Goal: Task Accomplishment & Management: Complete application form

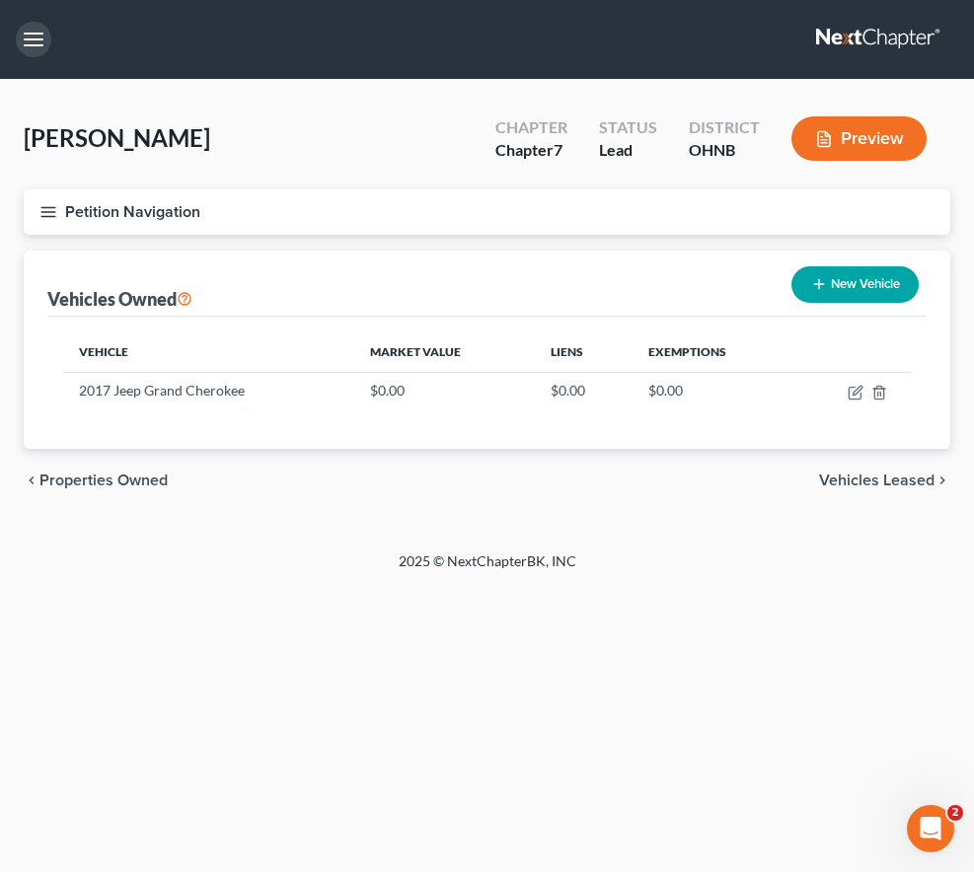
click at [38, 41] on button "button" at bounding box center [34, 40] width 36 height 36
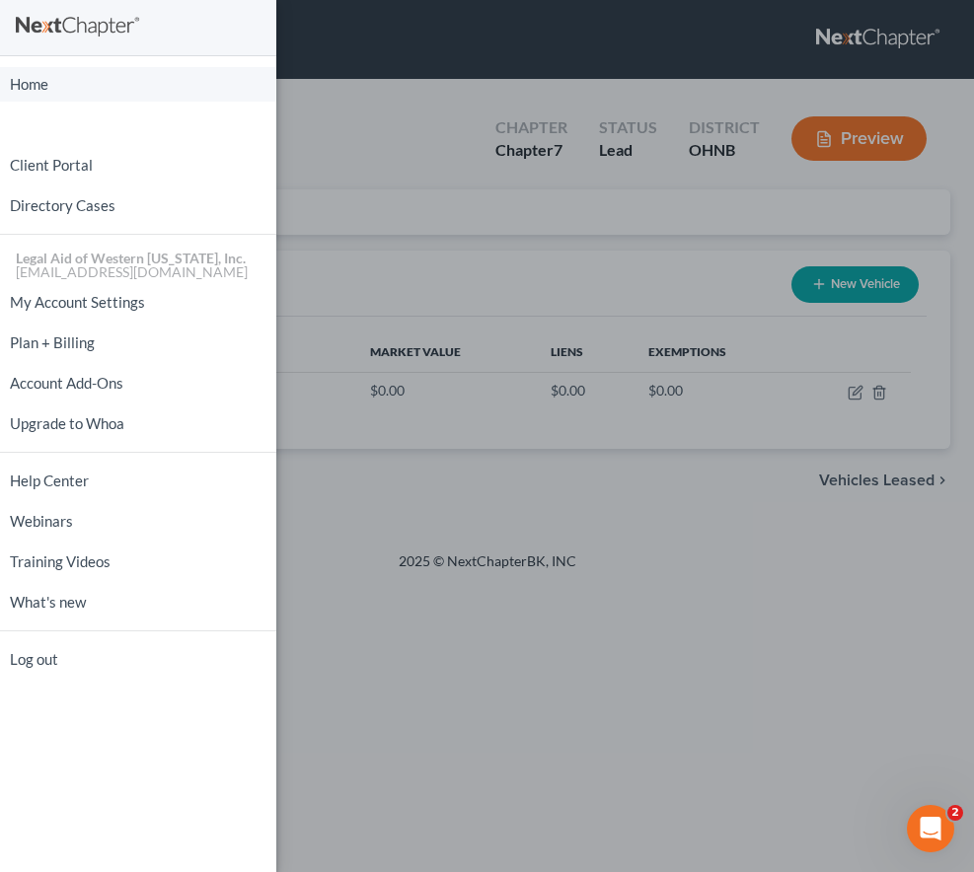
click at [45, 95] on link "Home" at bounding box center [138, 84] width 276 height 35
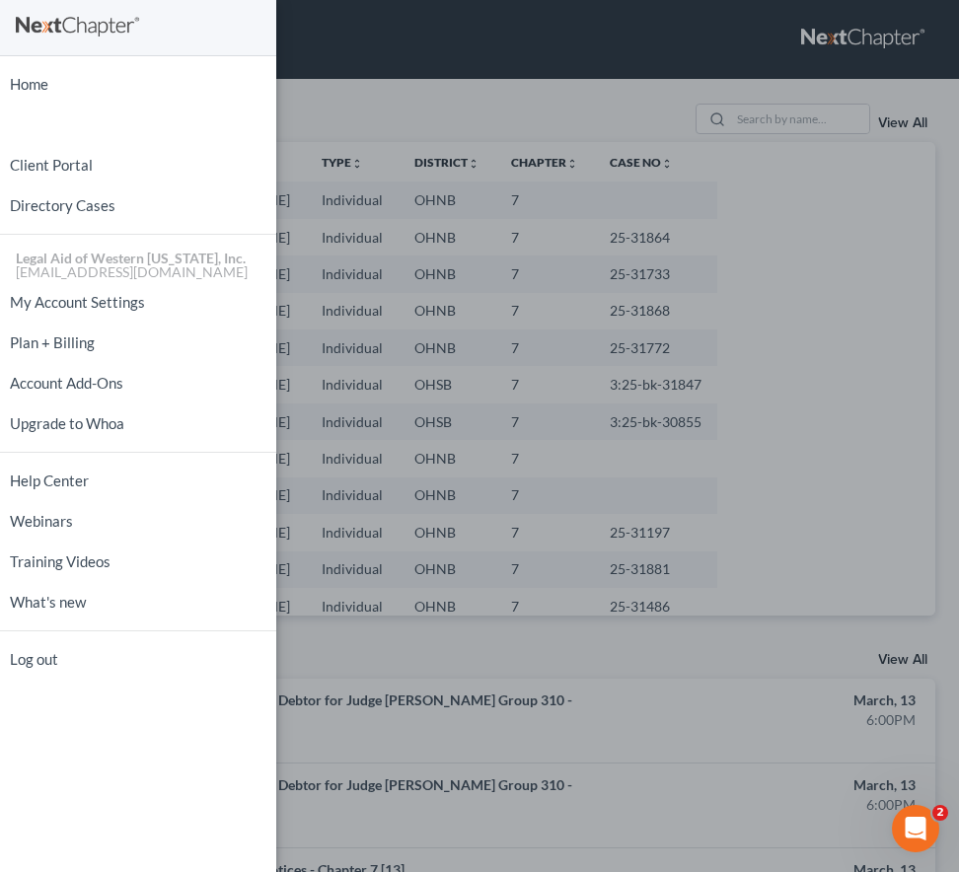
click at [472, 42] on div "Home New Case Client Portal Directory Cases Legal Aid of [GEOGRAPHIC_DATA][US_S…" at bounding box center [479, 436] width 959 height 872
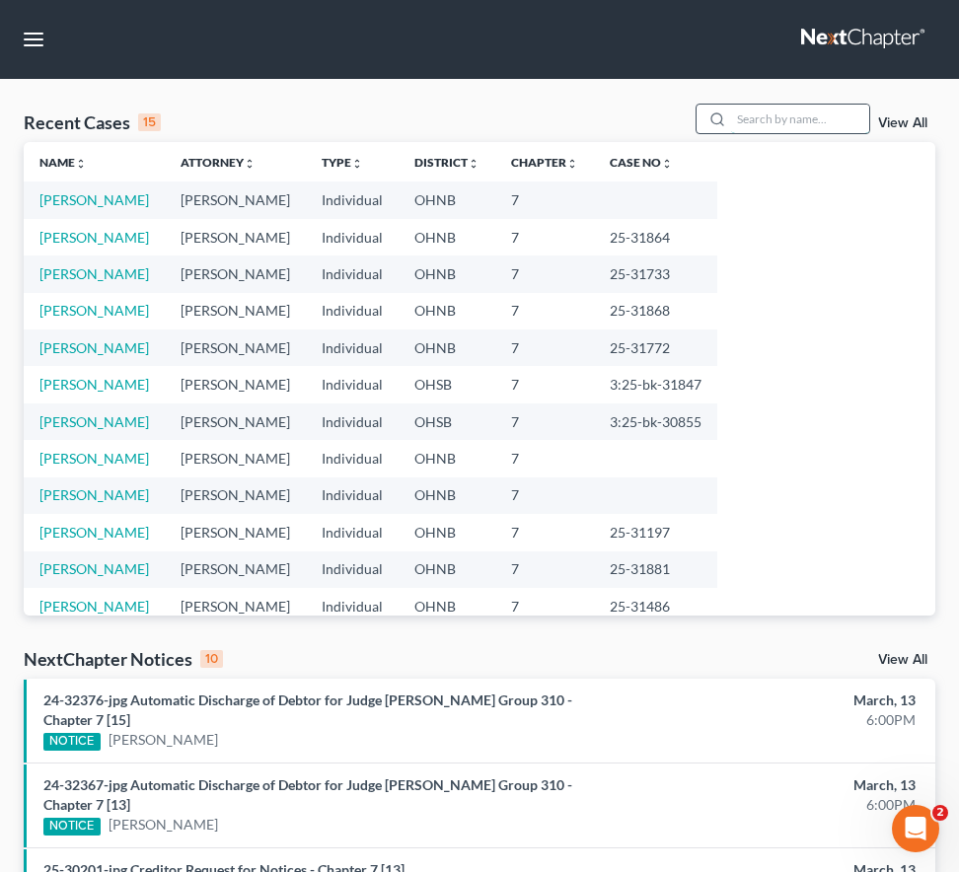
click at [785, 114] on input "search" at bounding box center [800, 119] width 138 height 29
type input "[PERSON_NAME]"
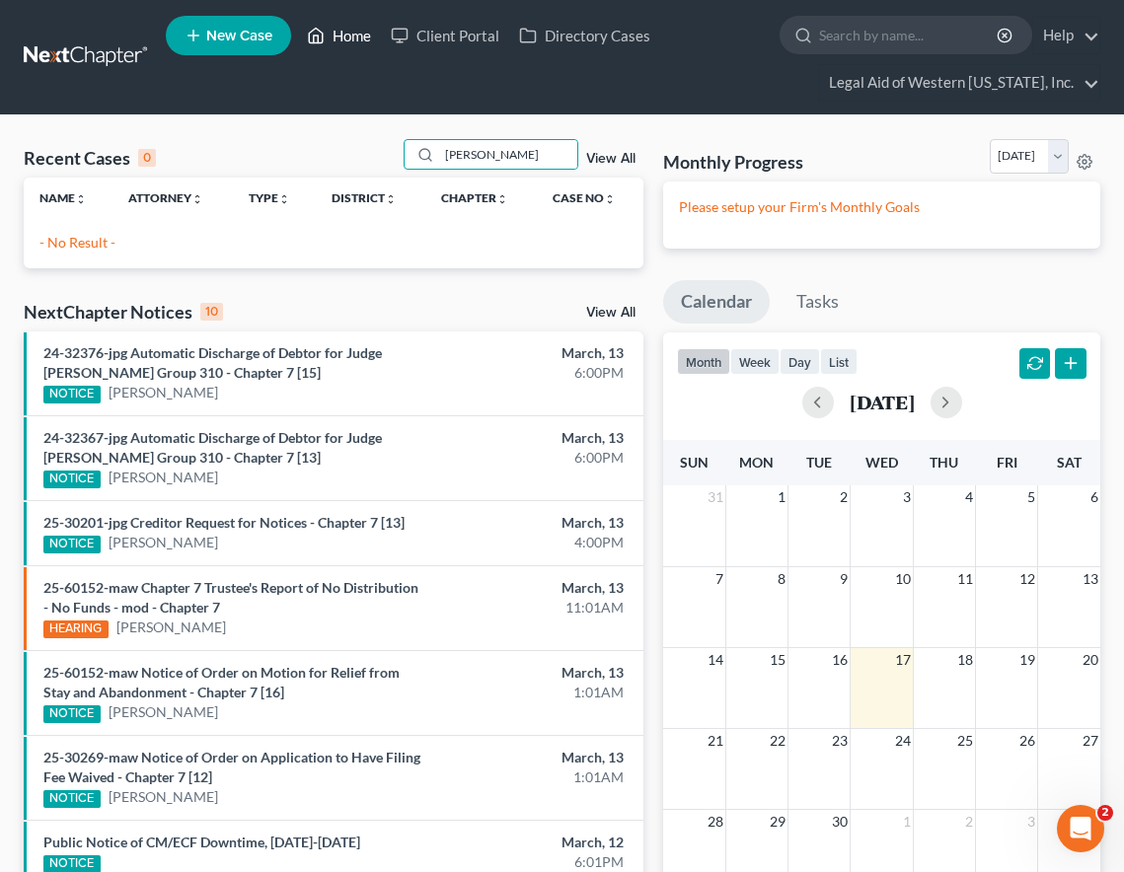
click at [337, 33] on link "Home" at bounding box center [339, 36] width 84 height 36
click at [236, 43] on span "New Case" at bounding box center [239, 36] width 66 height 15
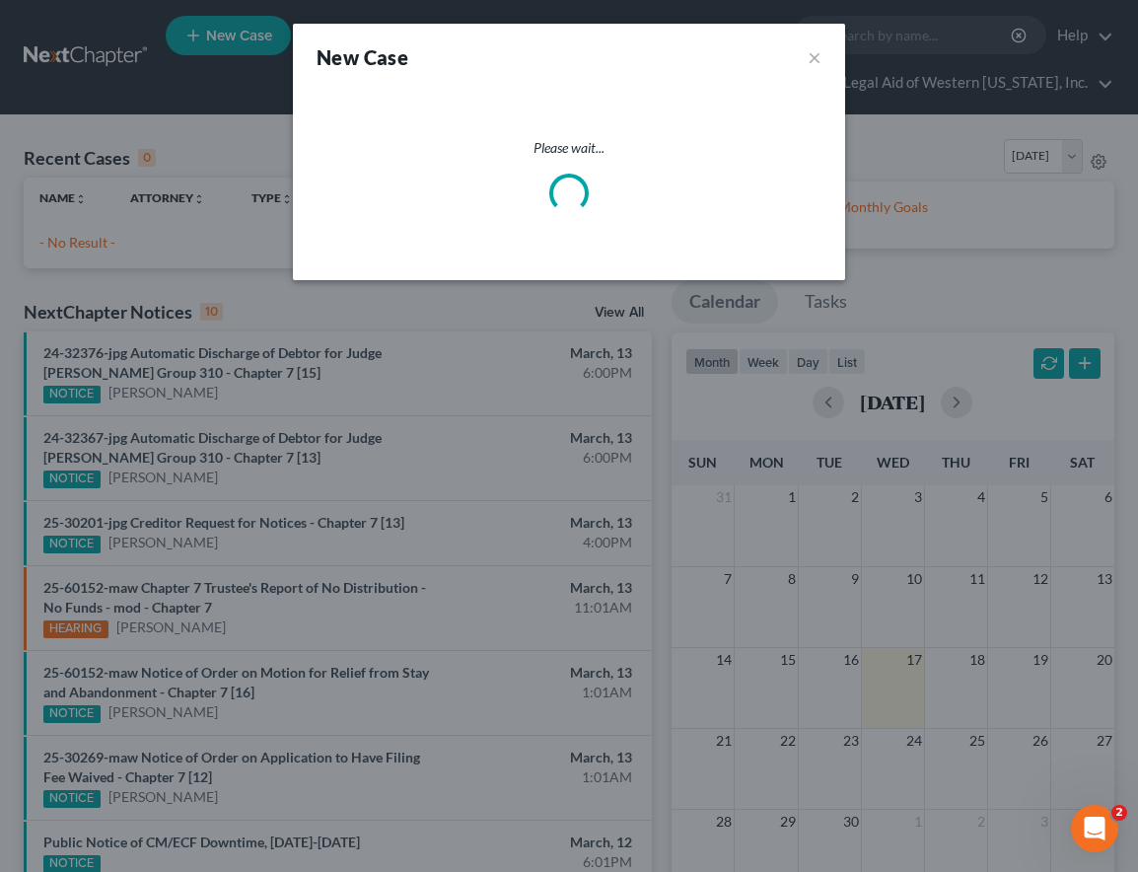
select select "61"
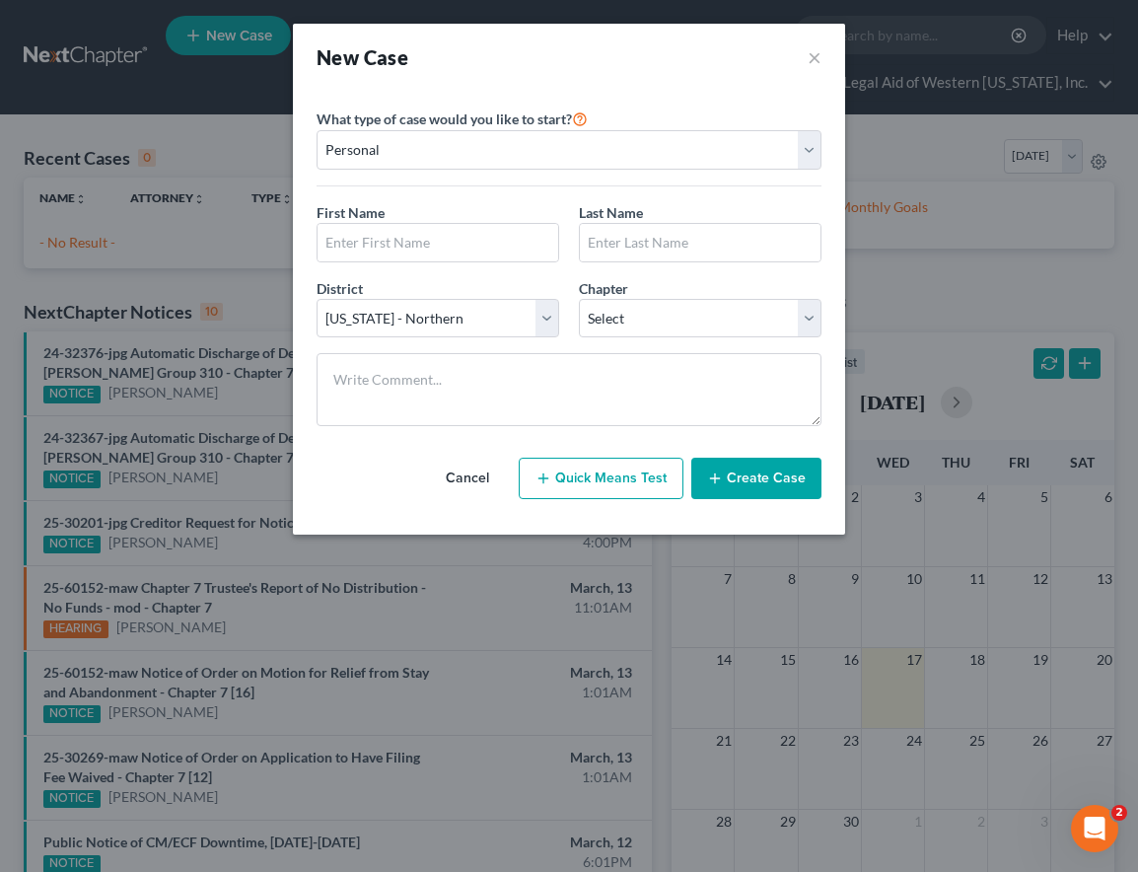
click at [626, 65] on div "New Case ×" at bounding box center [569, 57] width 505 height 28
click at [407, 250] on input "text" at bounding box center [438, 242] width 241 height 37
type input "[PERSON_NAME]"
type input "Long"
select select "0"
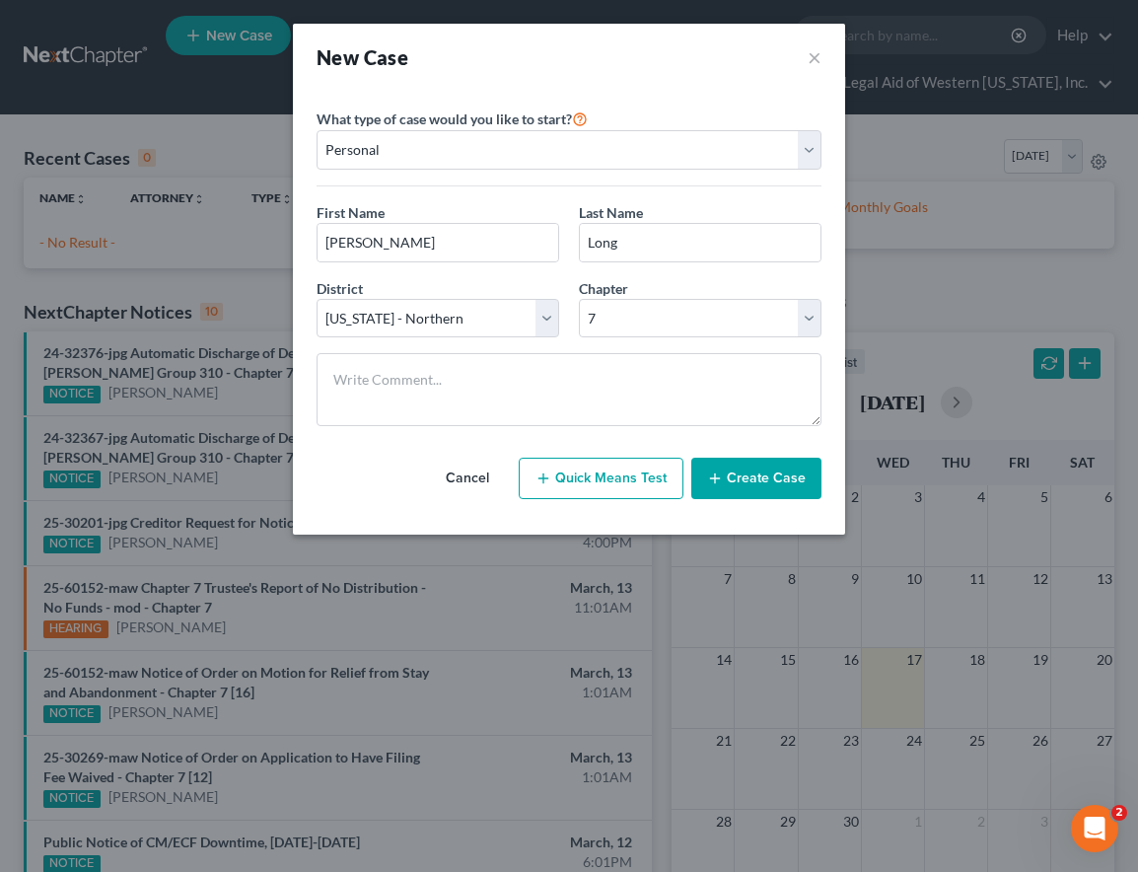
click at [749, 481] on button "Create Case" at bounding box center [756, 478] width 130 height 41
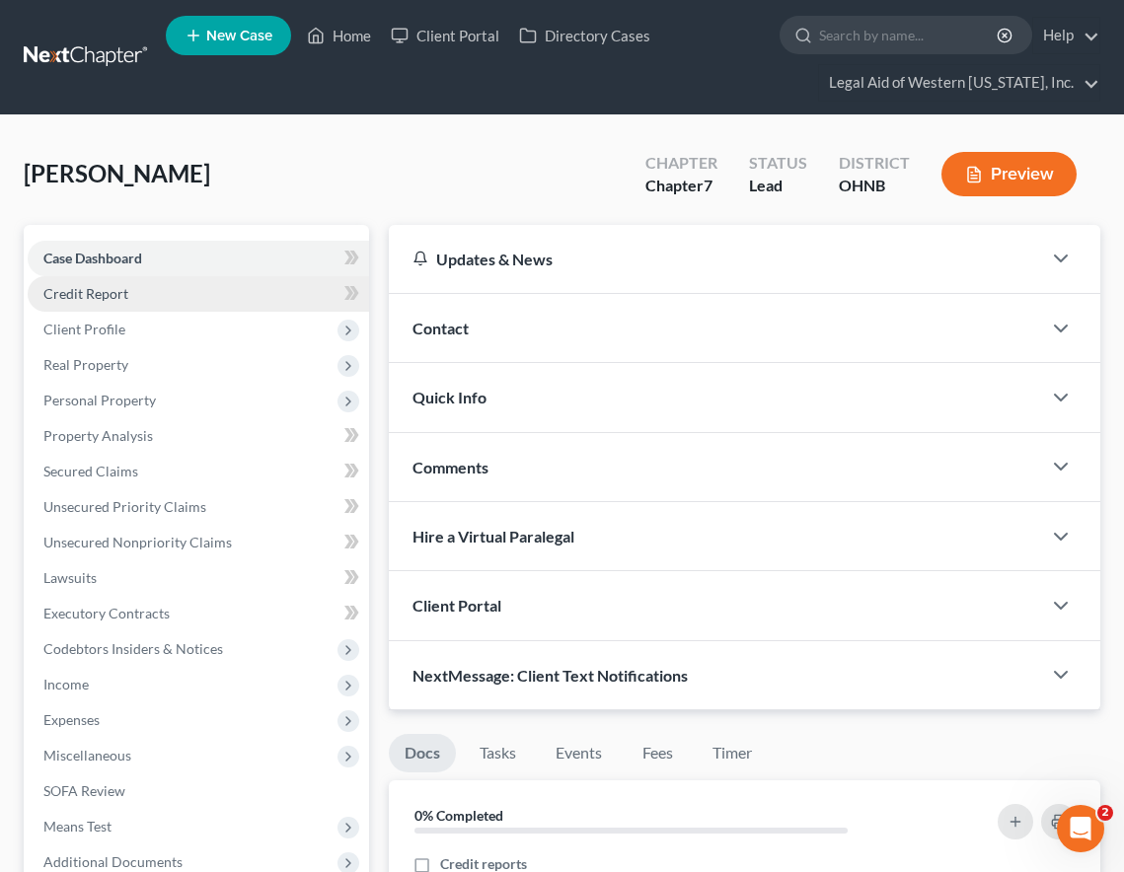
click at [97, 286] on span "Credit Report" at bounding box center [85, 293] width 85 height 17
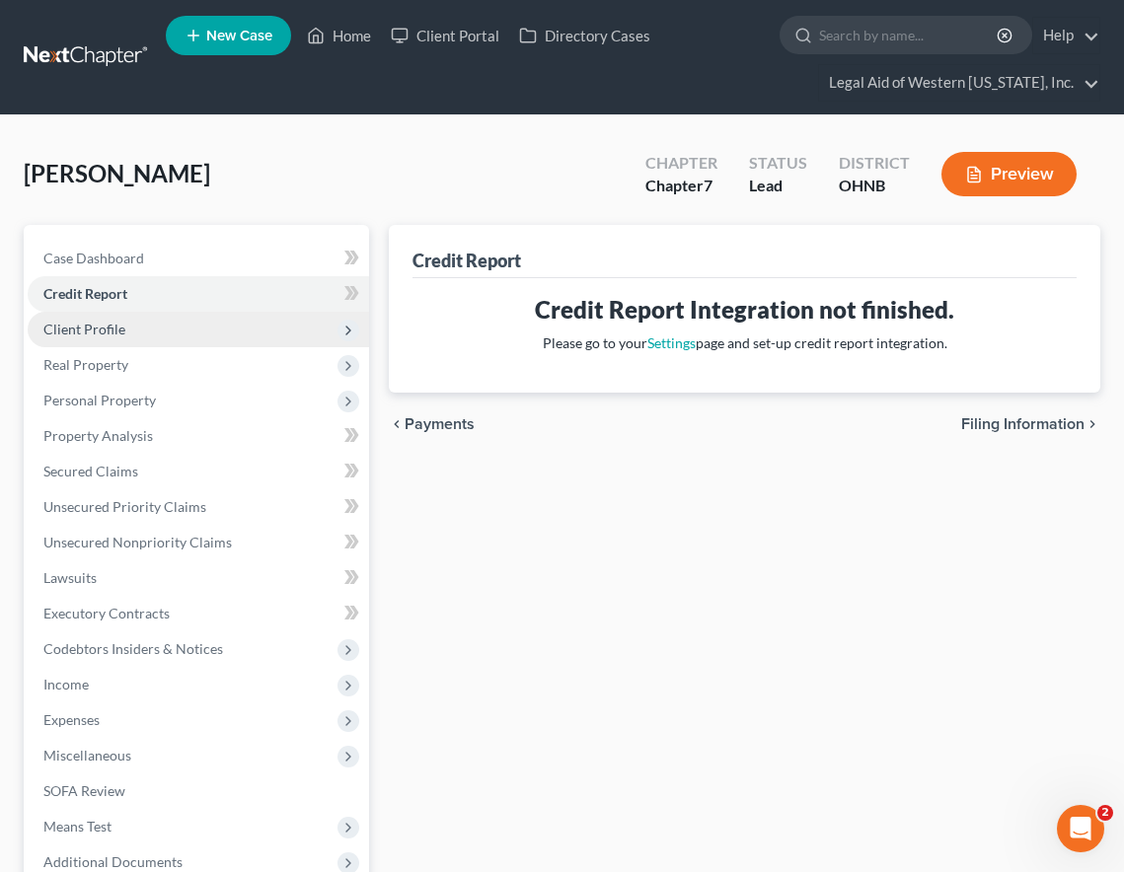
click at [108, 314] on span "Client Profile" at bounding box center [198, 330] width 341 height 36
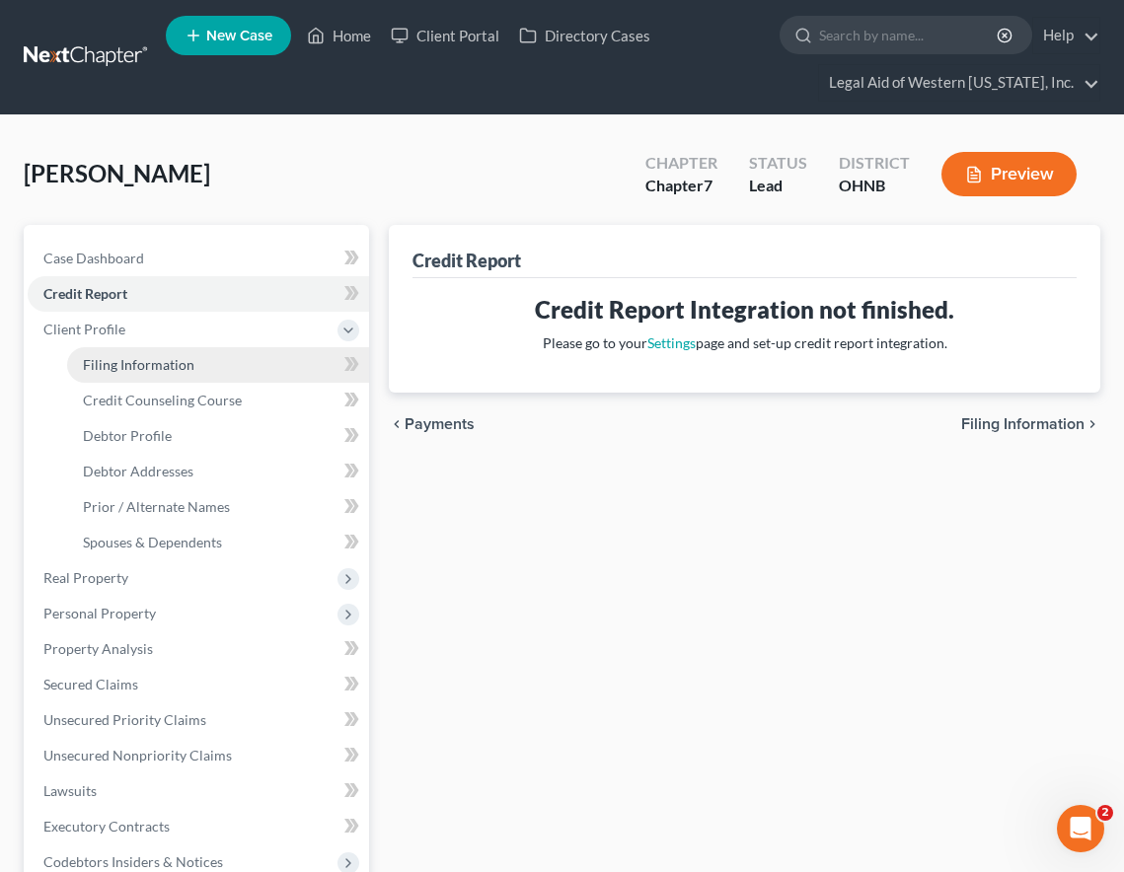
click at [131, 357] on span "Filing Information" at bounding box center [138, 364] width 111 height 17
select select "1"
select select "0"
select select "61"
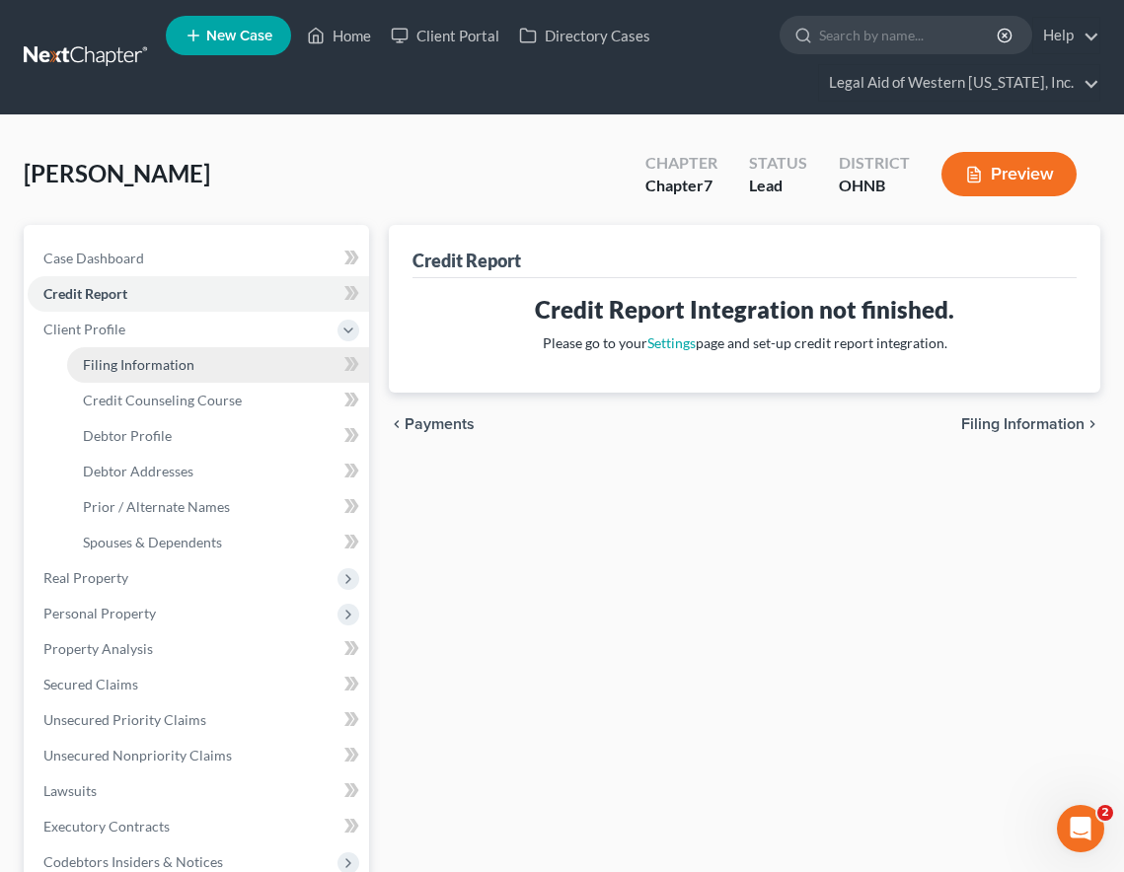
select select "36"
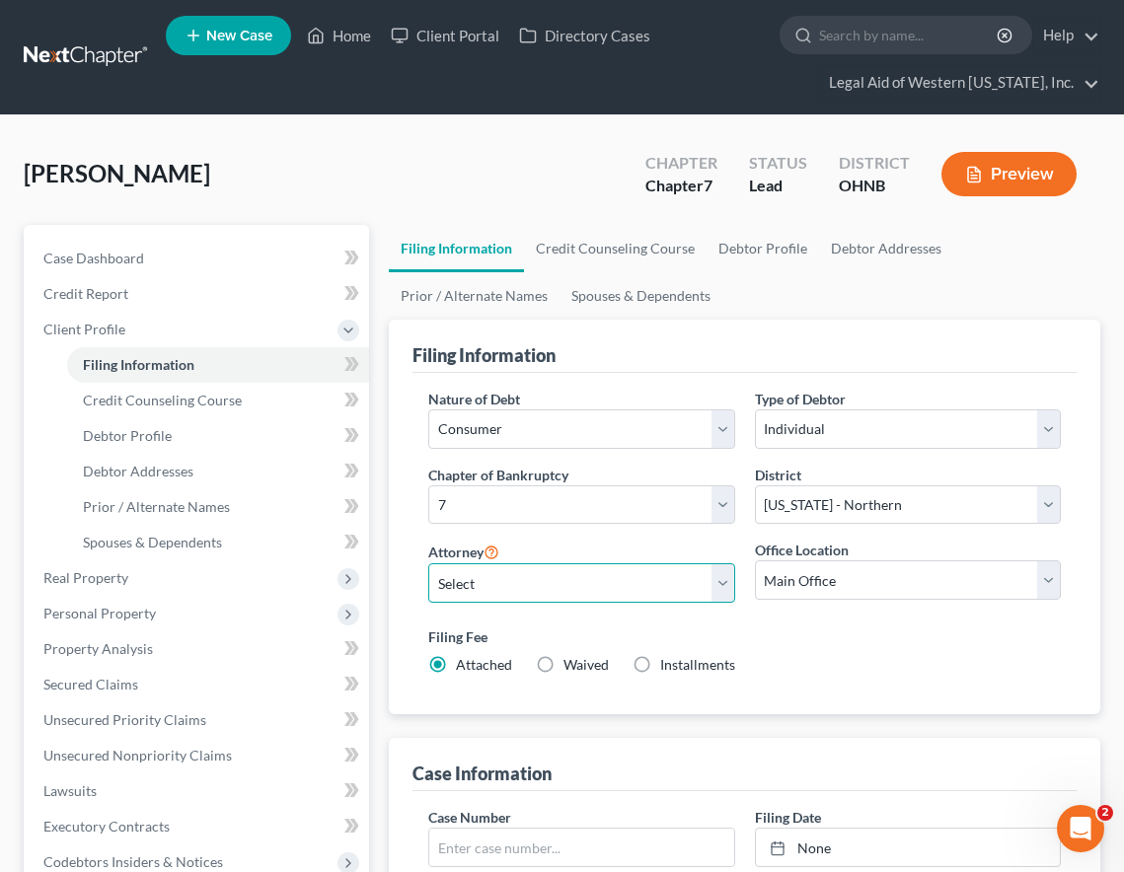
click at [595, 579] on select "Select [PERSON_NAME] - OHNB [PERSON_NAME] - OHSB [PERSON_NAME] - OHSB [PERSON_N…" at bounding box center [581, 582] width 306 height 39
select select "3"
click at [428, 563] on select "Select [PERSON_NAME] - OHNB [PERSON_NAME] - OHSB [PERSON_NAME] - OHSB [PERSON_N…" at bounding box center [581, 582] width 306 height 39
drag, startPoint x: 539, startPoint y: 669, endPoint x: 549, endPoint y: 671, distance: 11.0
click at [563, 668] on label "Waived Waived" at bounding box center [585, 665] width 45 height 20
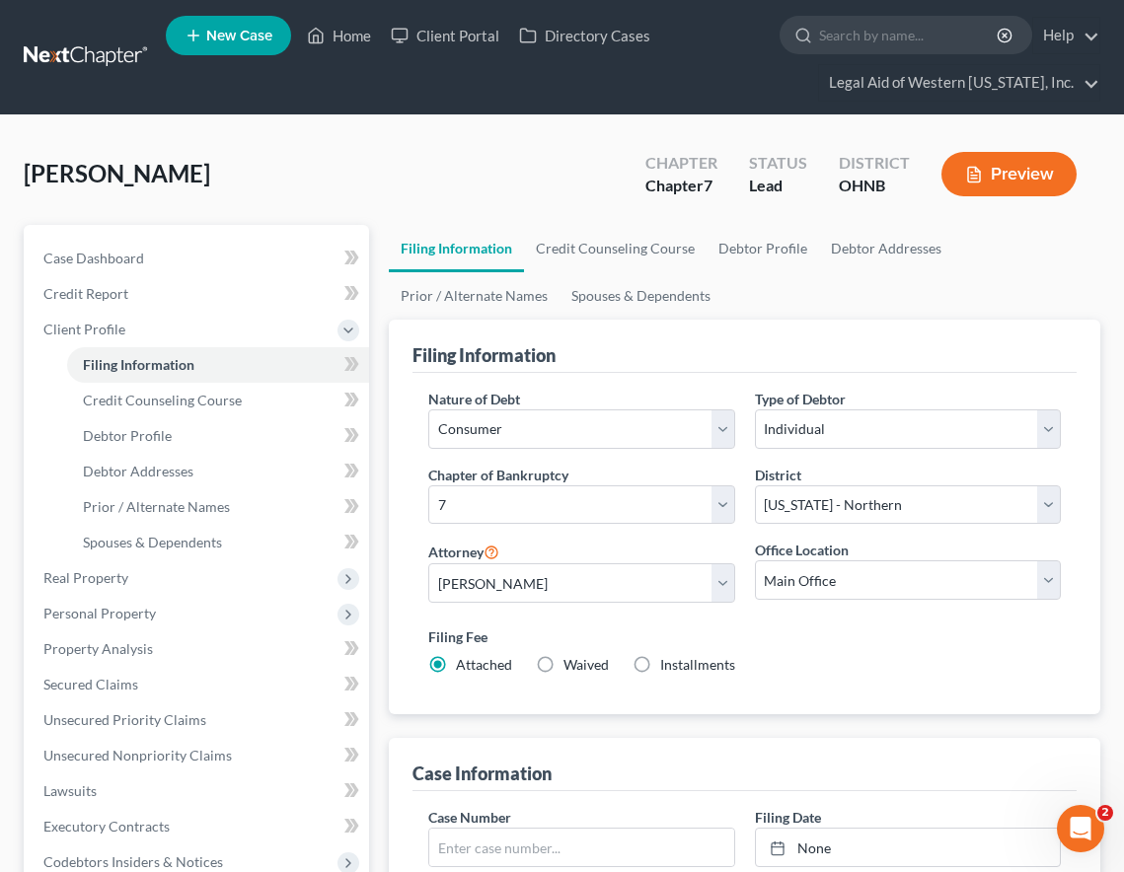
click at [571, 668] on input "Waived Waived" at bounding box center [577, 661] width 13 height 13
radio input "true"
radio input "false"
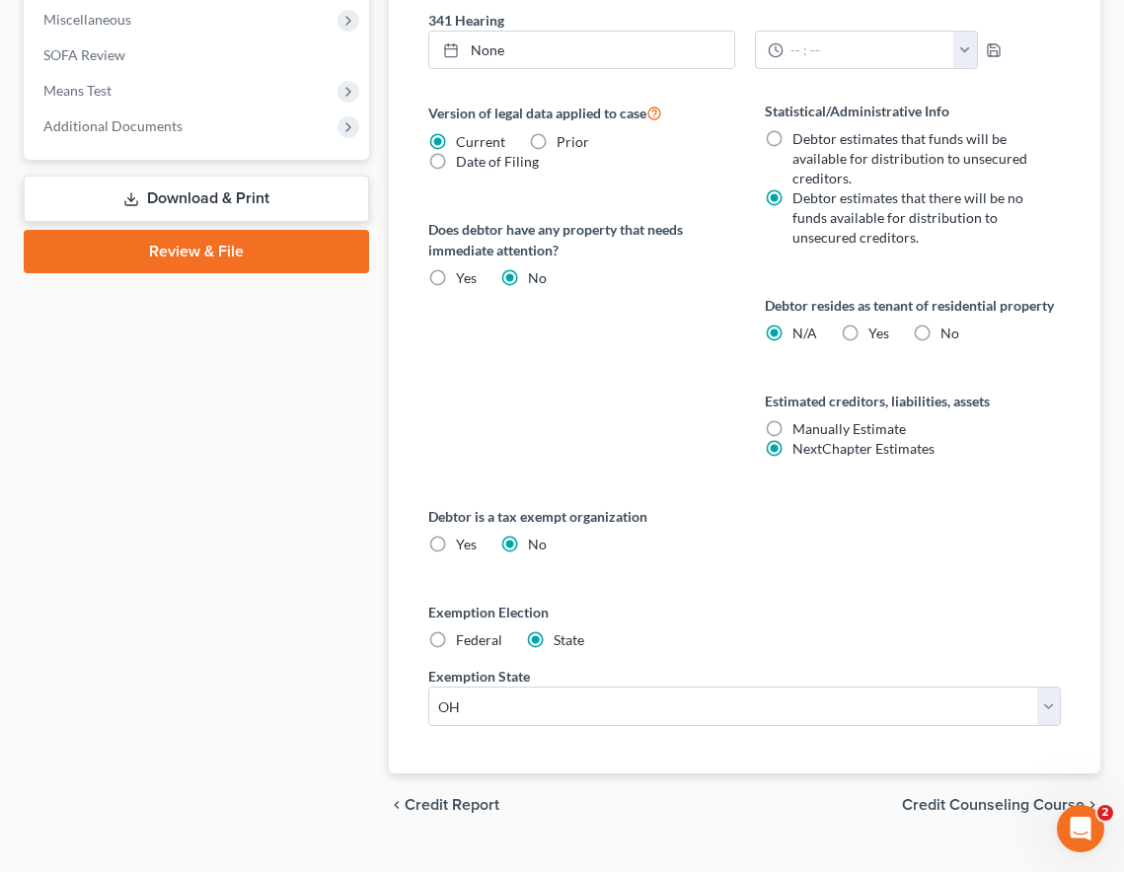
scroll to position [986, 0]
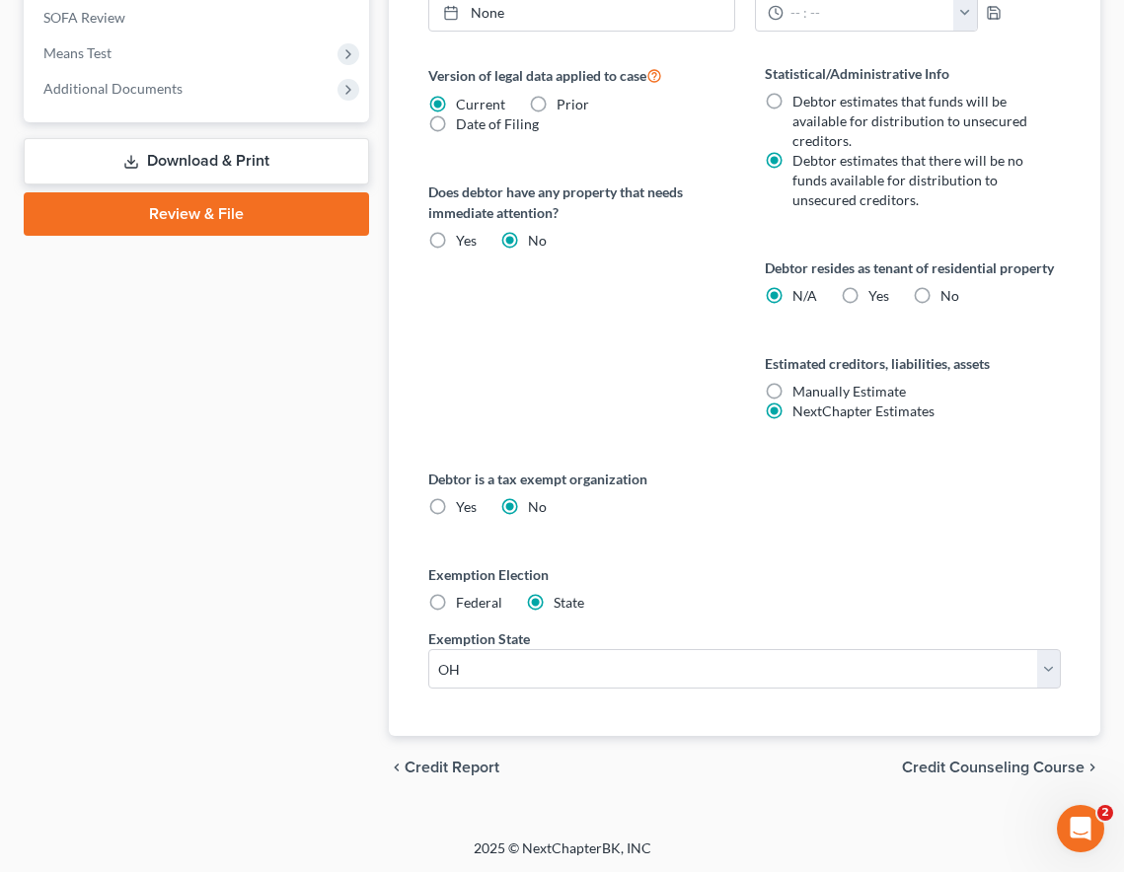
click at [973, 767] on span "Credit Counseling Course" at bounding box center [993, 768] width 182 height 16
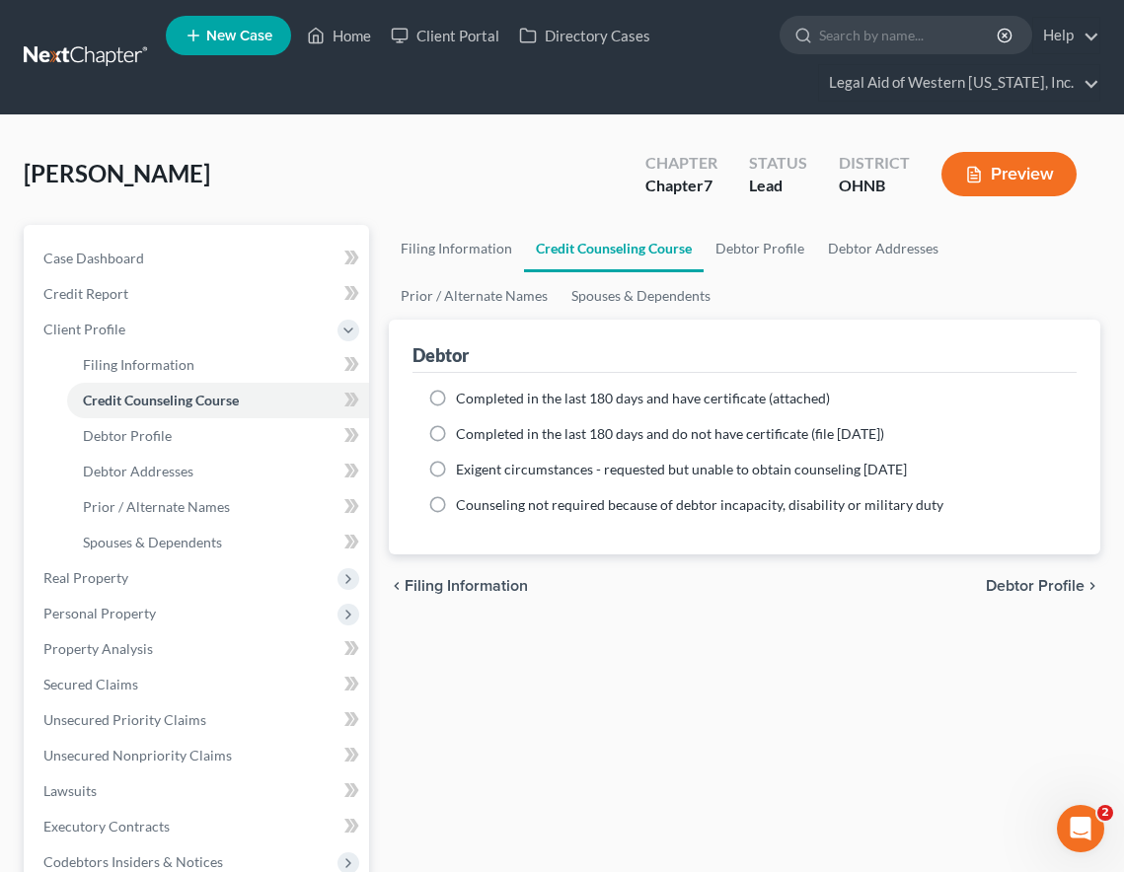
click at [456, 397] on label "Completed in the last 180 days and have certificate (attached)" at bounding box center [643, 399] width 374 height 20
click at [464, 397] on input "Completed in the last 180 days and have certificate (attached)" at bounding box center [470, 395] width 13 height 13
radio input "true"
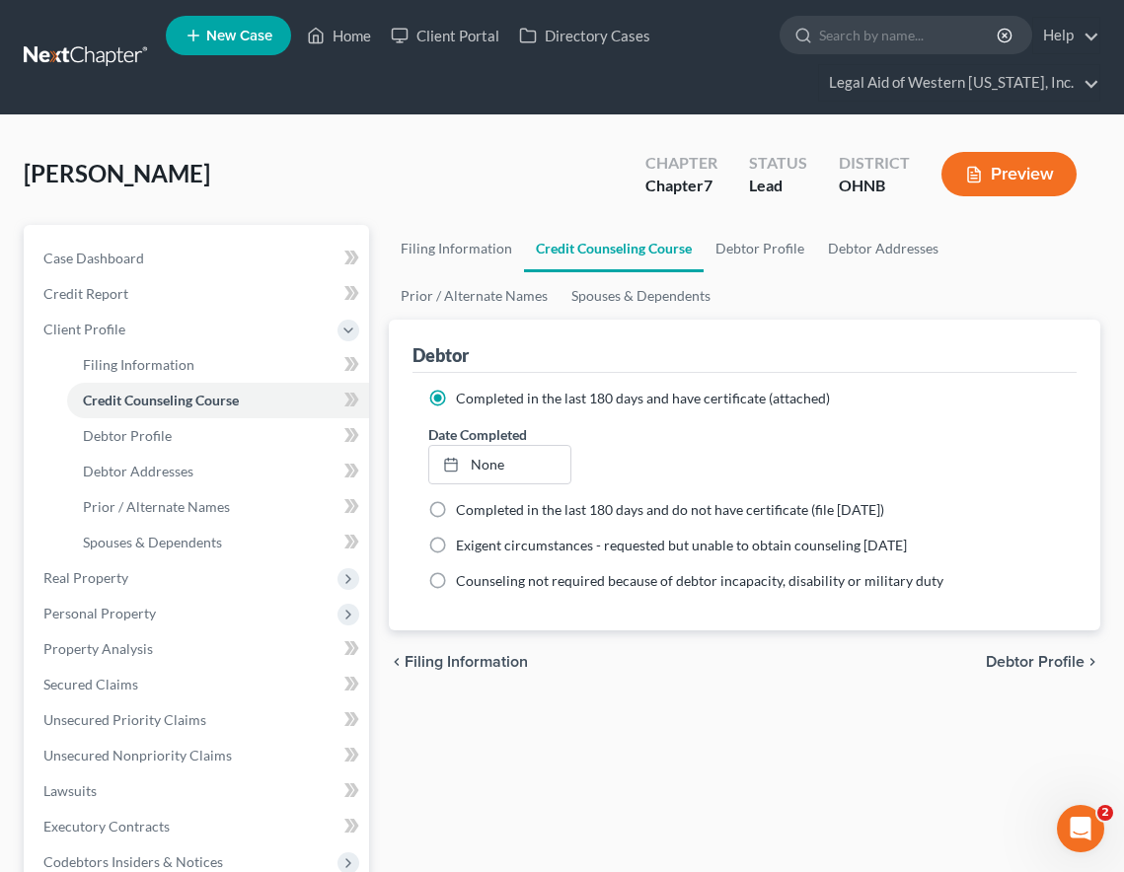
click at [841, 479] on div "Date Completed None close Date Time chevron_left [DATE] chevron_right Su M Tu W…" at bounding box center [744, 454] width 652 height 60
click at [487, 470] on link "None" at bounding box center [499, 464] width 141 height 37
type input "[DATE]"
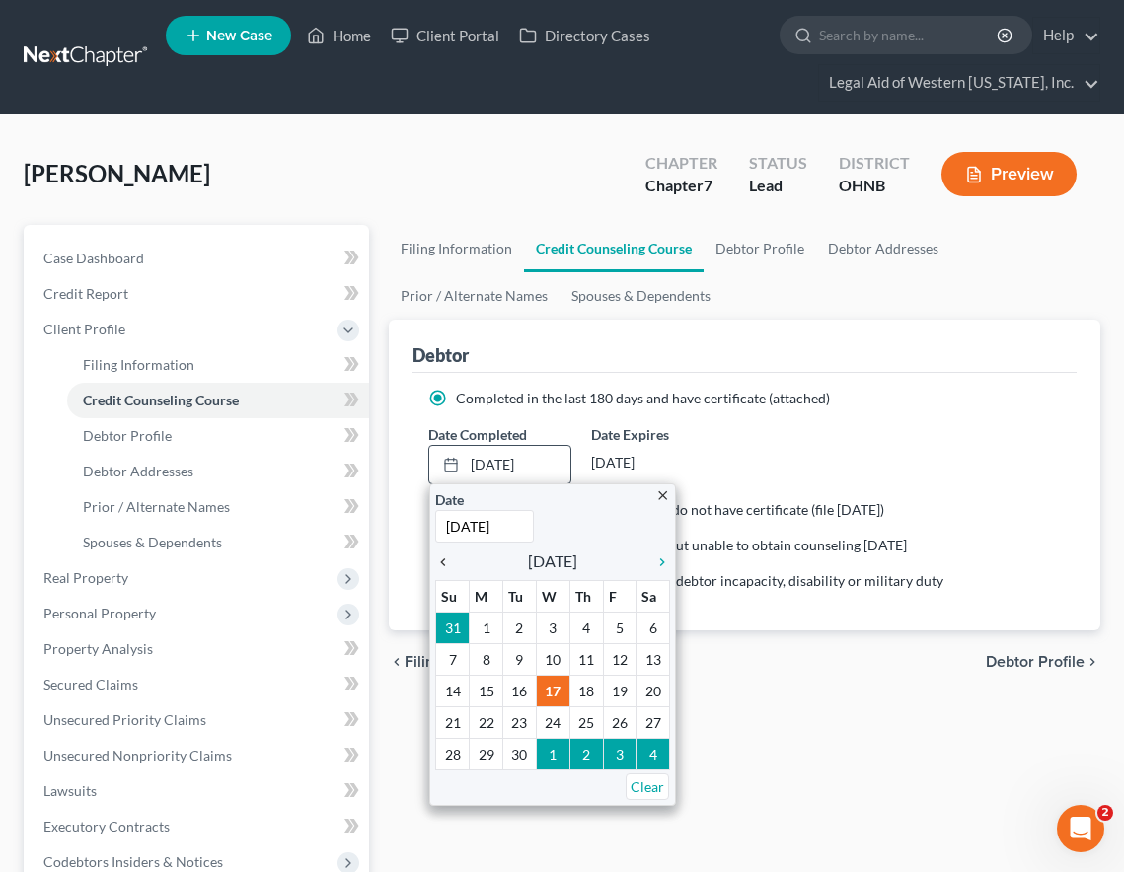
click at [444, 559] on icon "chevron_left" at bounding box center [448, 562] width 26 height 16
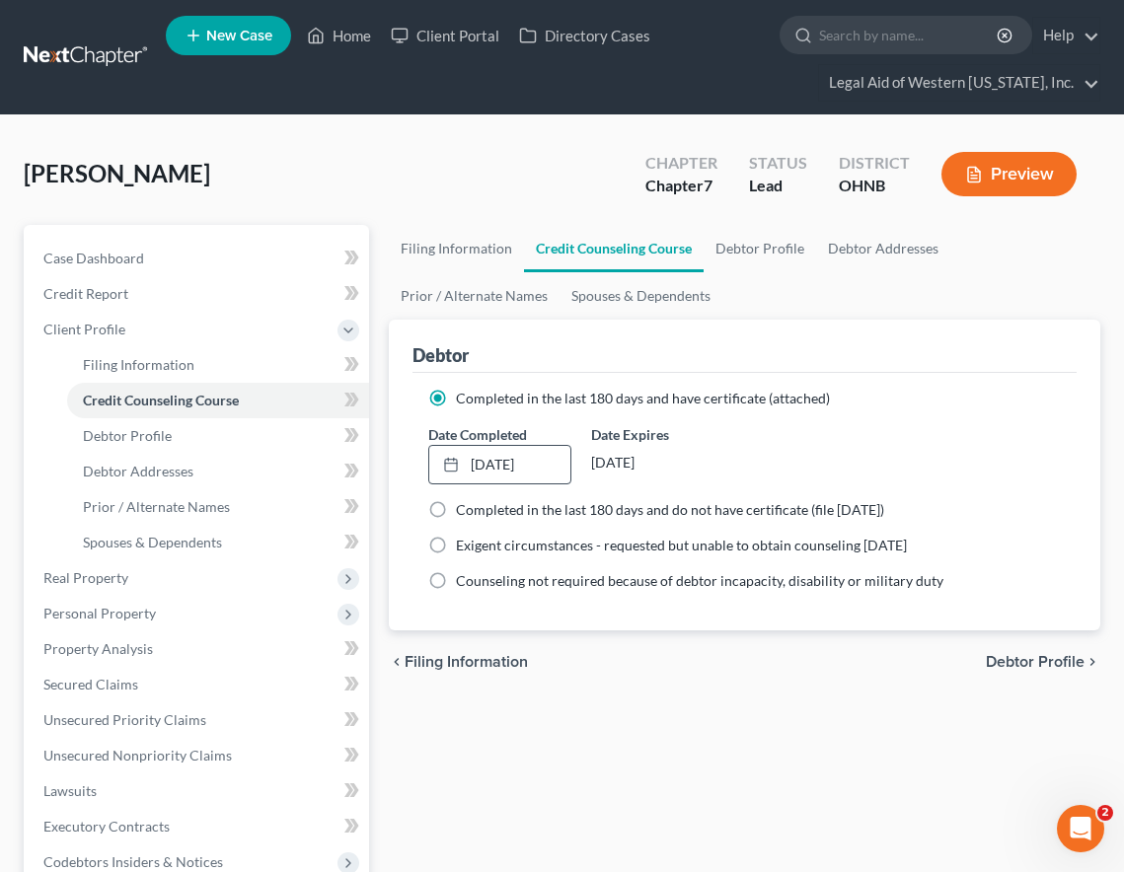
click at [973, 657] on span "Debtor Profile" at bounding box center [1034, 662] width 99 height 16
select select "0"
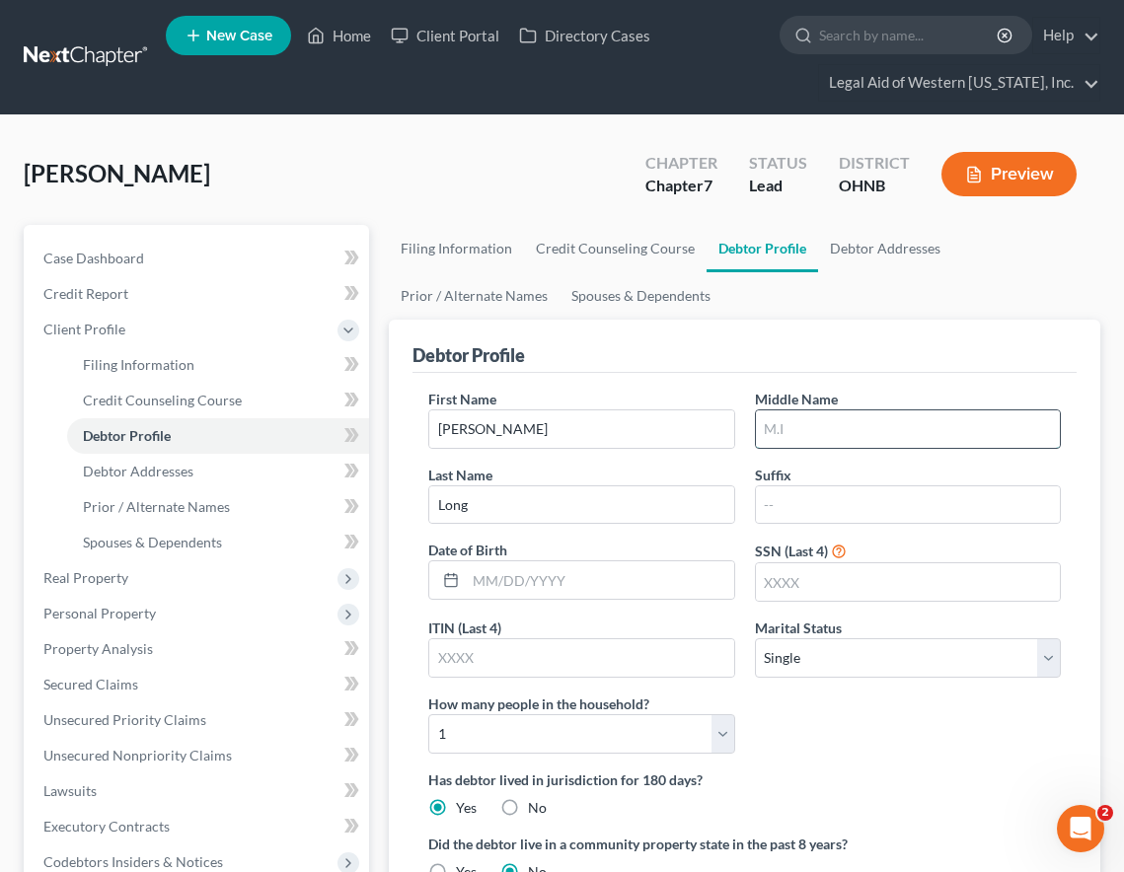
click at [947, 437] on input "text" at bounding box center [908, 428] width 304 height 37
type input "J"
click at [656, 580] on input "text" at bounding box center [599, 579] width 267 height 37
drag, startPoint x: 548, startPoint y: 585, endPoint x: 495, endPoint y: 544, distance: 67.5
click at [548, 585] on input "text" at bounding box center [599, 579] width 267 height 37
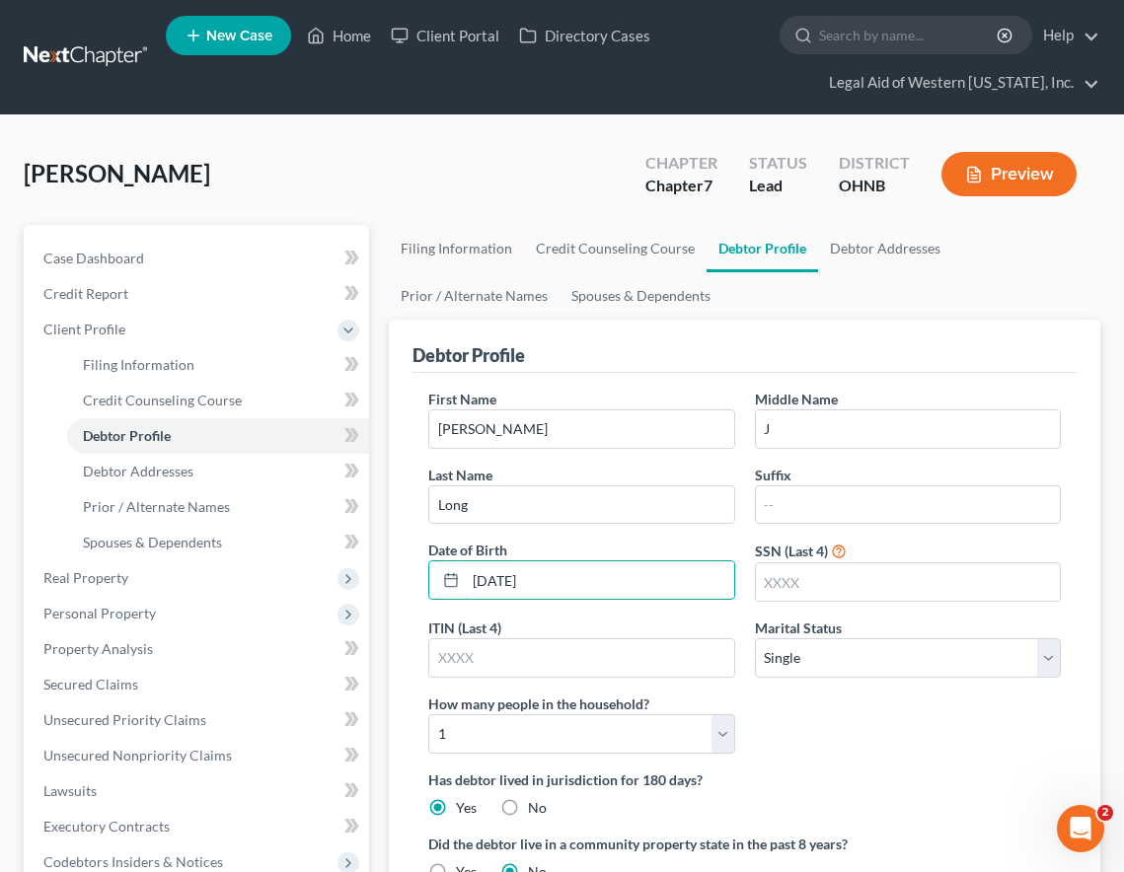
type input "[DATE]"
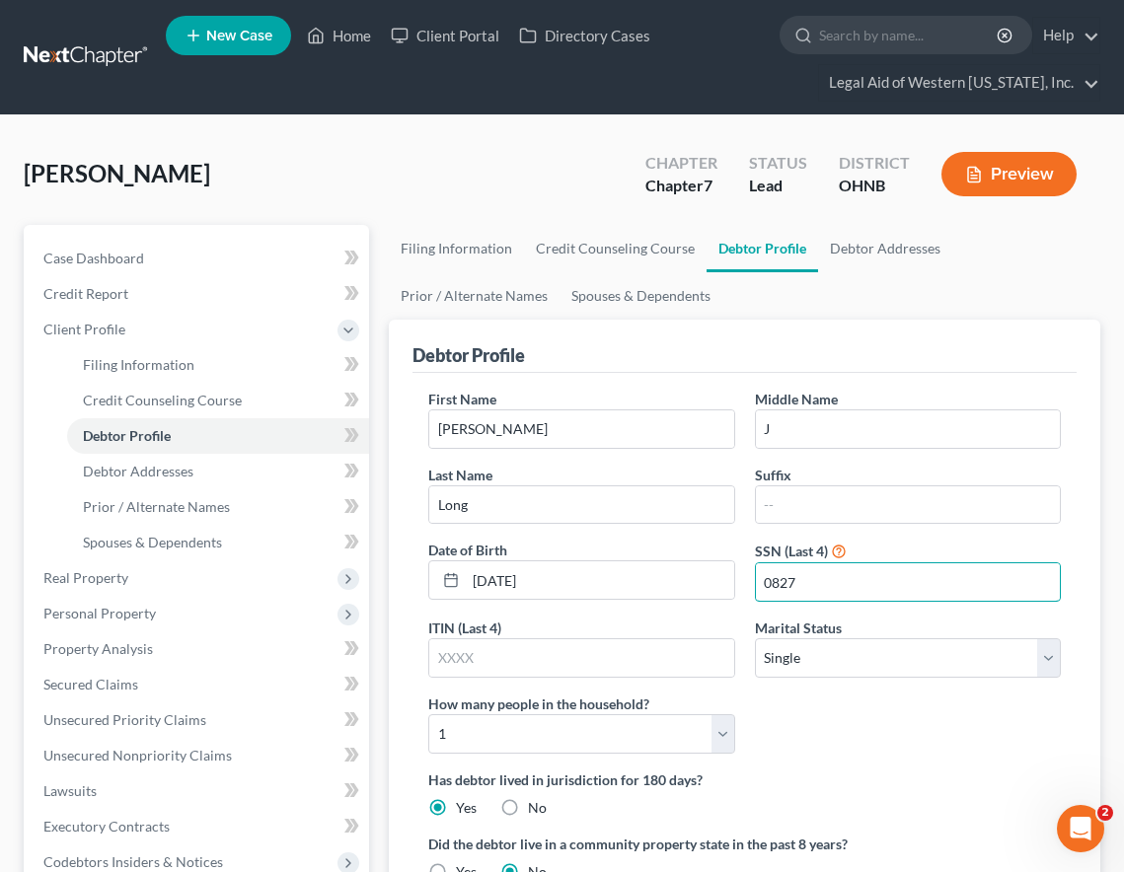
type input "0827"
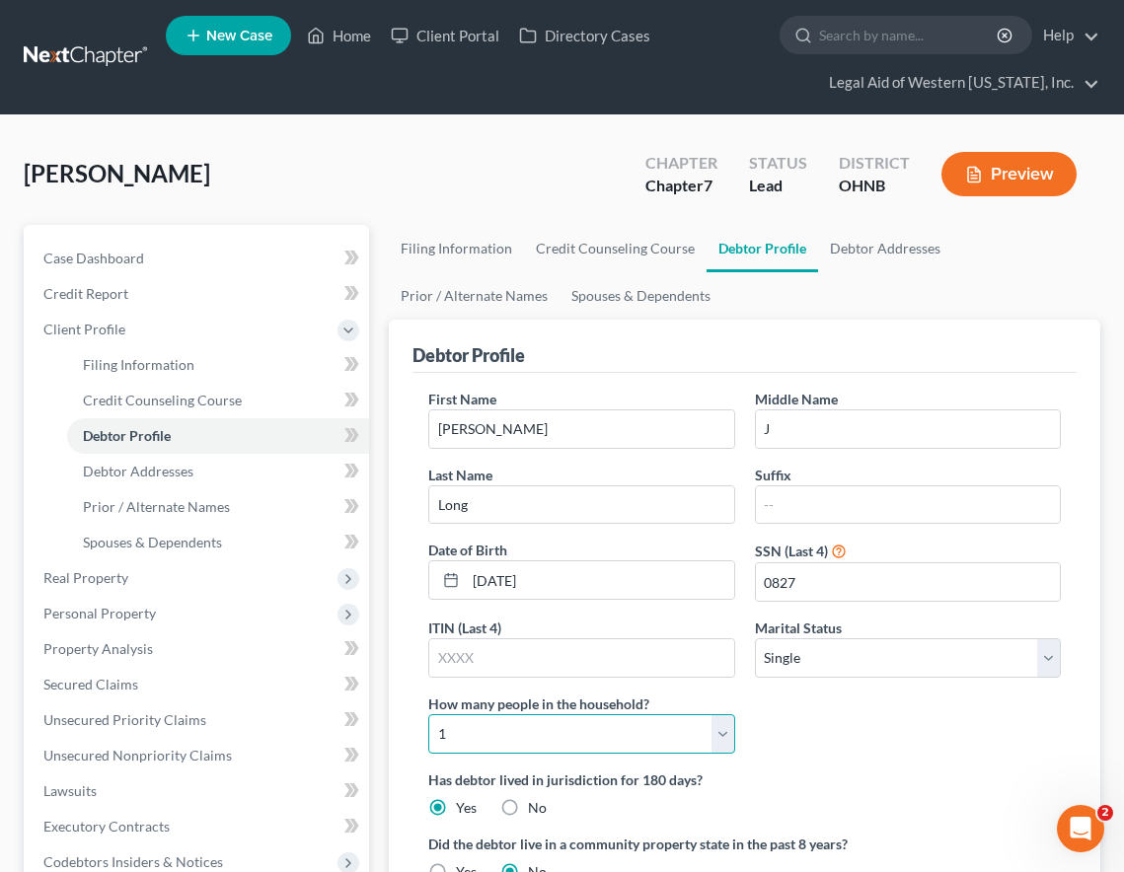
select select "1"
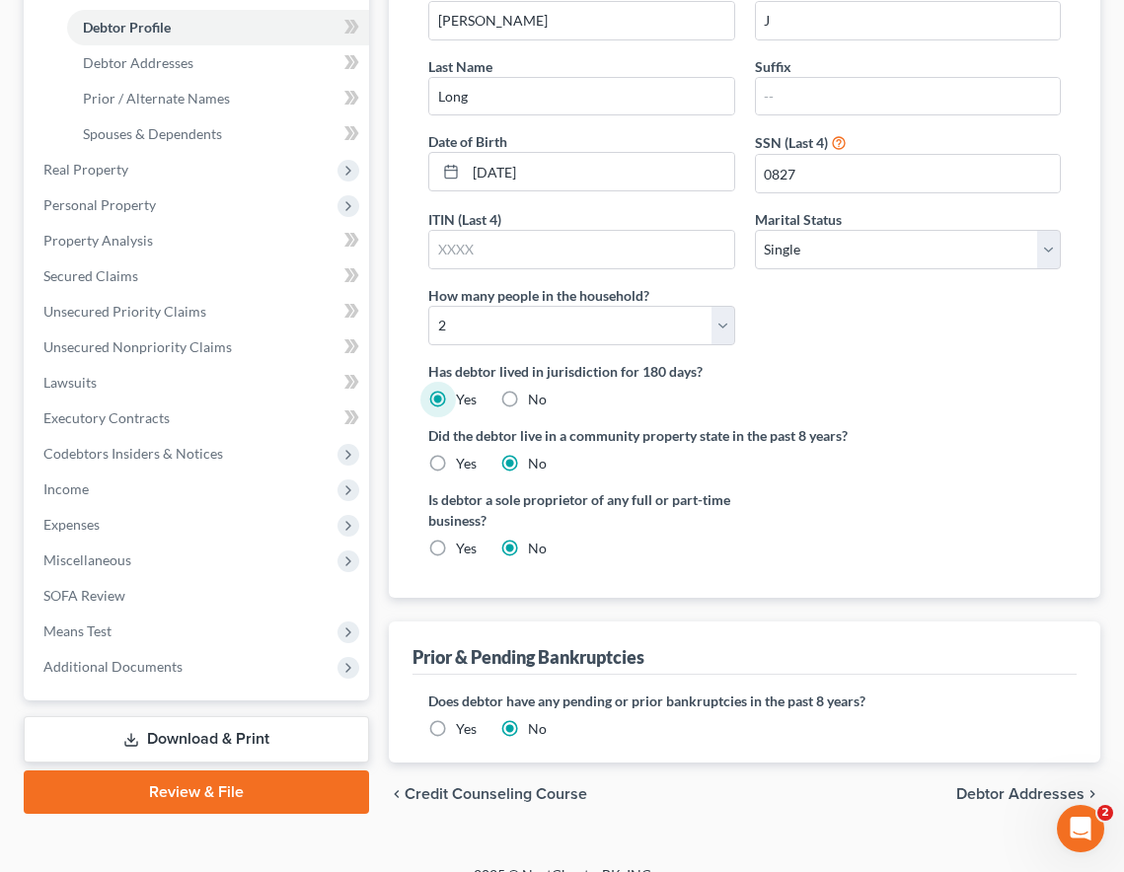
scroll to position [437, 0]
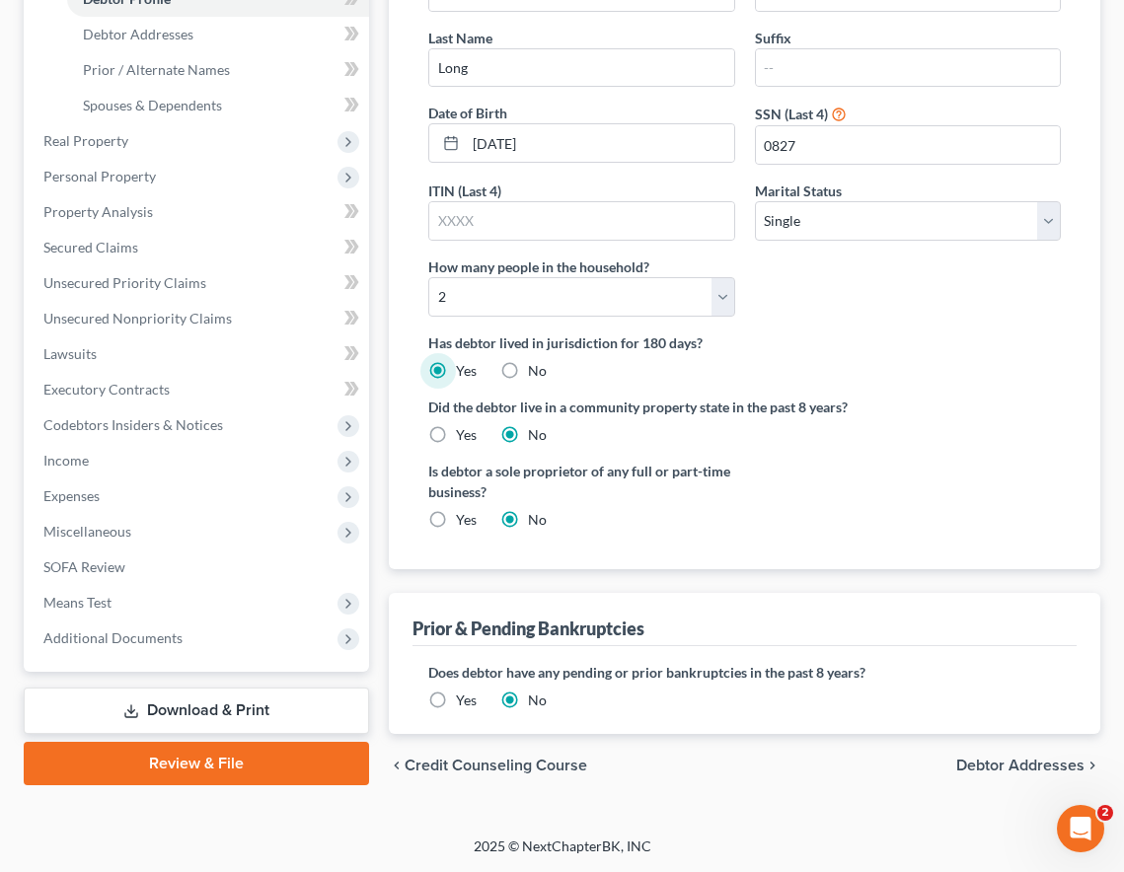
click at [456, 702] on label "Yes" at bounding box center [466, 701] width 21 height 20
click at [464, 702] on input "Yes" at bounding box center [470, 697] width 13 height 13
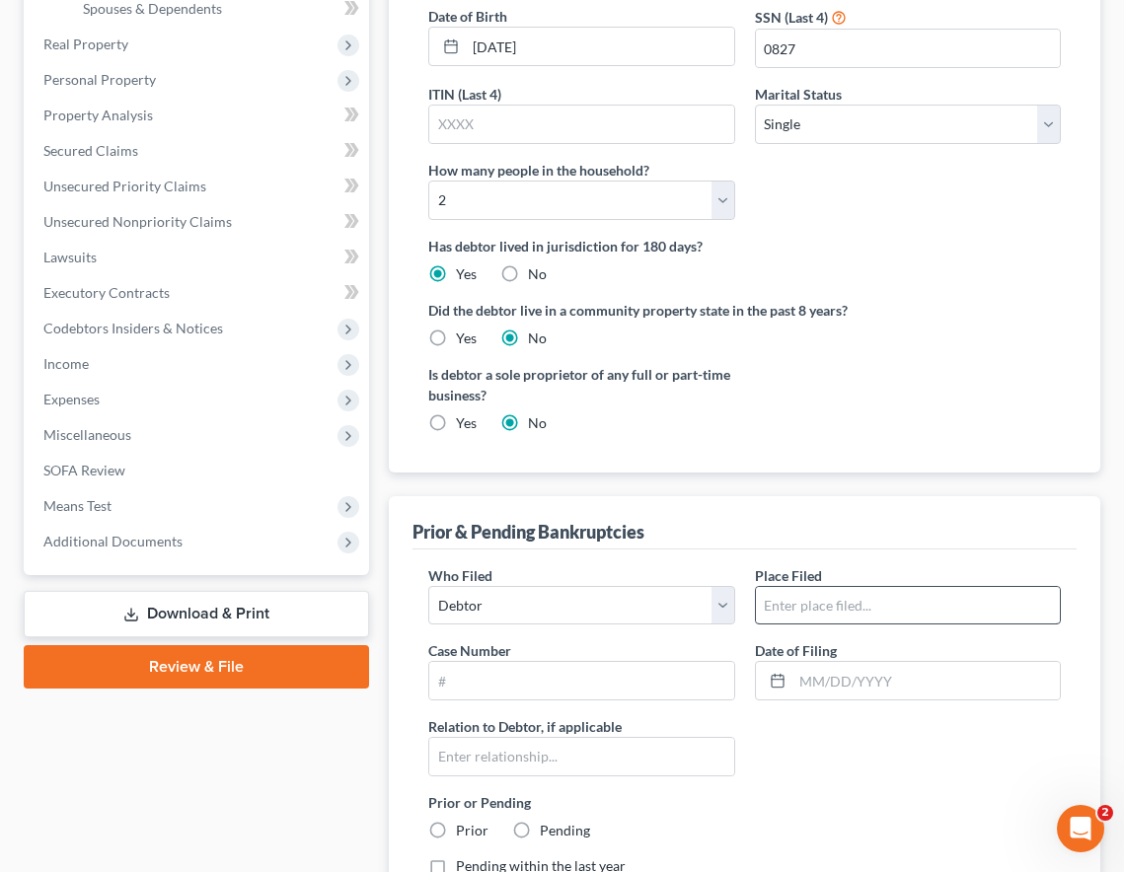
scroll to position [733, 0]
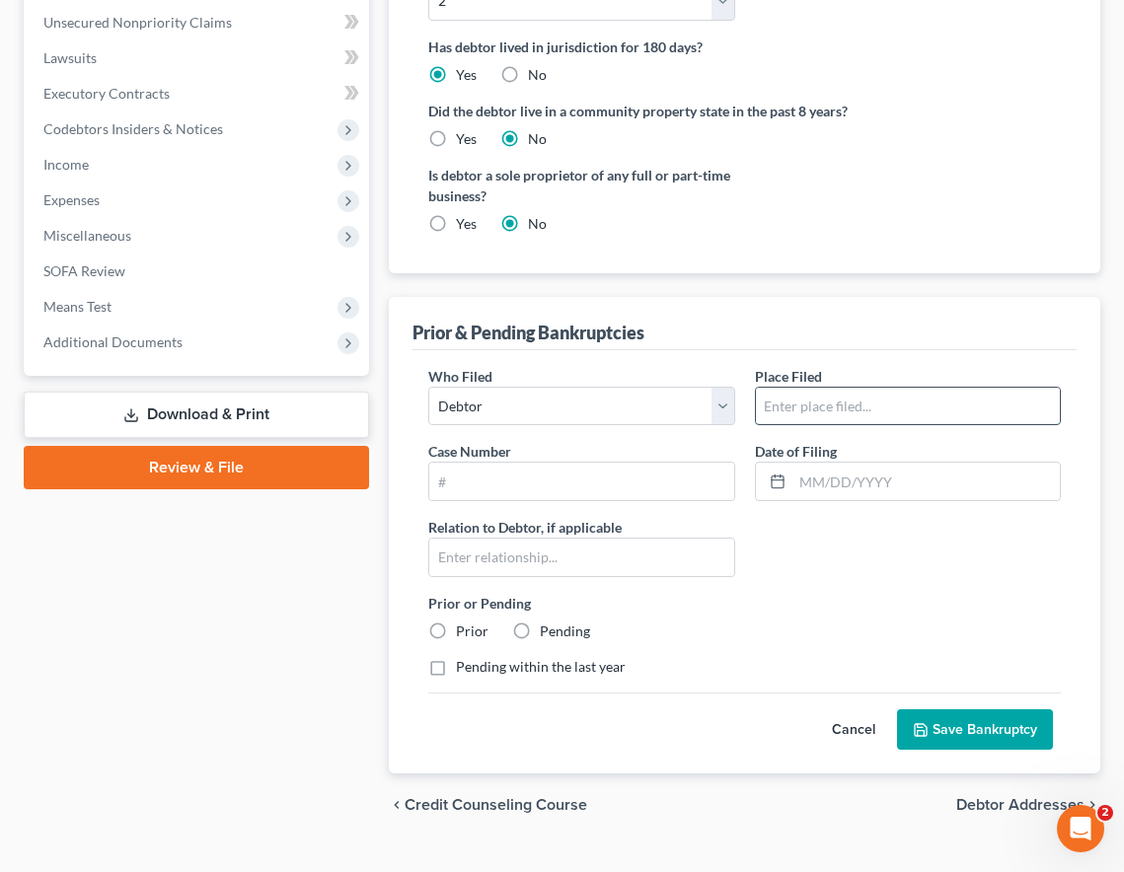
click at [829, 401] on input "text" at bounding box center [908, 406] width 304 height 37
type input "Northern District of [US_STATE] ([GEOGRAPHIC_DATA])"
click at [599, 476] on input "text" at bounding box center [581, 481] width 304 height 37
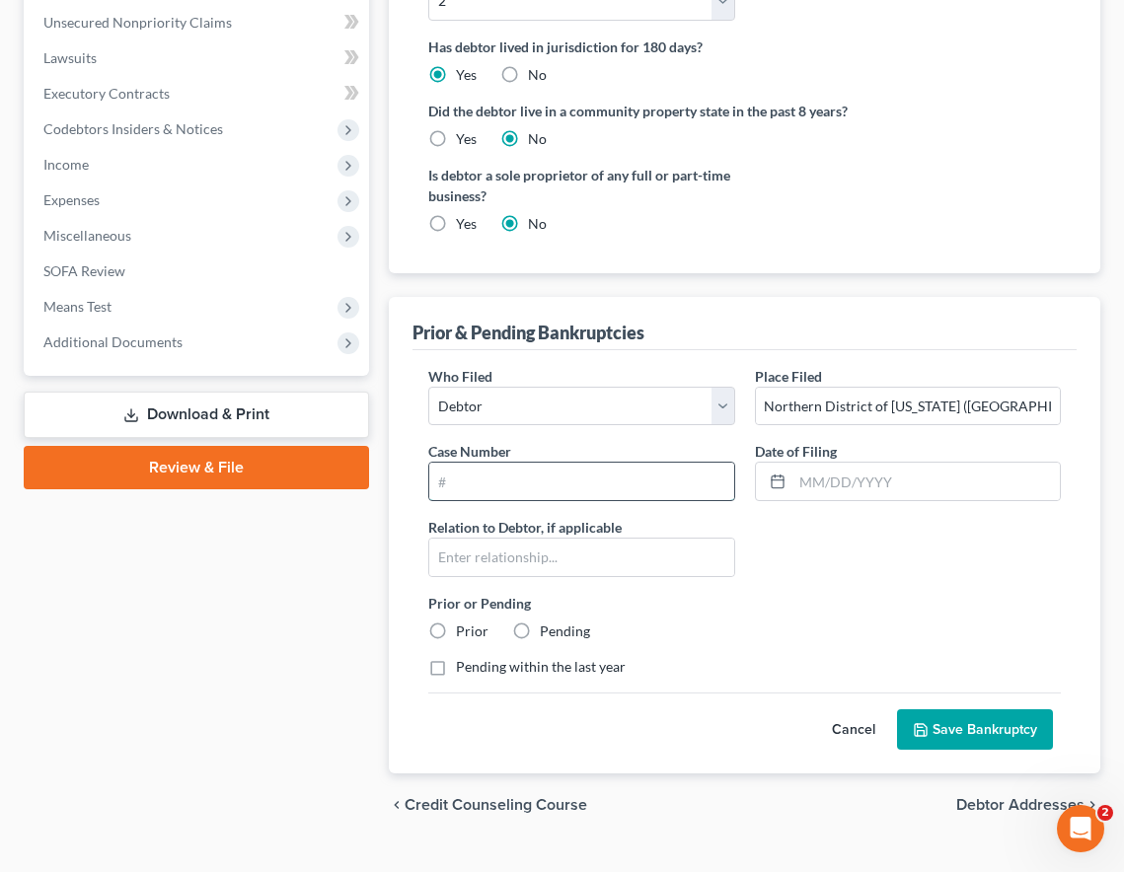
paste input "14-33410-jpg"
type input "14-33410-jpg"
click at [828, 474] on input "text" at bounding box center [925, 481] width 267 height 37
paste input "[DATE]"
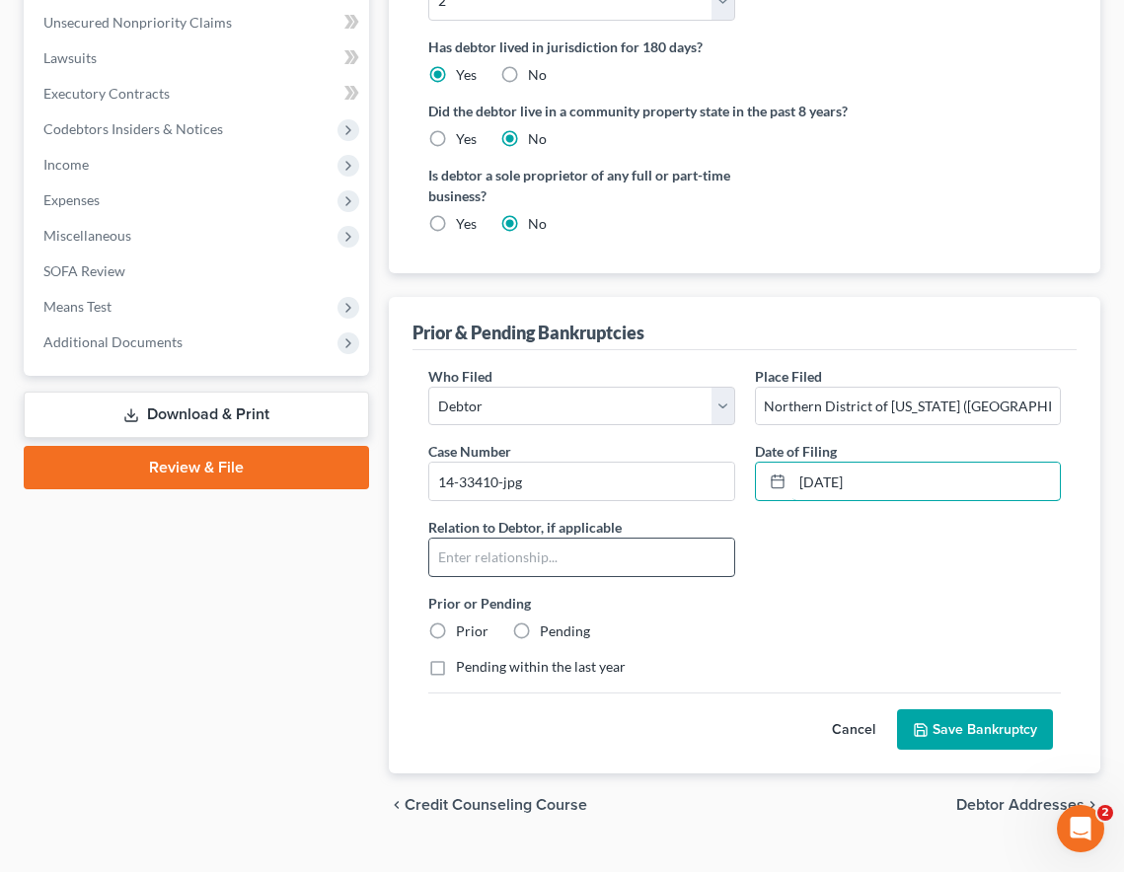
type input "[DATE]"
click at [562, 562] on input "text" at bounding box center [581, 557] width 304 height 37
type input "Debtor"
click at [456, 634] on label "Prior" at bounding box center [472, 631] width 33 height 20
click at [464, 634] on input "Prior" at bounding box center [470, 627] width 13 height 13
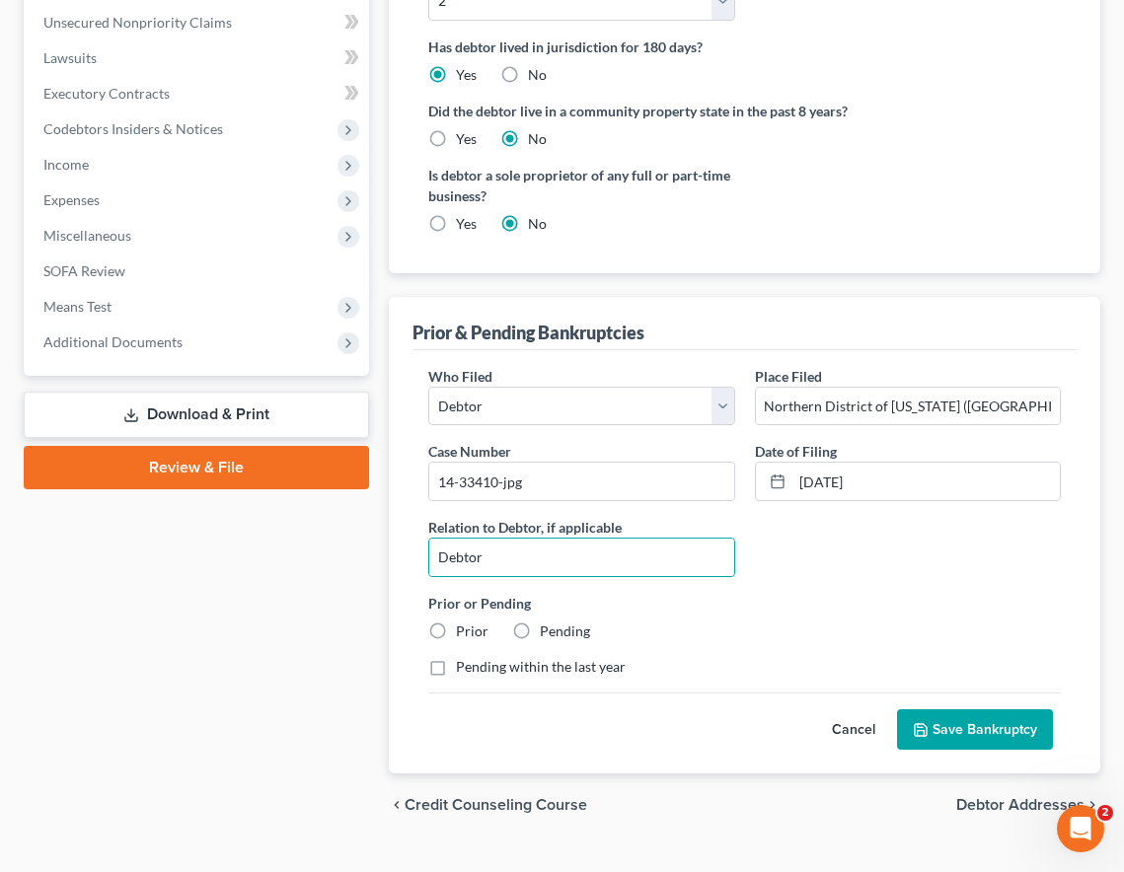
radio input "true"
click at [953, 730] on button "Save Bankruptcy" at bounding box center [975, 729] width 156 height 41
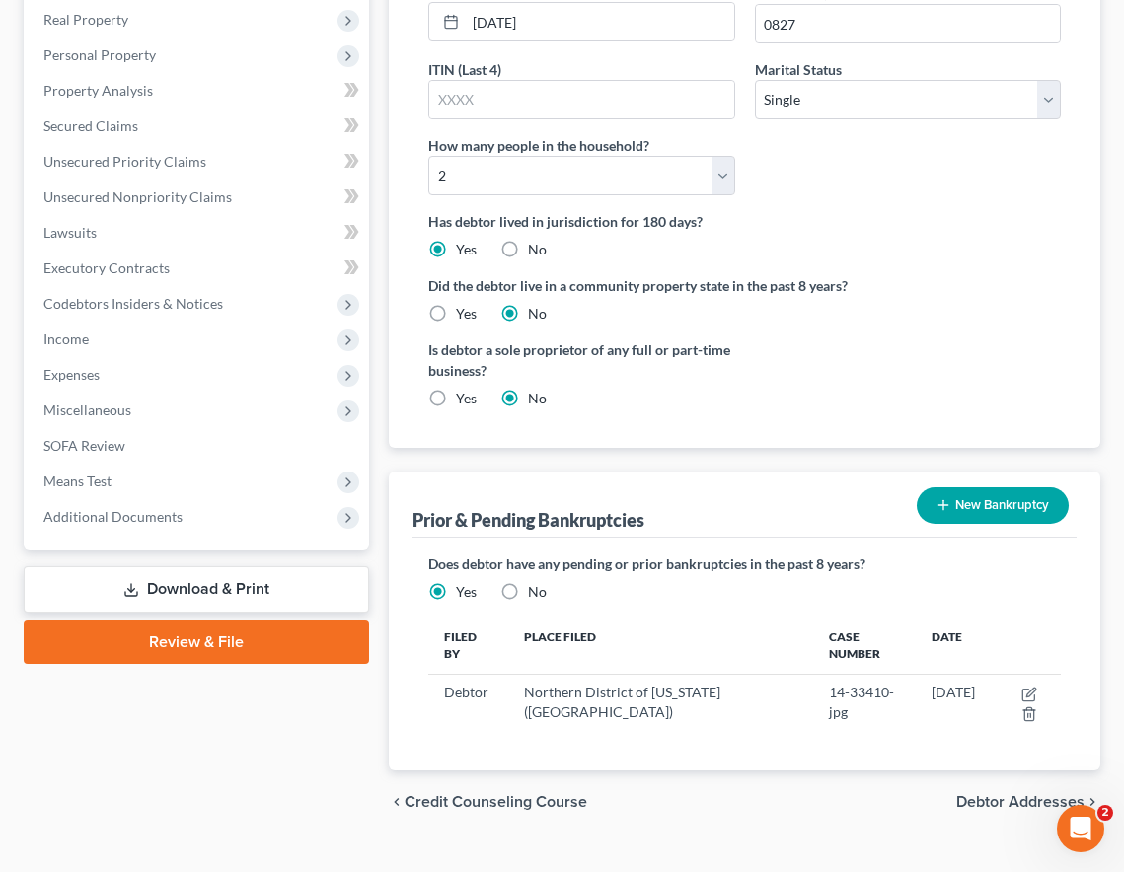
click at [528, 588] on label "No" at bounding box center [537, 592] width 19 height 20
click at [536, 588] on input "No" at bounding box center [542, 588] width 13 height 13
radio input "true"
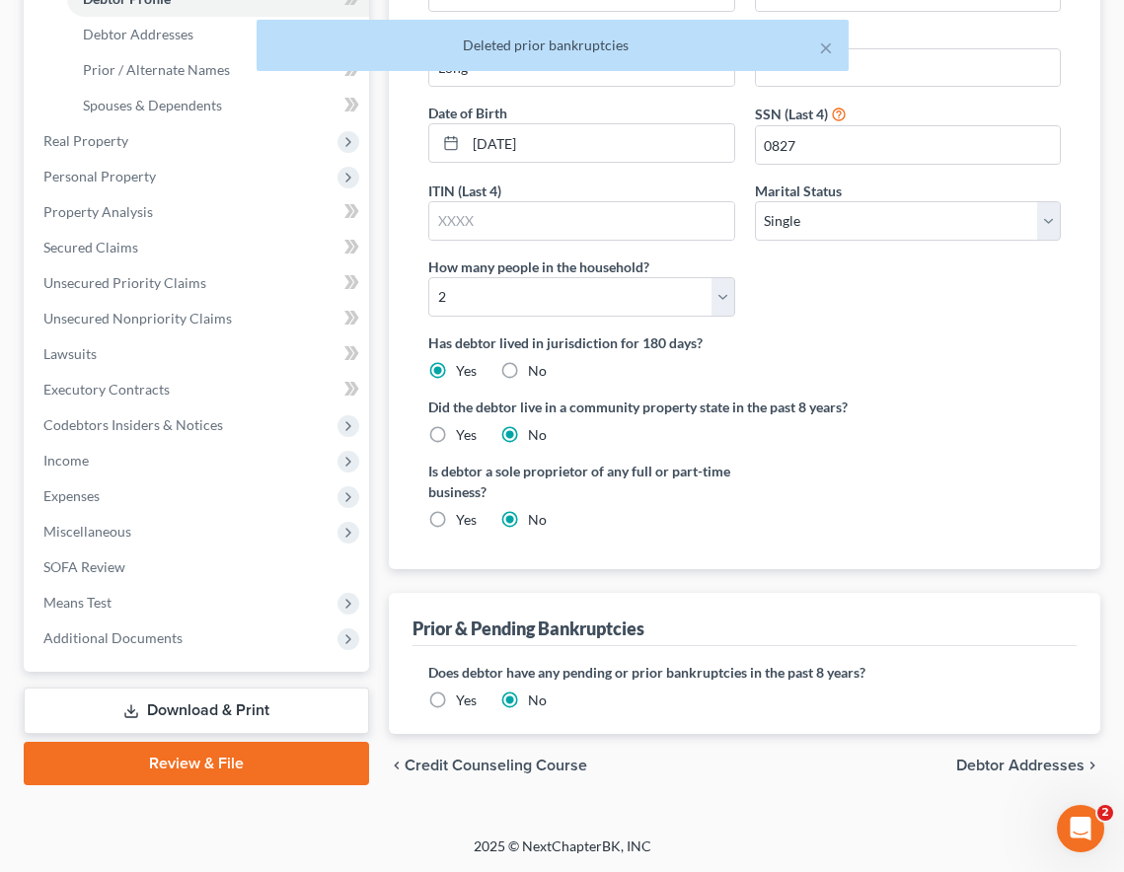
scroll to position [437, 0]
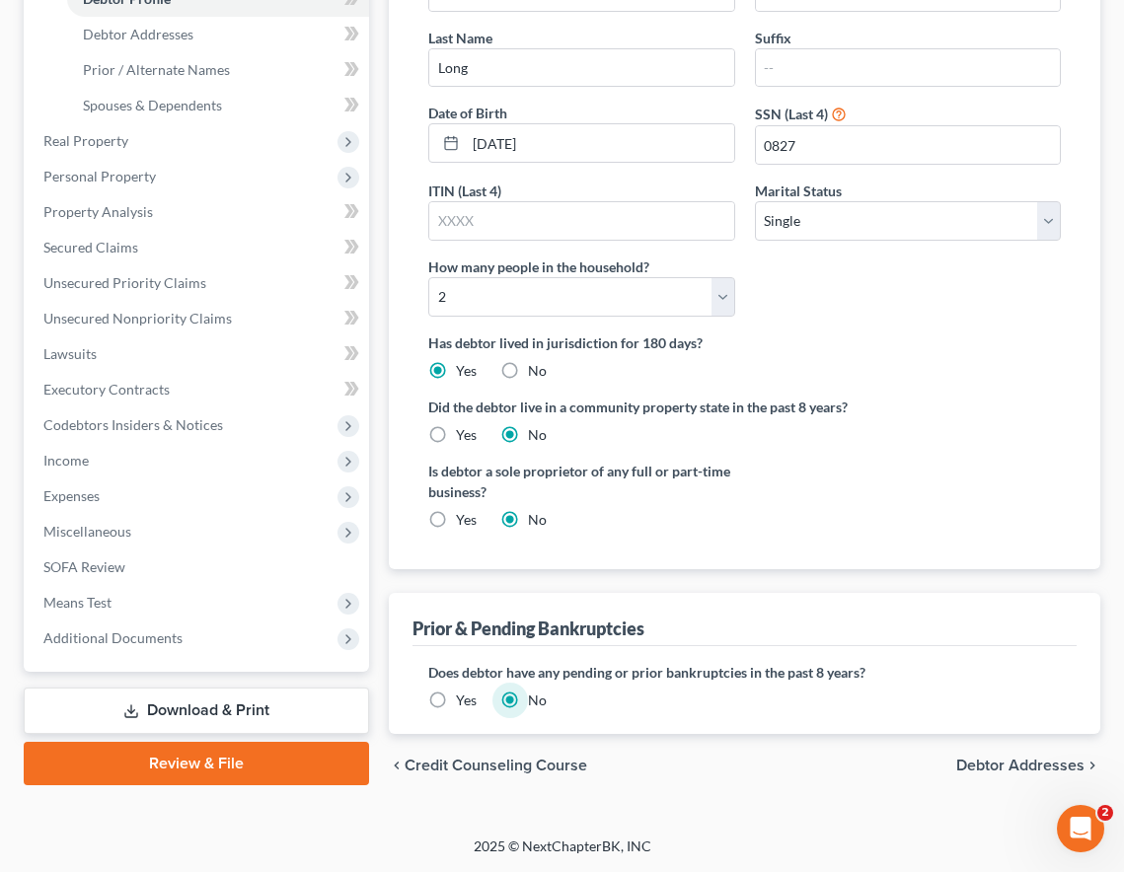
click at [973, 764] on span "Debtor Addresses" at bounding box center [1020, 766] width 128 height 16
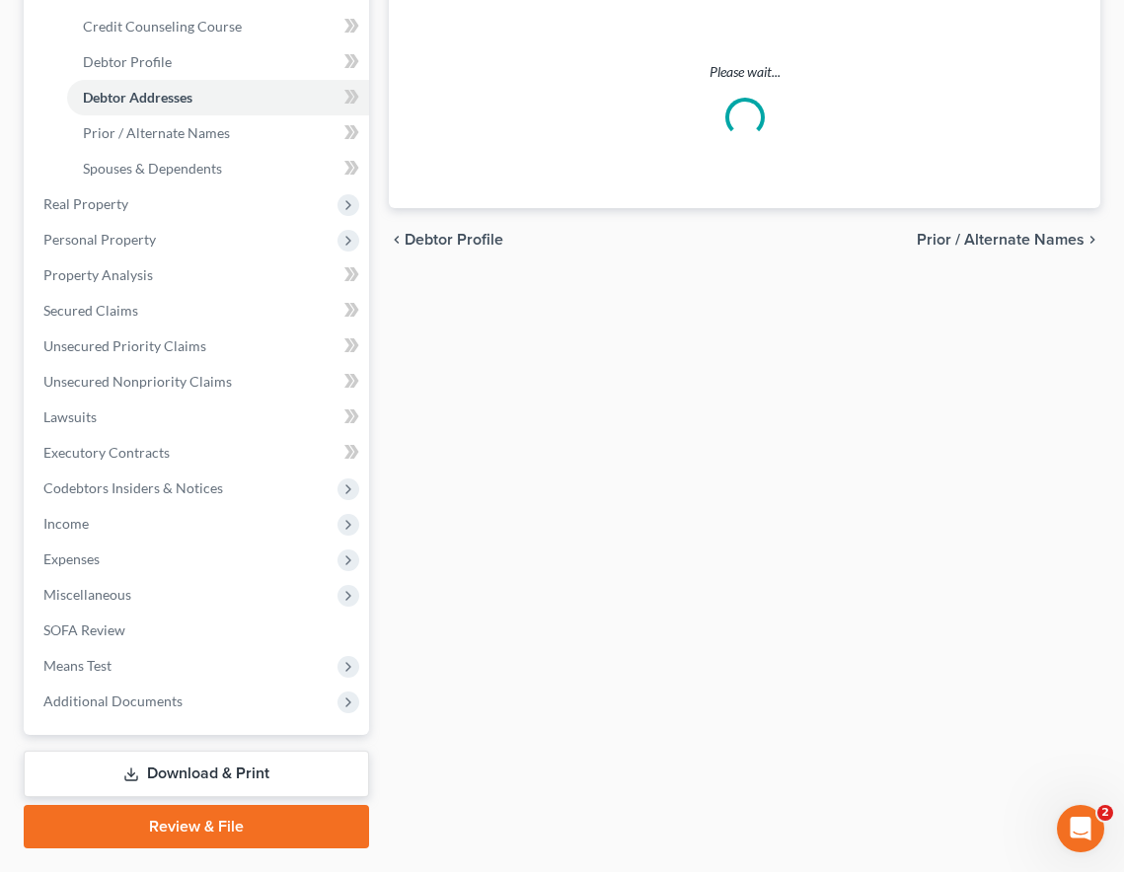
scroll to position [15, 0]
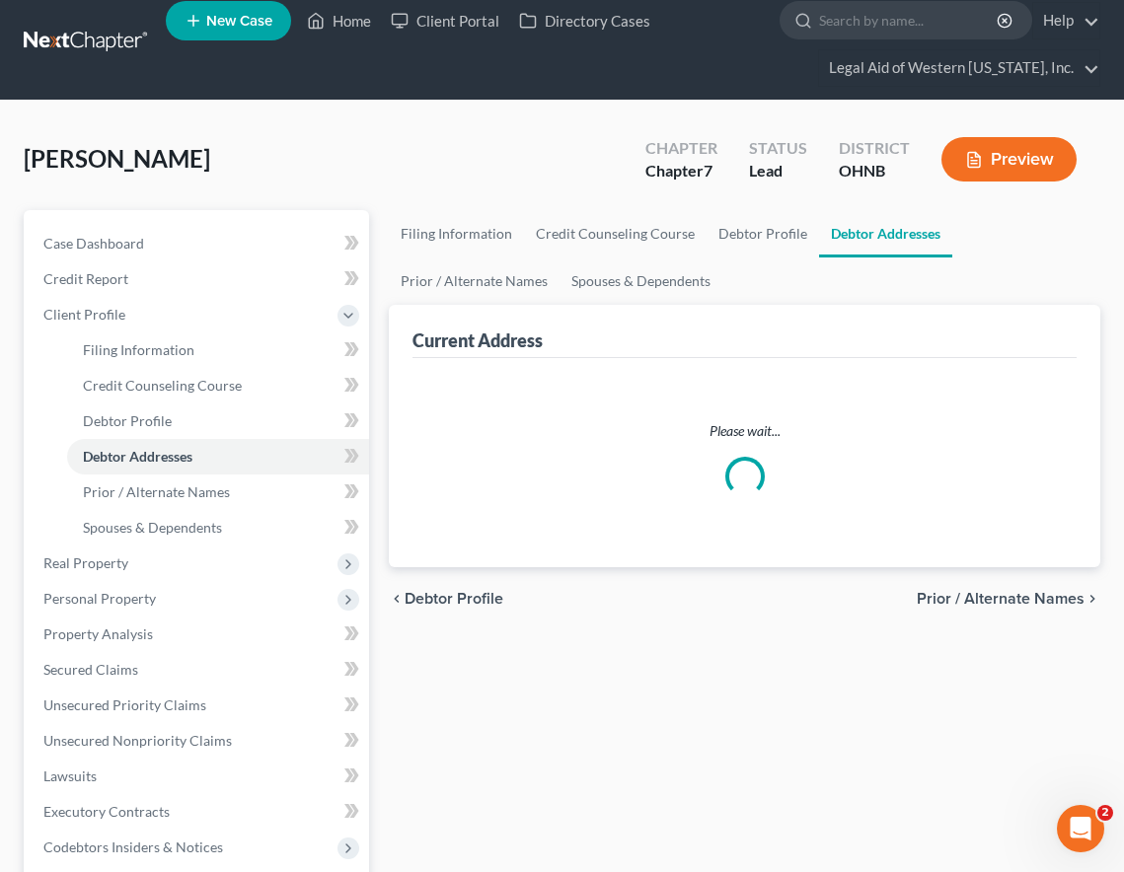
select select "0"
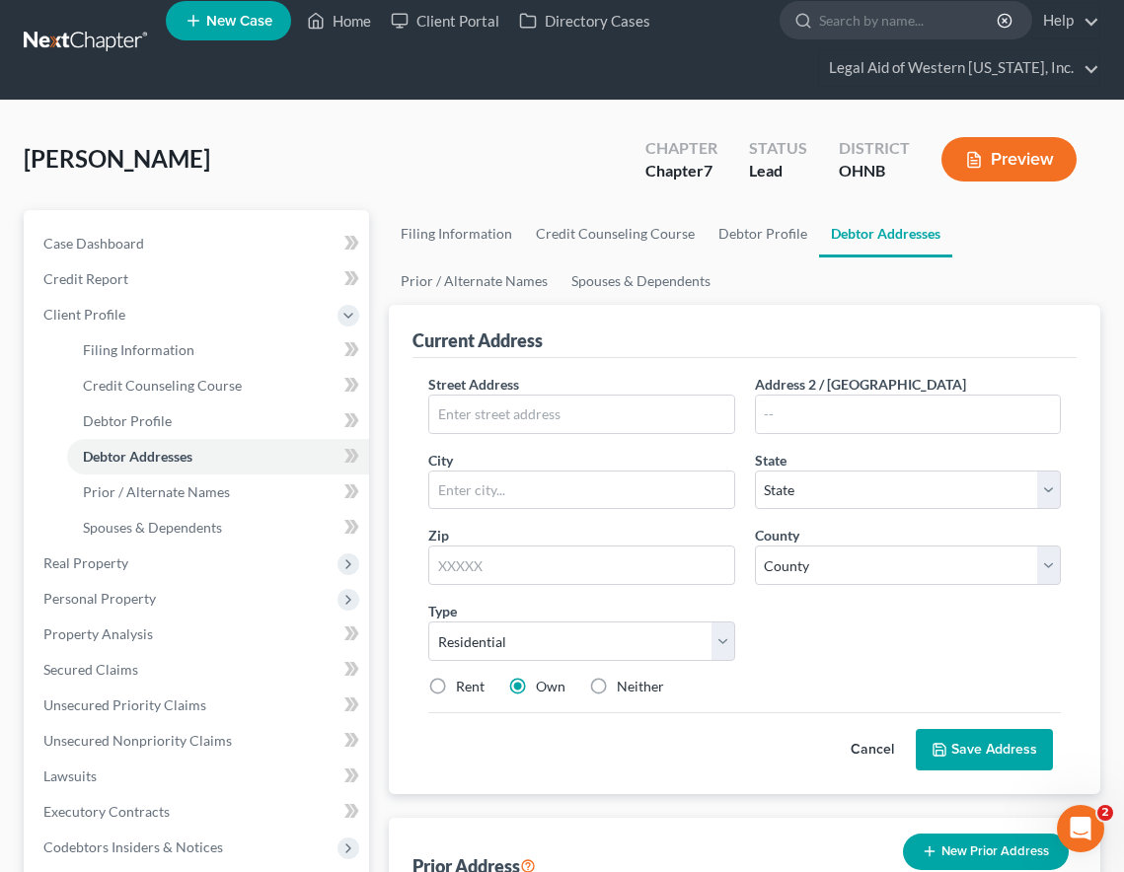
scroll to position [0, 0]
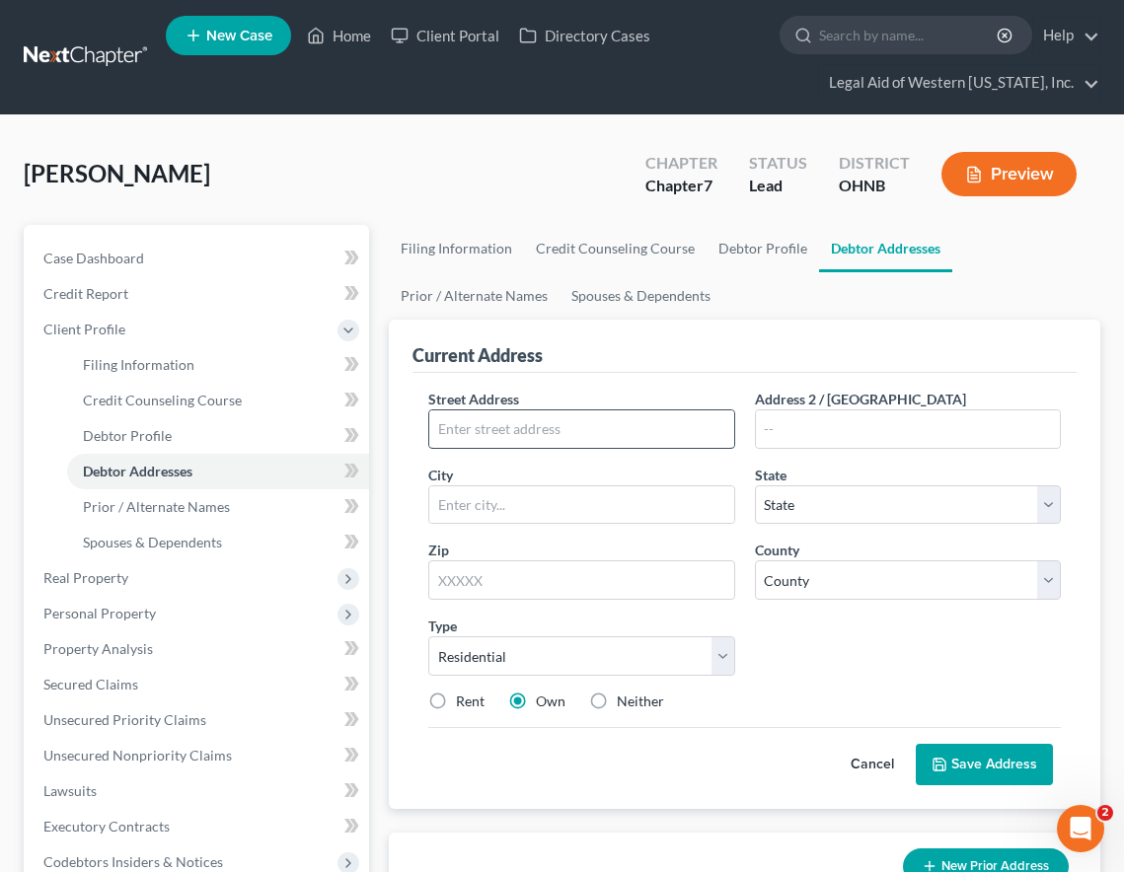
click at [496, 439] on input "text" at bounding box center [581, 428] width 304 height 37
type input "[STREET_ADDRESS][PERSON_NAME]"
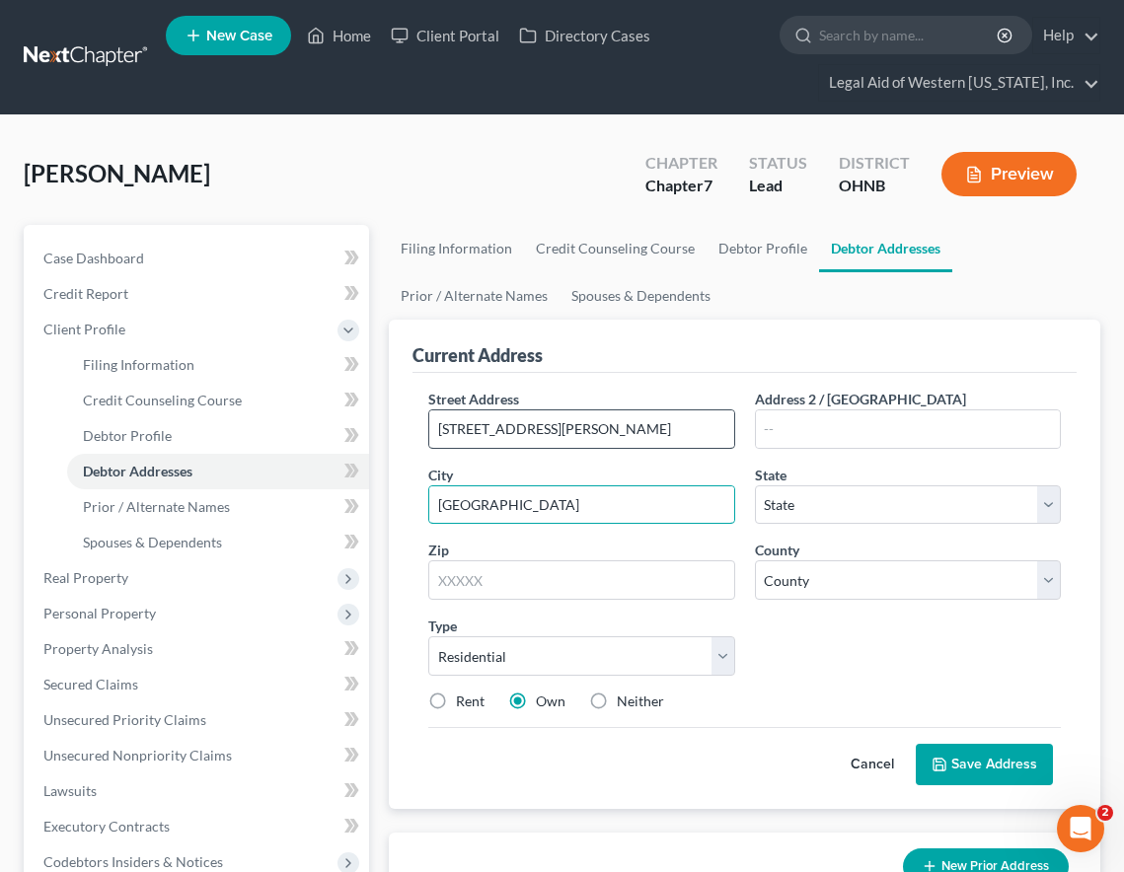
type input "[GEOGRAPHIC_DATA]"
select select "36"
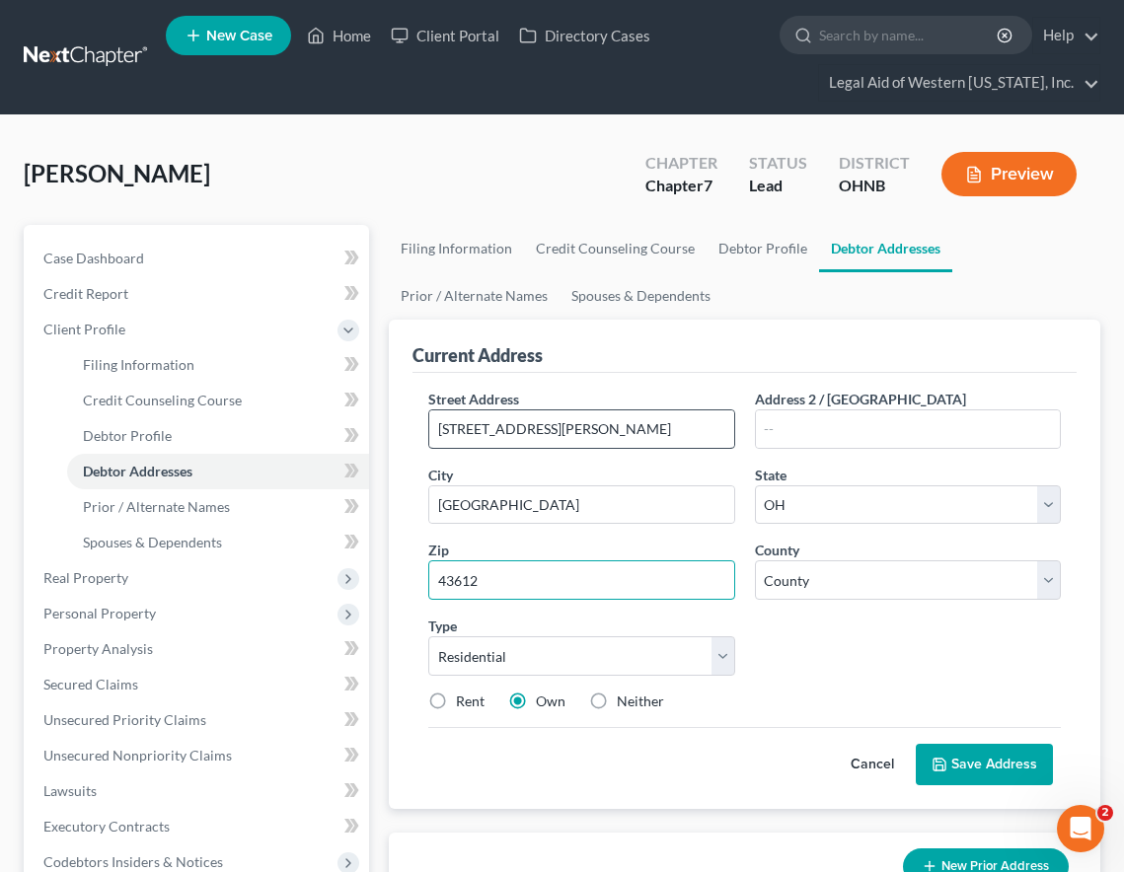
type input "43612"
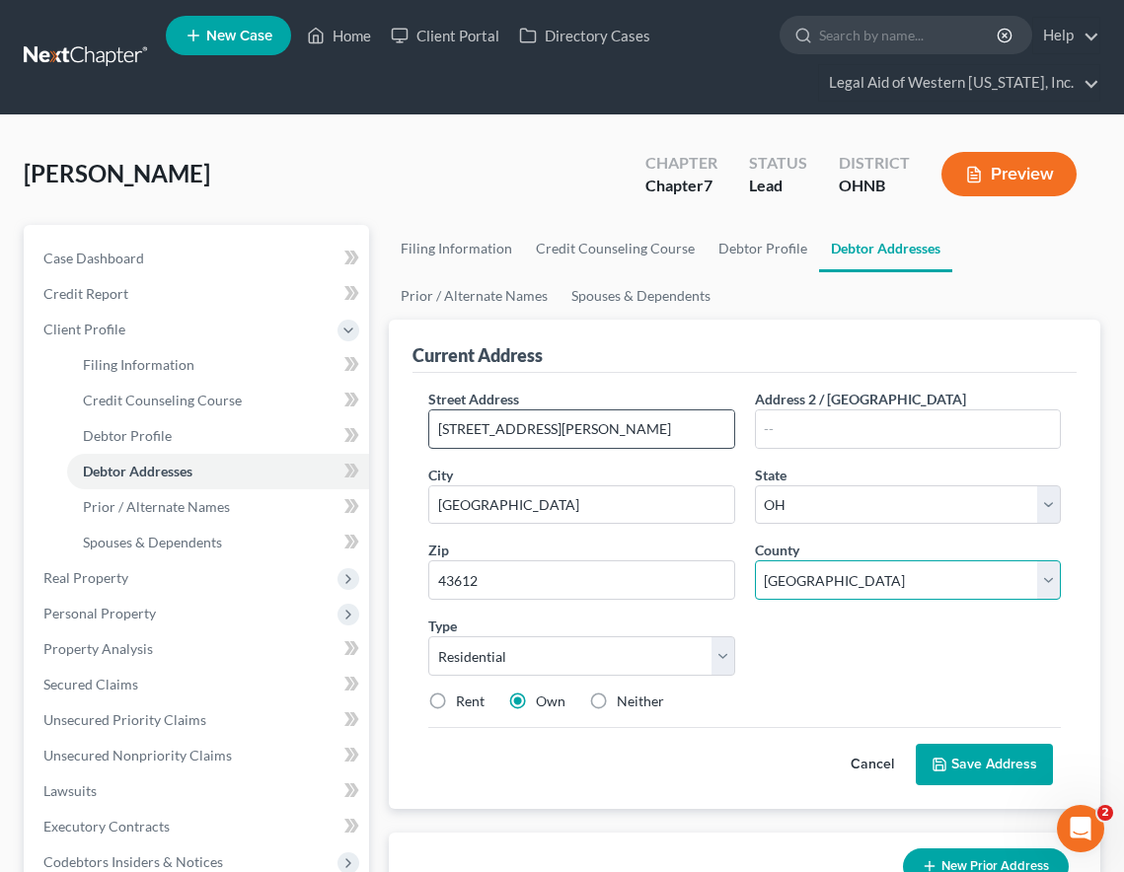
select select "47"
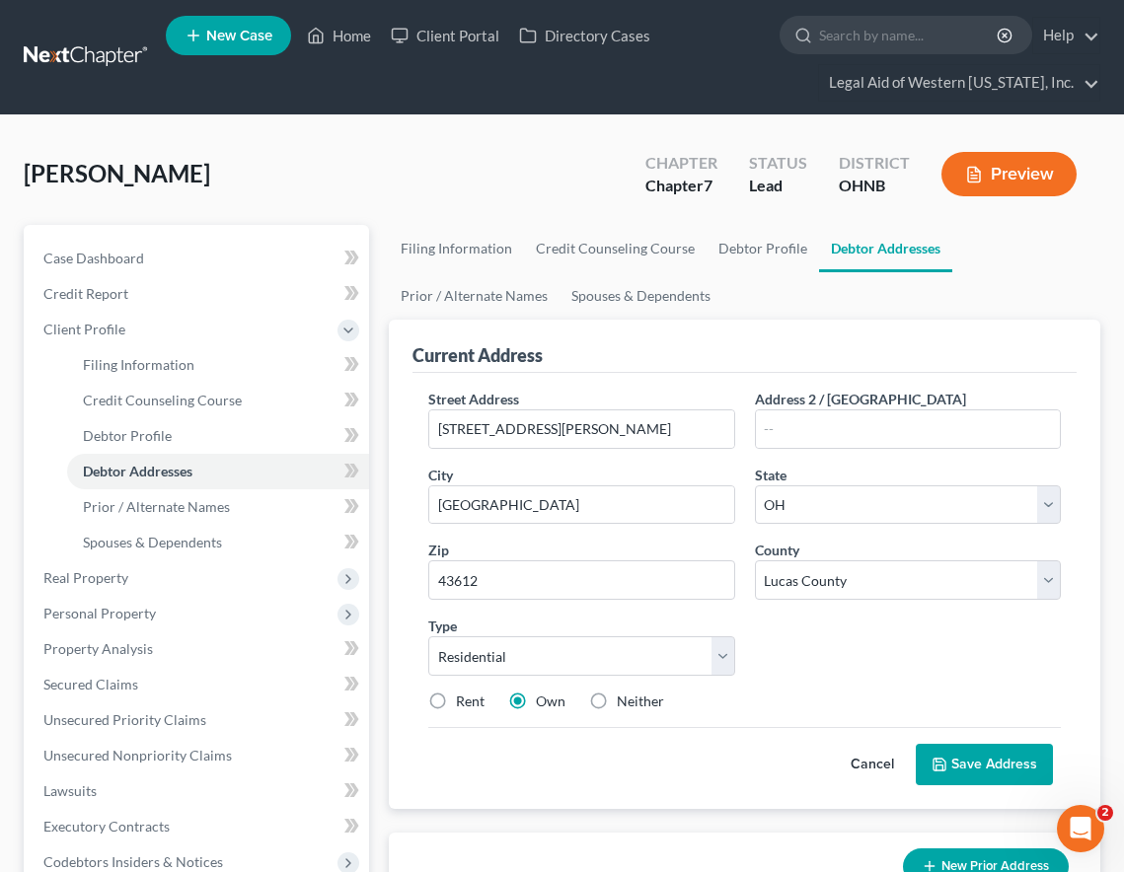
click at [456, 706] on label "Rent" at bounding box center [470, 701] width 29 height 20
click at [464, 704] on input "Rent" at bounding box center [470, 697] width 13 height 13
radio input "true"
click at [973, 765] on button "Save Address" at bounding box center [983, 764] width 137 height 41
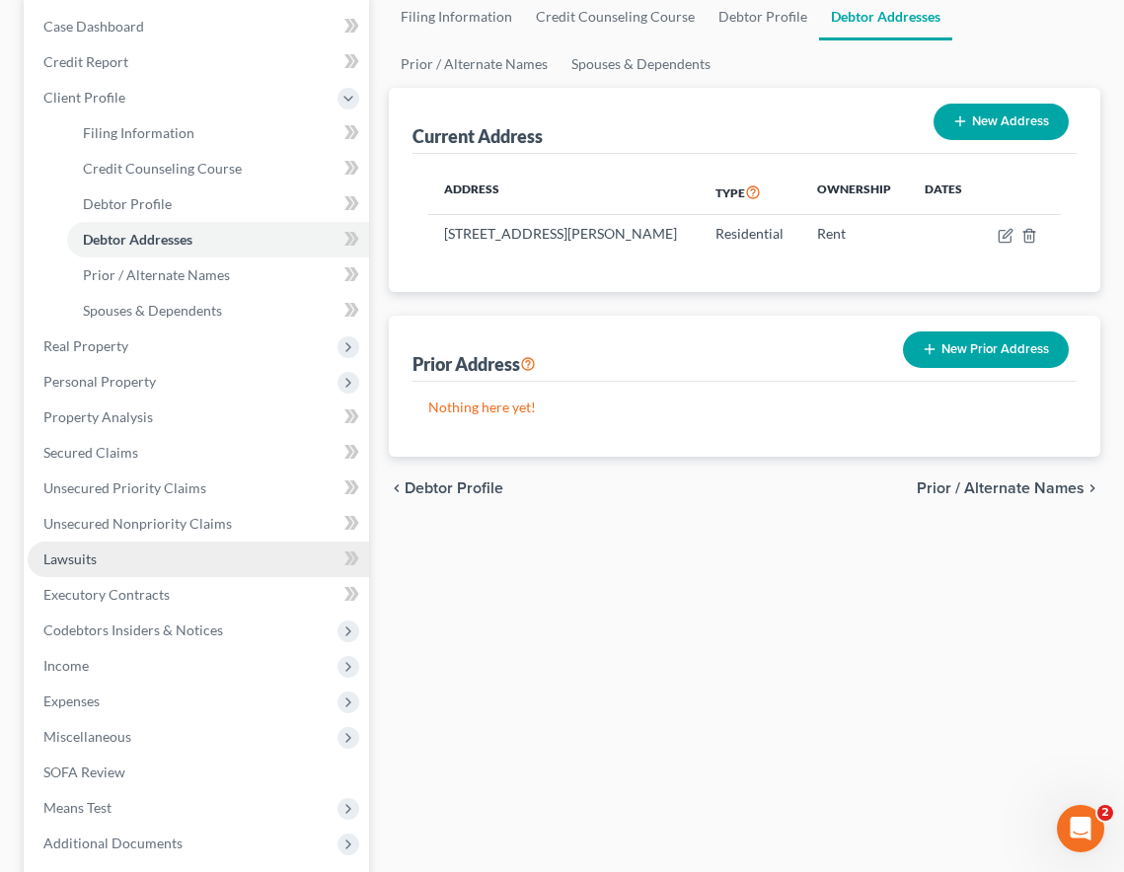
scroll to position [296, 0]
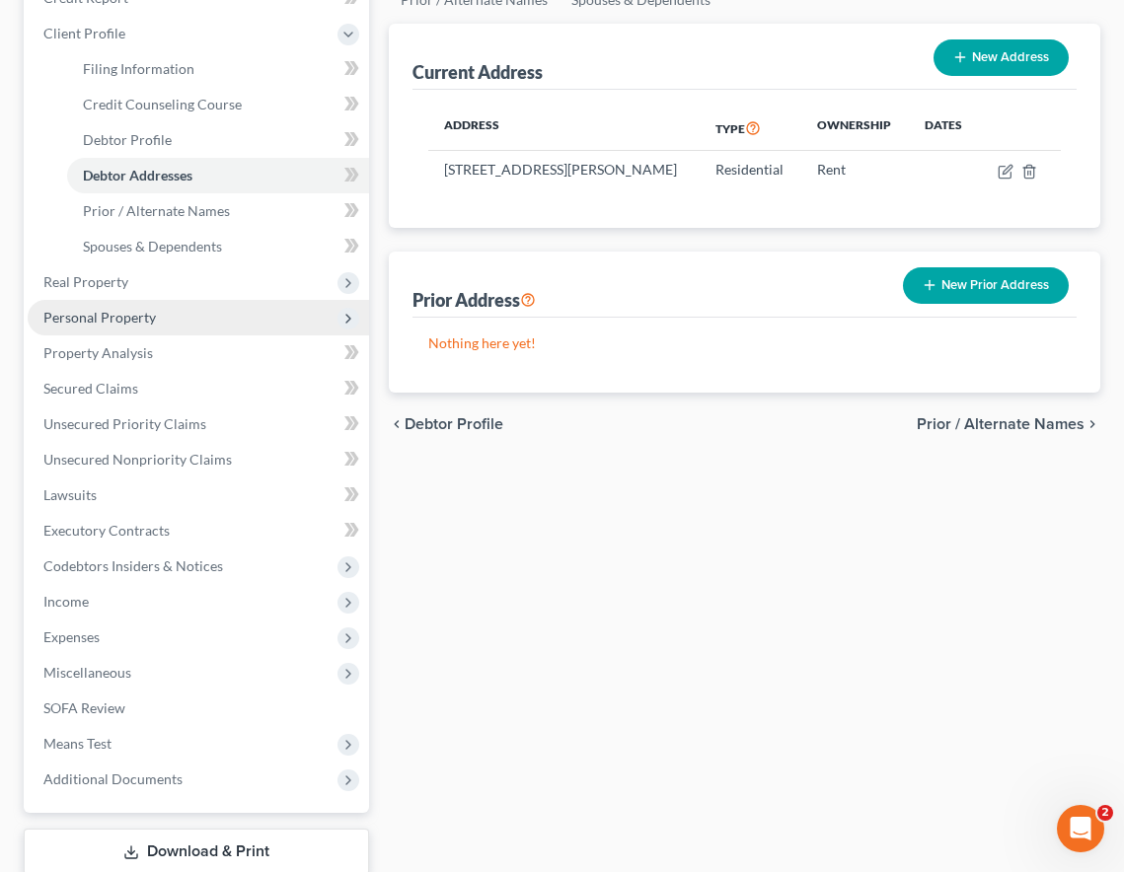
click at [185, 316] on span "Personal Property" at bounding box center [198, 318] width 341 height 36
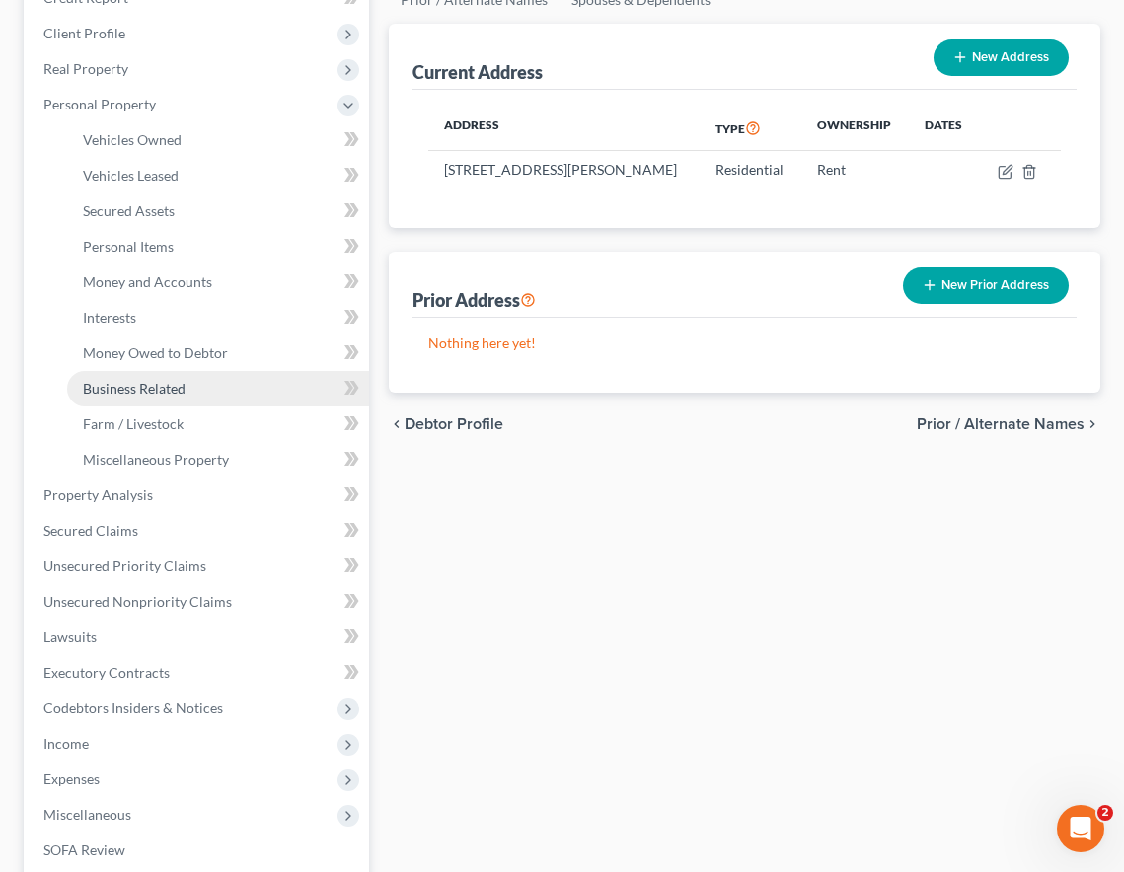
click at [200, 390] on link "Business Related" at bounding box center [218, 389] width 302 height 36
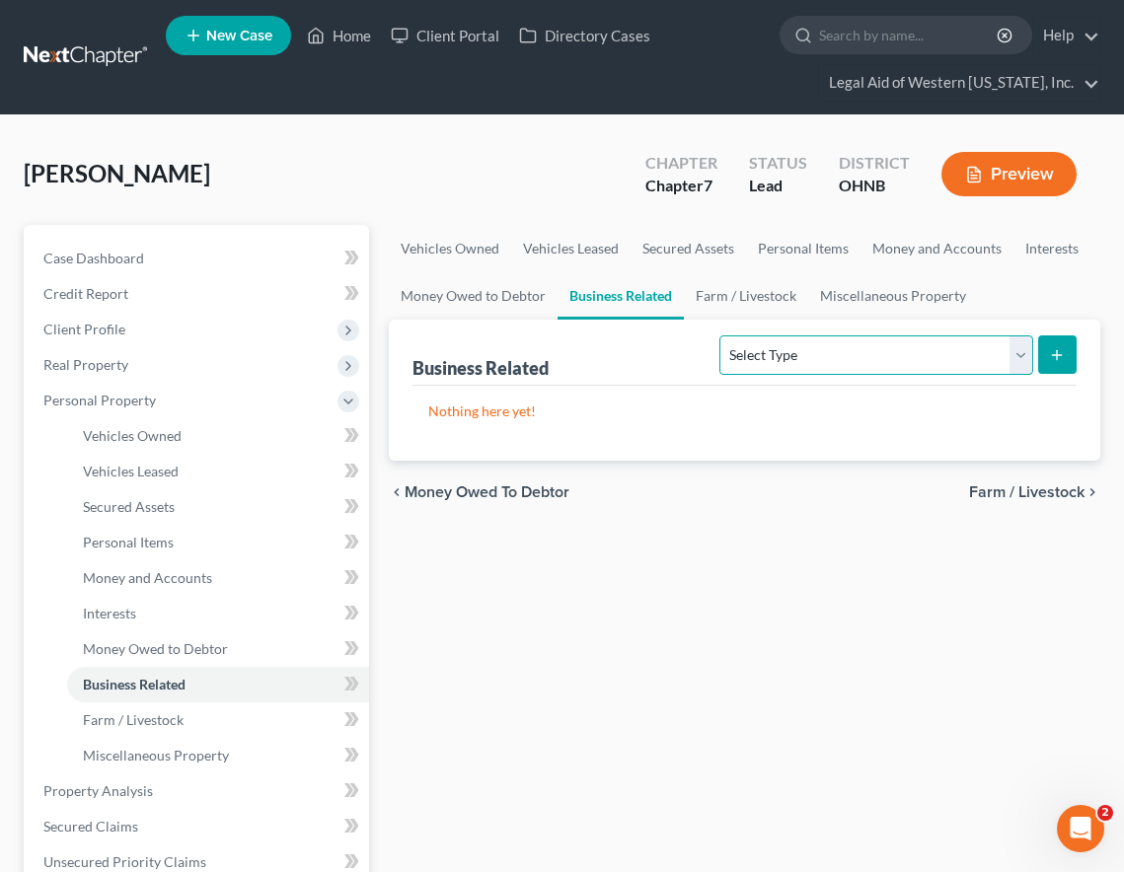
click at [769, 356] on select "Select Type Customer Lists Franchises Inventory Licenses Machinery Office Equip…" at bounding box center [875, 354] width 313 height 39
click at [766, 359] on select "Select Type Customer Lists Franchises Inventory Licenses Machinery Office Equip…" at bounding box center [875, 354] width 313 height 39
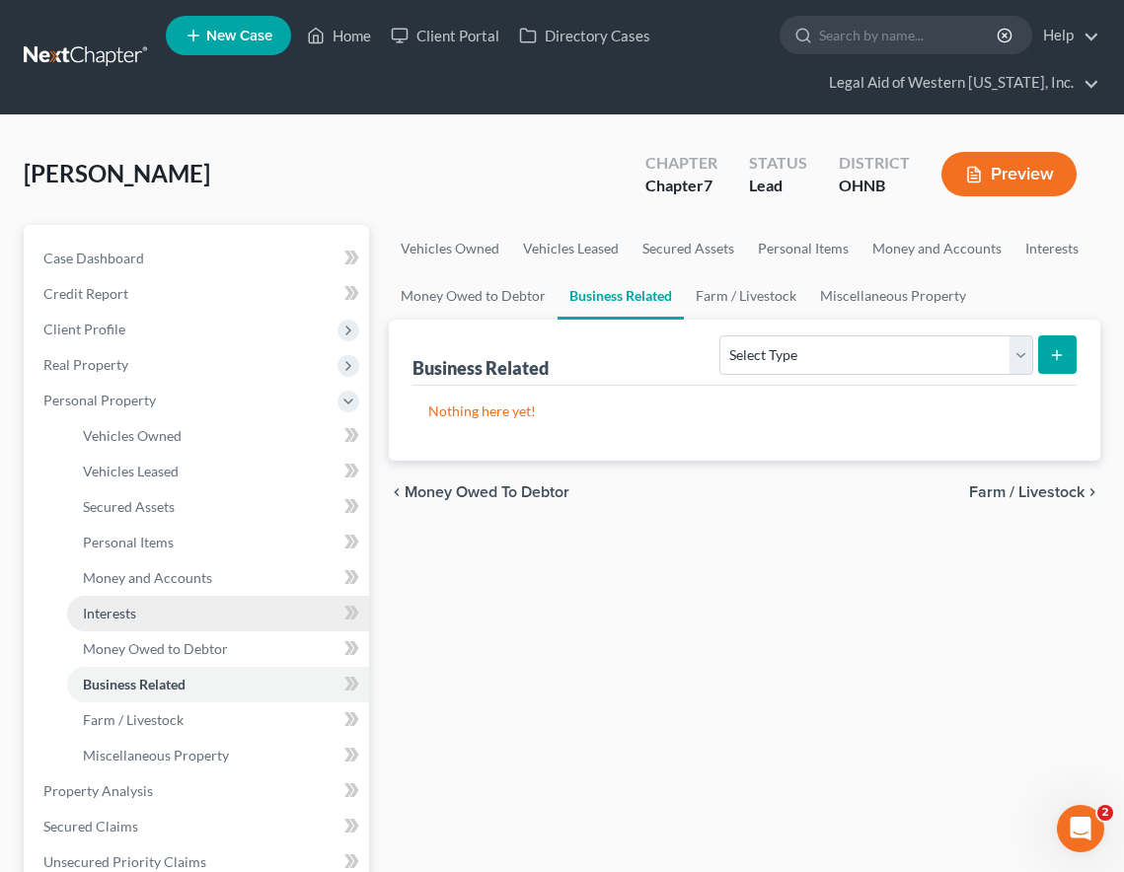
click at [111, 611] on span "Interests" at bounding box center [109, 613] width 53 height 17
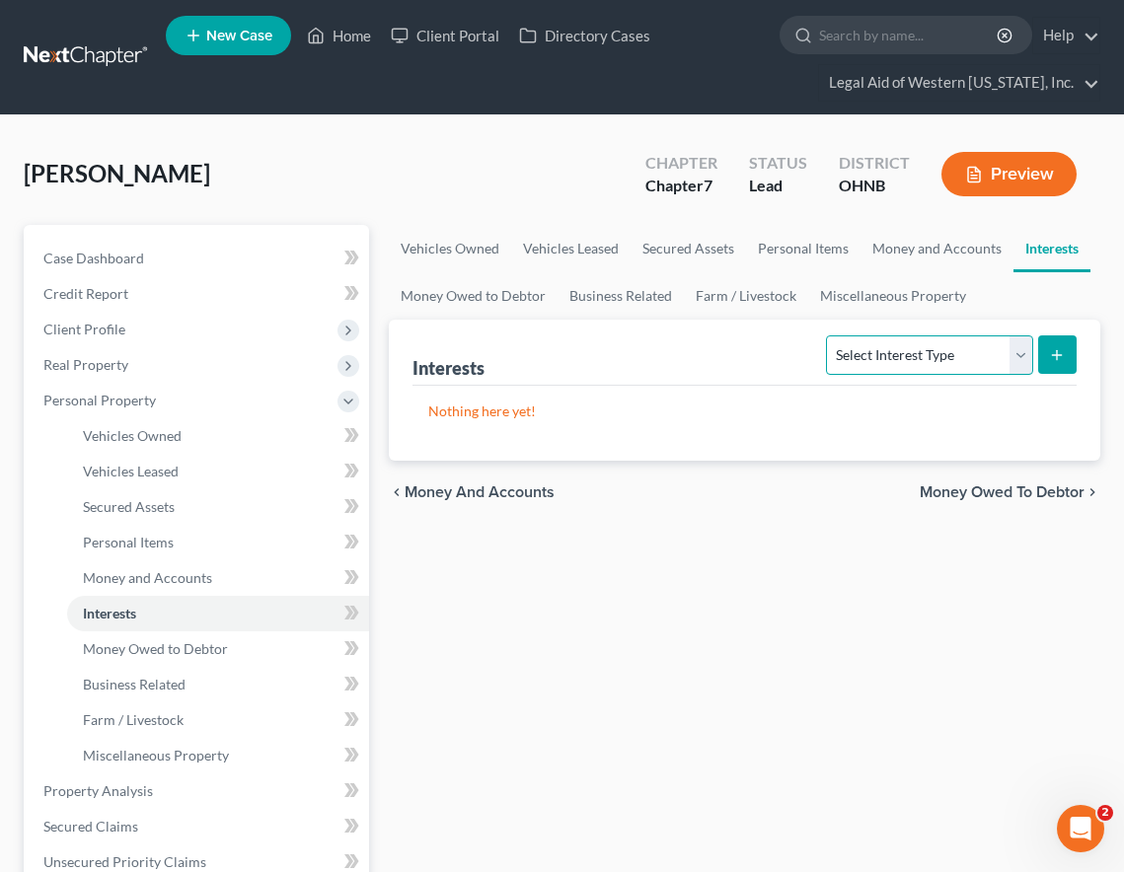
click at [887, 370] on select "Select Interest Type 401K Annuity Bond Education IRA Government Bond Government…" at bounding box center [929, 354] width 206 height 39
select select "unincorporated_business"
click at [829, 335] on select "Select Interest Type 401K Annuity Bond Education IRA Government Bond Government…" at bounding box center [929, 354] width 206 height 39
click at [973, 349] on icon "submit" at bounding box center [1057, 355] width 16 height 16
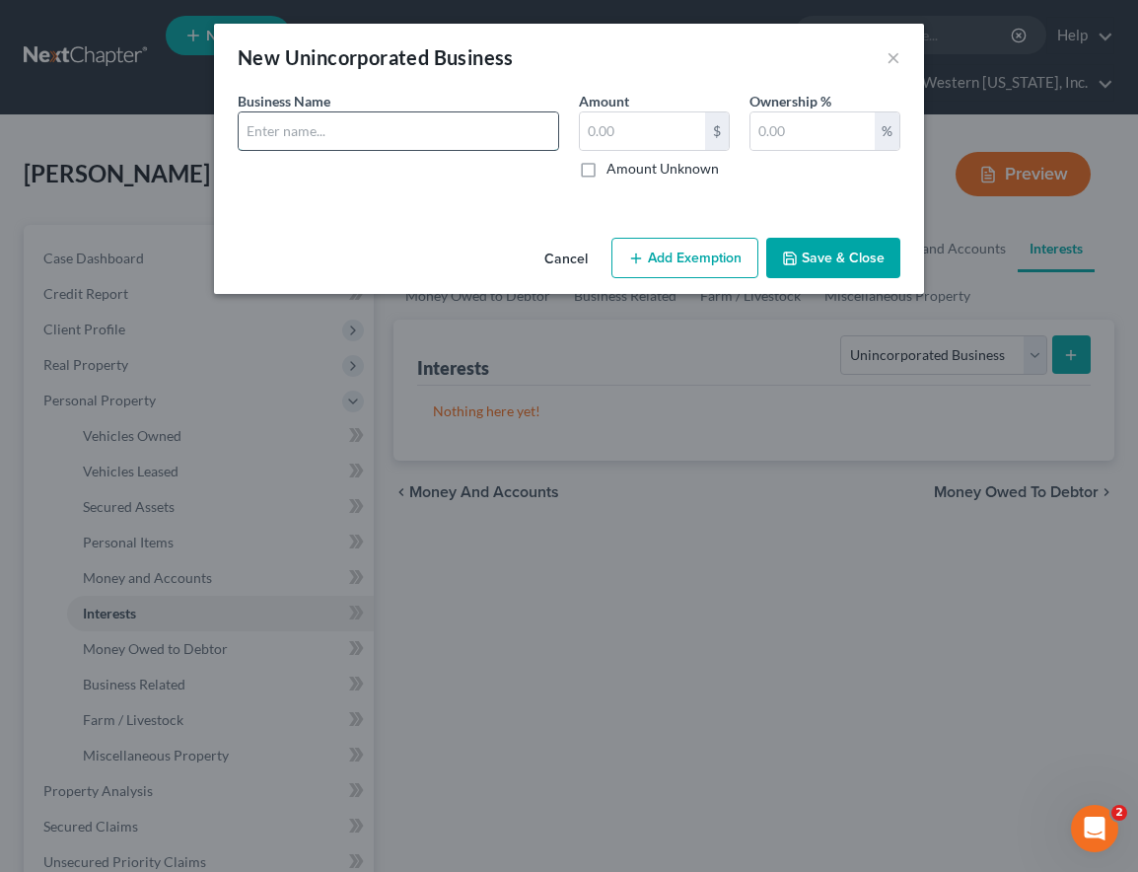
click at [313, 137] on input "text" at bounding box center [399, 130] width 320 height 37
click at [548, 193] on div "An exemption set must first be selected from the Filing Information section. Bu…" at bounding box center [569, 160] width 710 height 139
click at [448, 133] on input "A Clear View Property" at bounding box center [399, 130] width 320 height 37
type input "A Clear View Property Maintenance LLC"
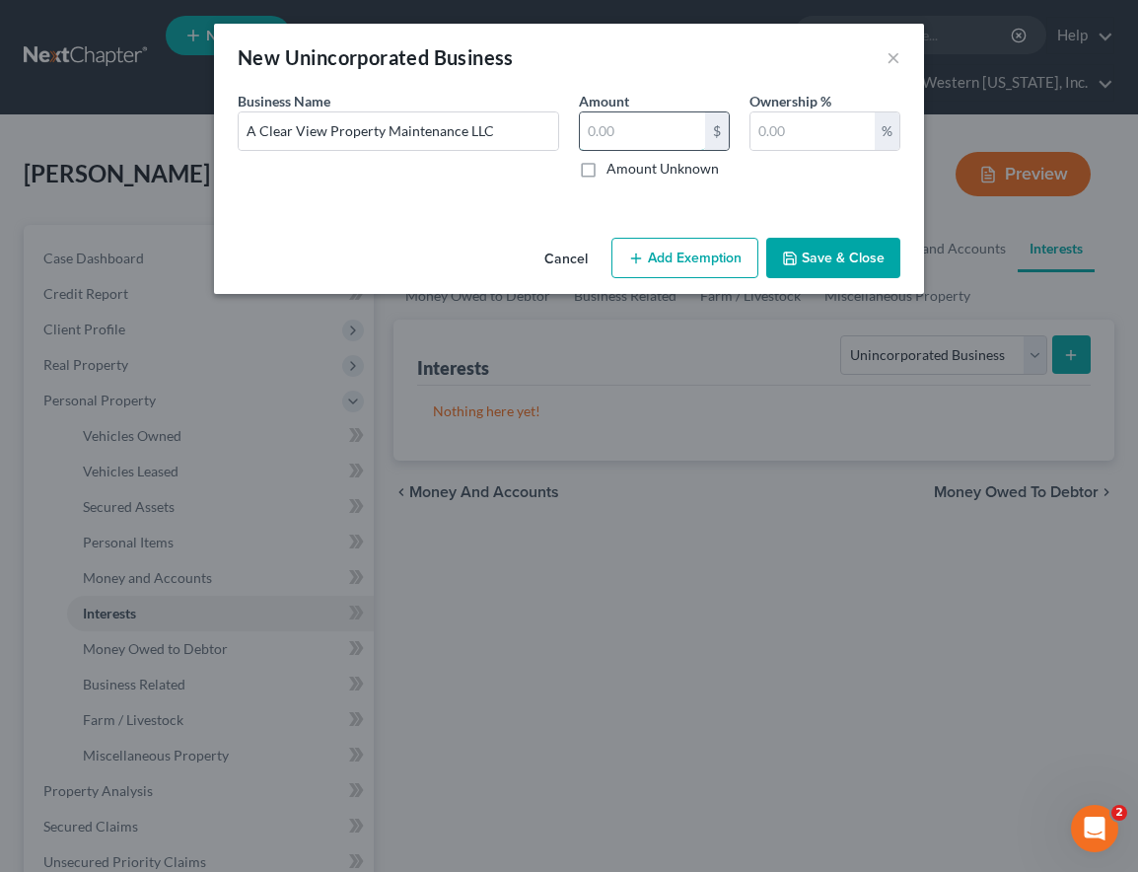
click at [643, 133] on input "text" at bounding box center [642, 130] width 125 height 37
type input "0.00"
type input "100"
click at [822, 263] on button "Save & Close" at bounding box center [833, 258] width 134 height 41
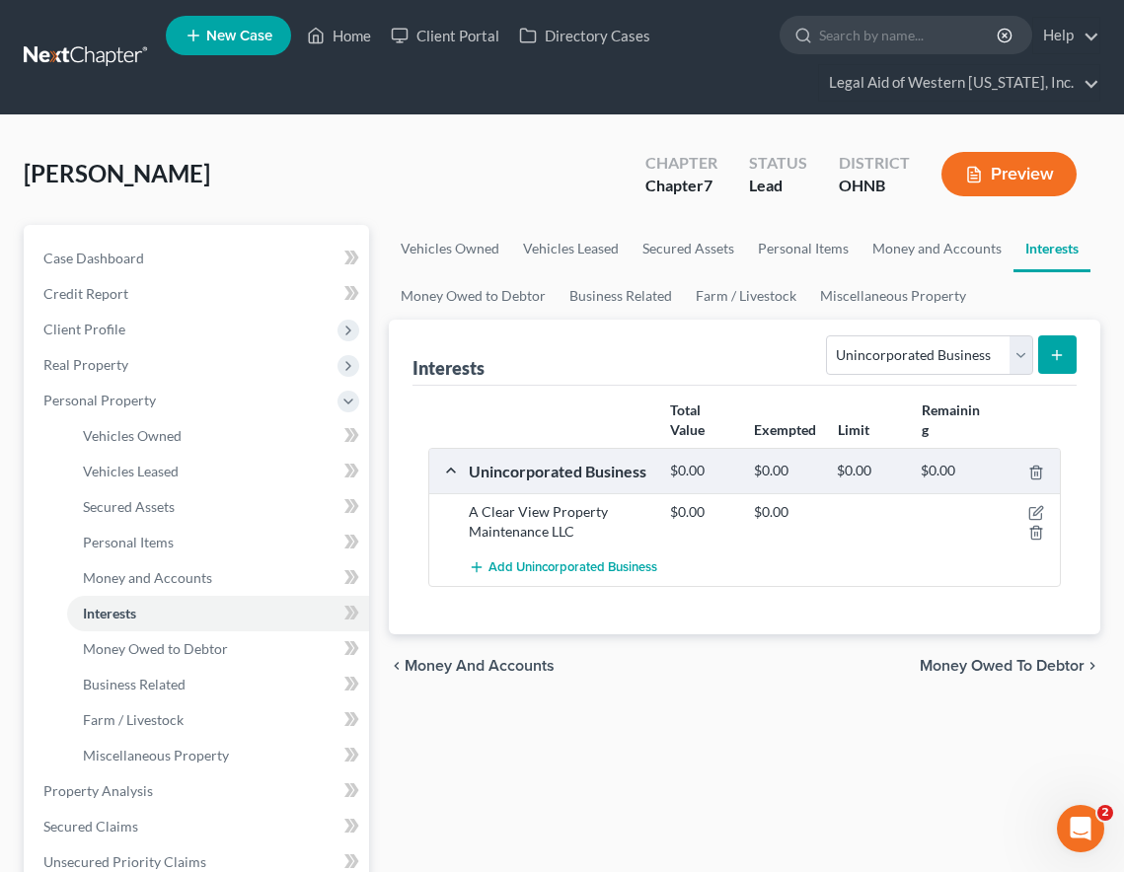
click at [609, 341] on div "Interests Select Interest Type 401K Annuity Bond Education IRA Government Bond …" at bounding box center [744, 353] width 664 height 66
click at [147, 338] on span "Client Profile" at bounding box center [198, 330] width 341 height 36
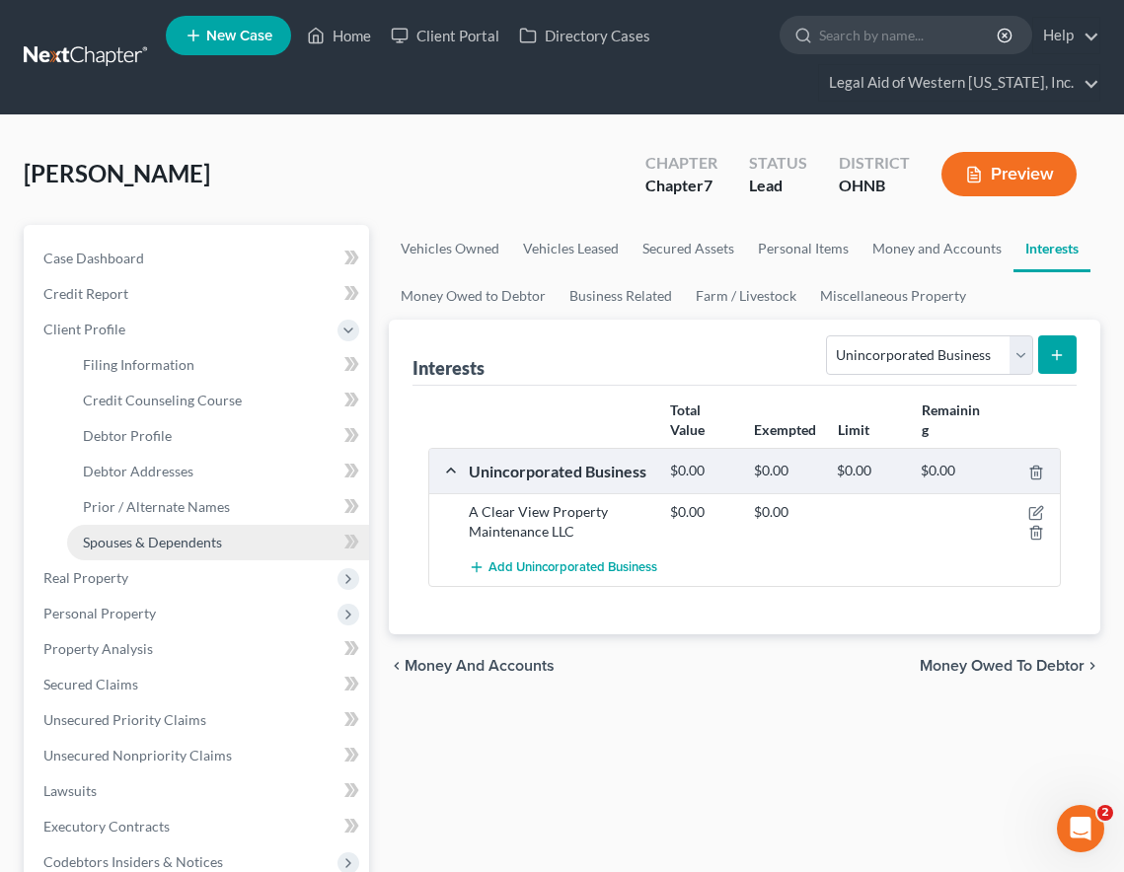
click at [147, 536] on span "Spouses & Dependents" at bounding box center [152, 542] width 139 height 17
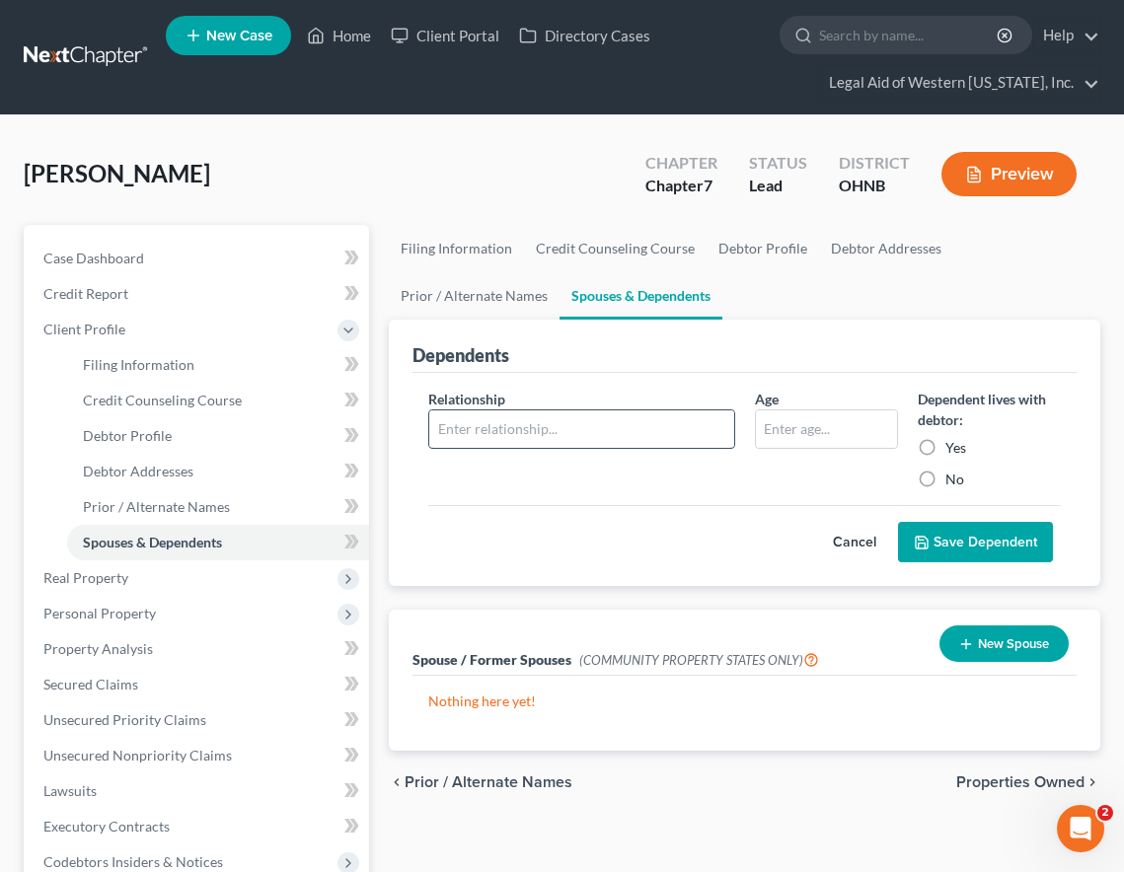
click at [467, 433] on input "text" at bounding box center [581, 428] width 304 height 37
type input "Child"
click at [802, 430] on input "text" at bounding box center [826, 428] width 141 height 37
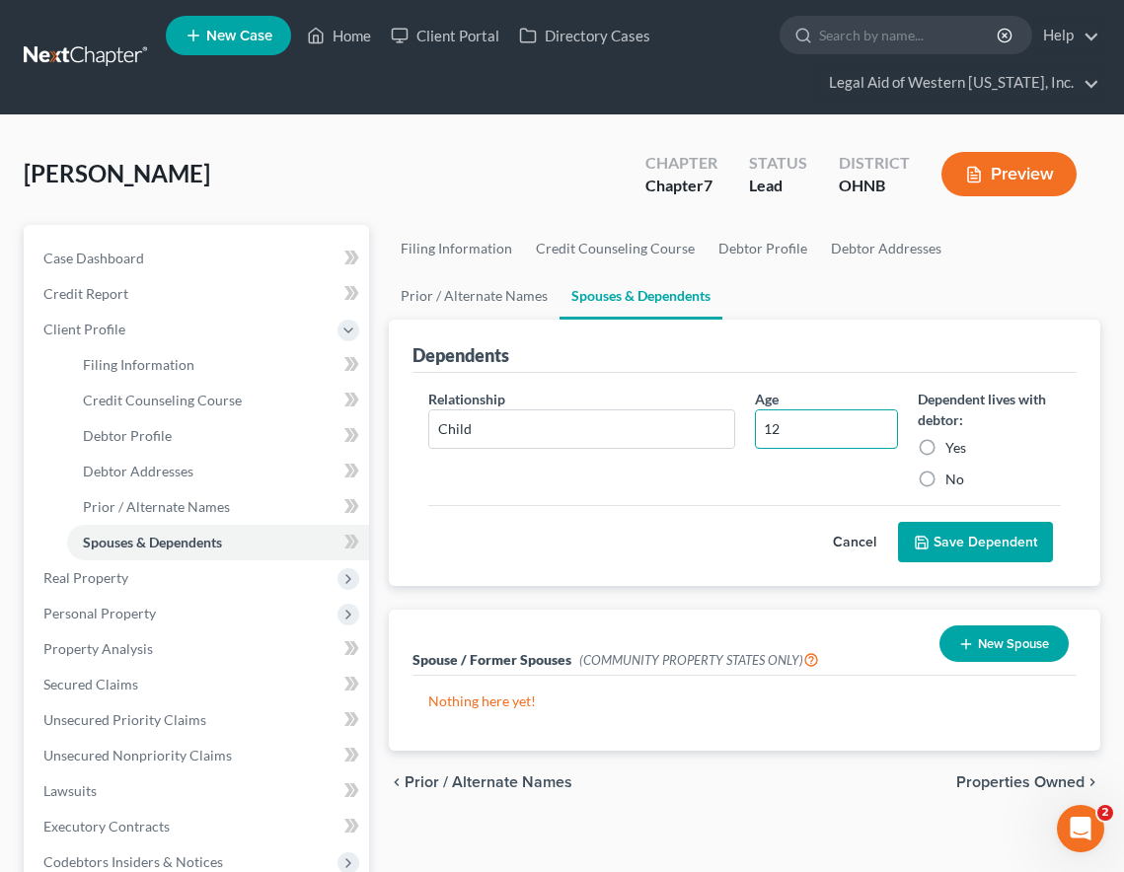
type input "12"
click at [945, 447] on label "Yes" at bounding box center [955, 448] width 21 height 20
click at [953, 447] on input "Yes" at bounding box center [959, 444] width 13 height 13
radio input "true"
click at [972, 535] on button "Save Dependent" at bounding box center [975, 542] width 155 height 41
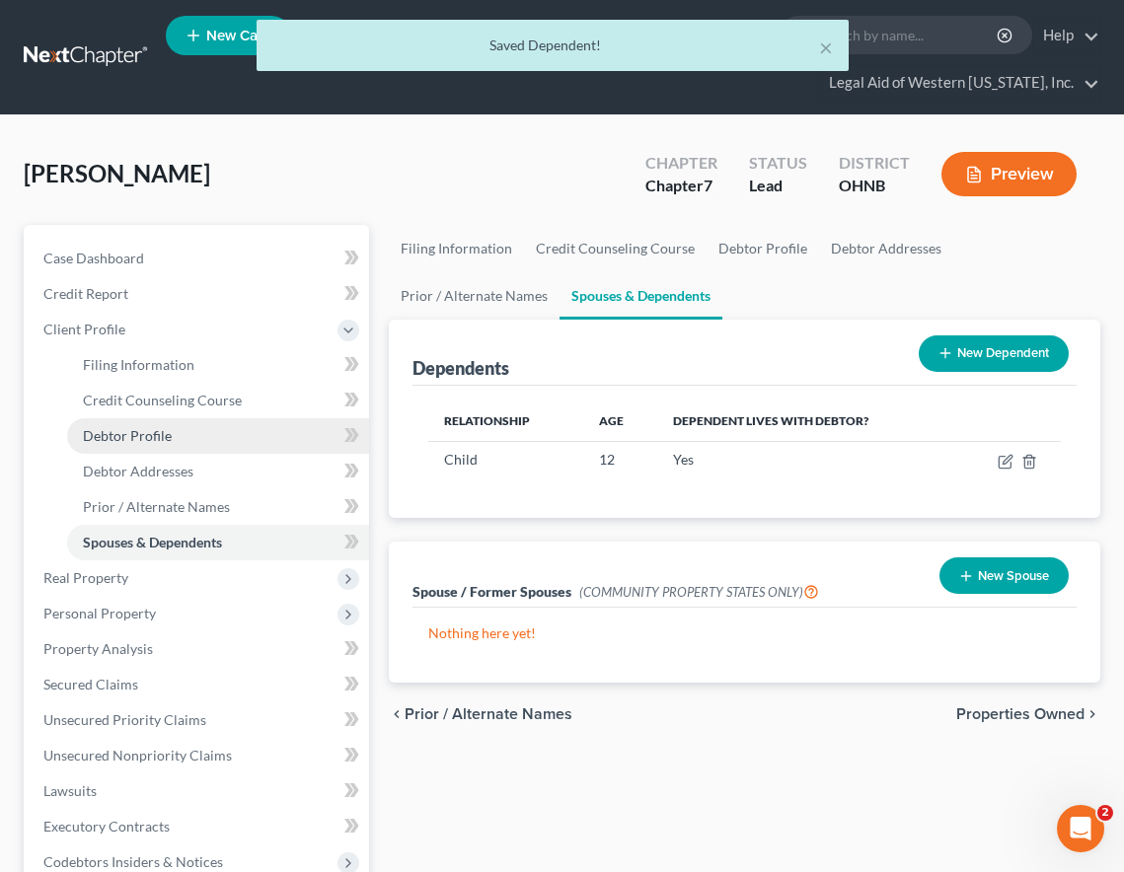
click at [161, 441] on span "Debtor Profile" at bounding box center [127, 435] width 89 height 17
select select "0"
select select "1"
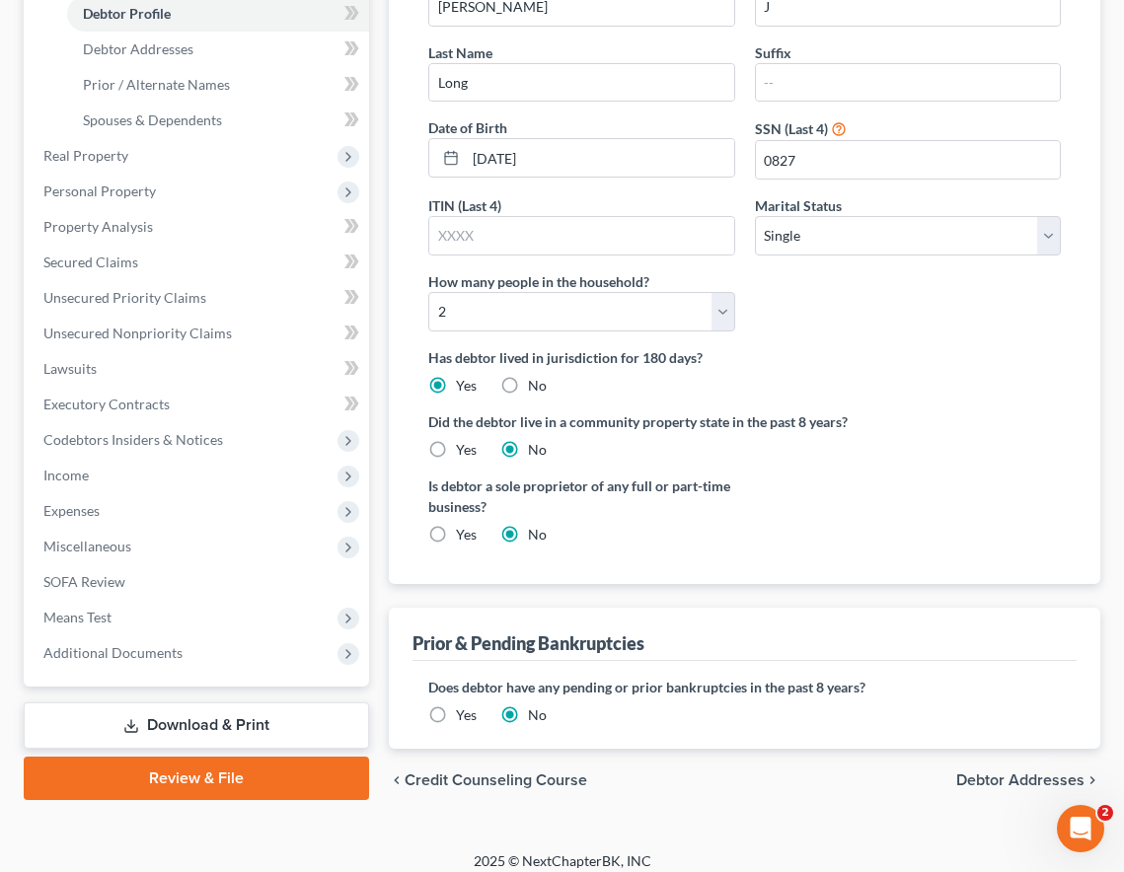
scroll to position [437, 0]
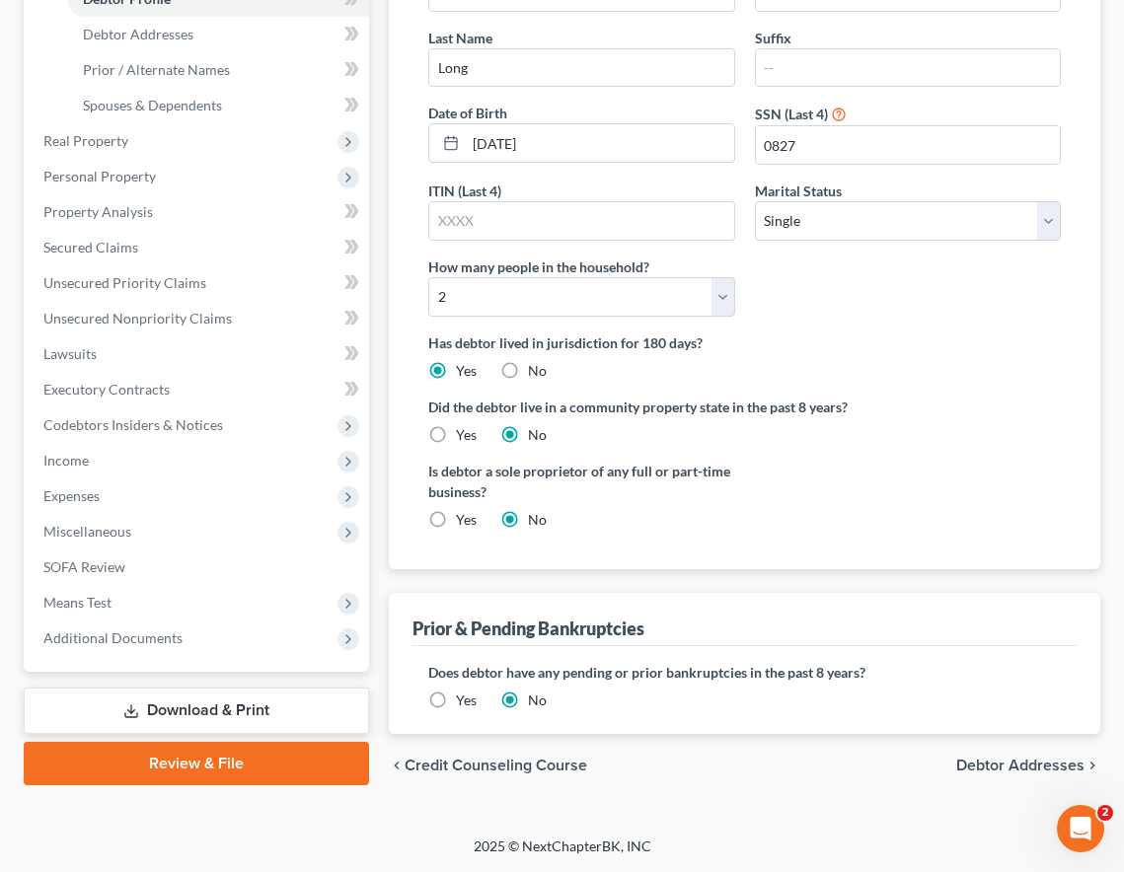
click at [973, 766] on span "Debtor Addresses" at bounding box center [1020, 766] width 128 height 16
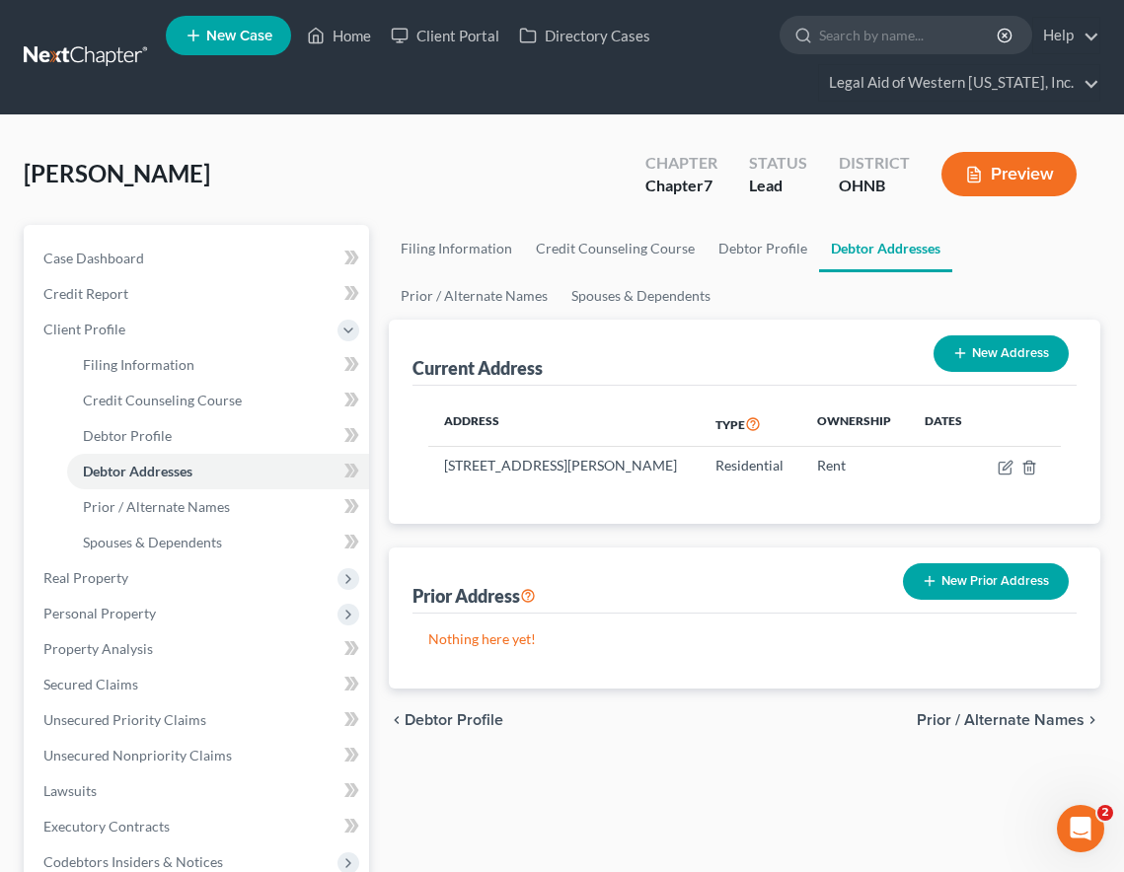
click at [973, 714] on span "Prior / Alternate Names" at bounding box center [1000, 720] width 168 height 16
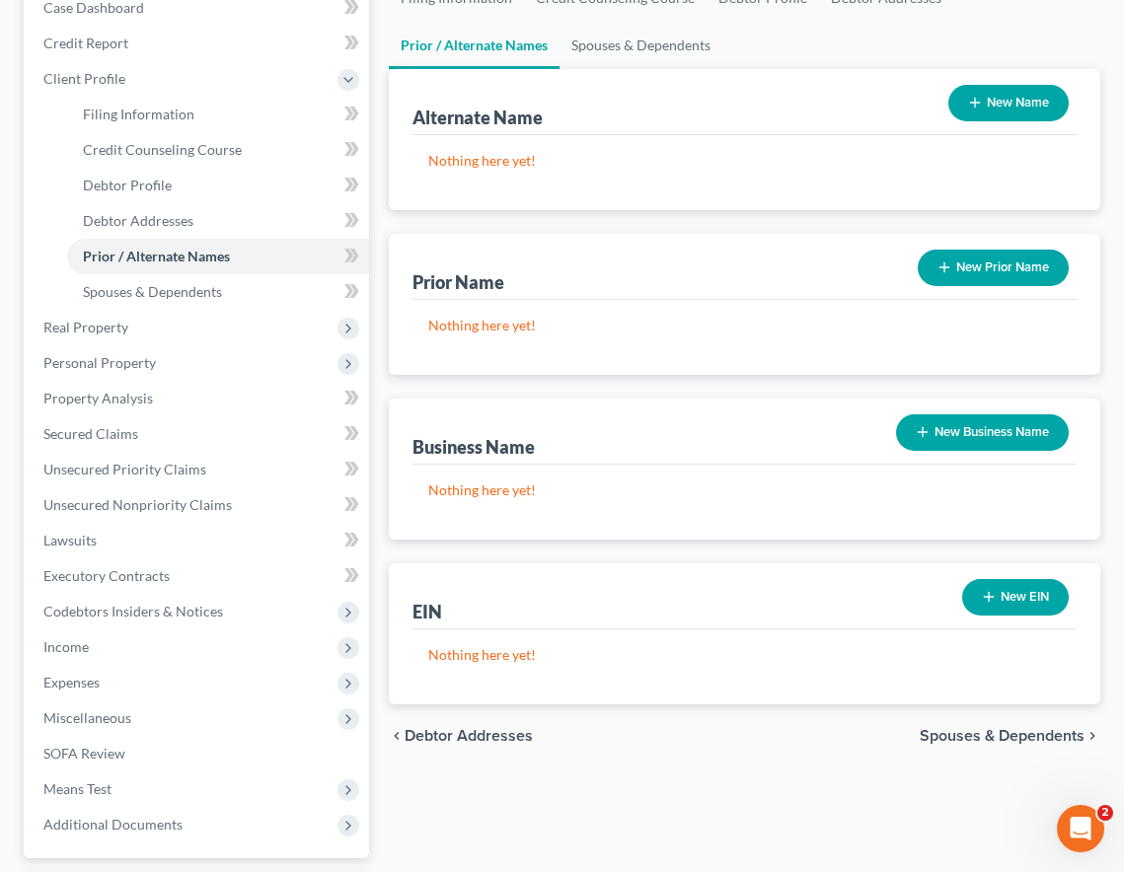
scroll to position [296, 0]
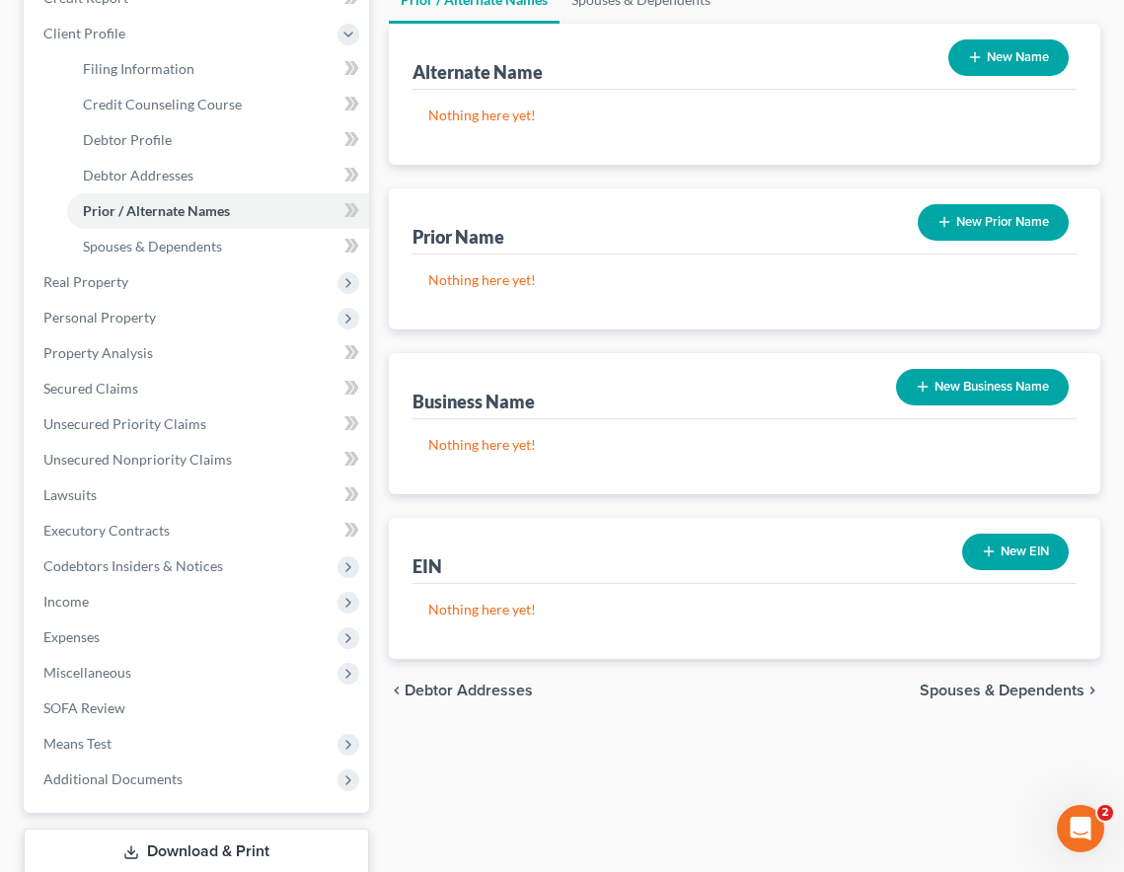
click at [973, 386] on button "New Business Name" at bounding box center [982, 387] width 173 height 36
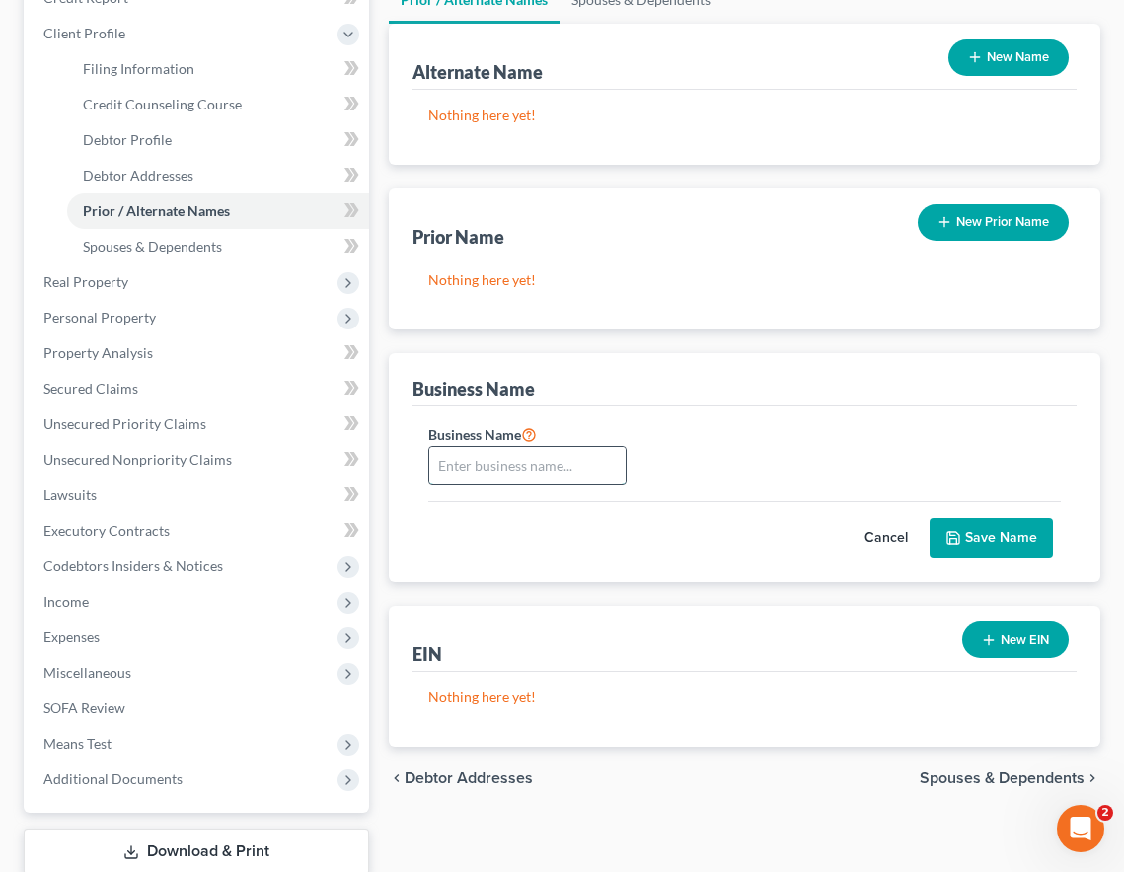
click at [508, 461] on input "text" at bounding box center [526, 465] width 195 height 37
click at [967, 777] on span "Spouses & Dependents" at bounding box center [1001, 778] width 165 height 16
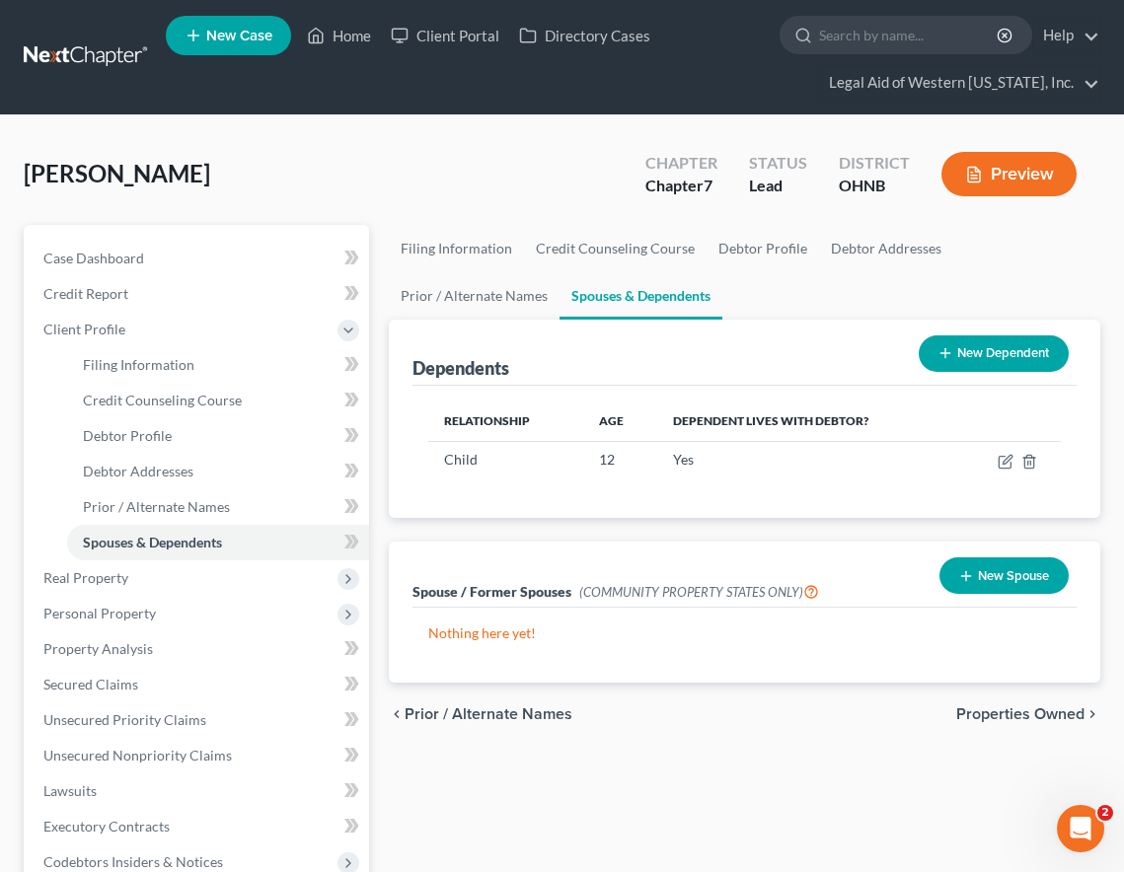
click at [973, 715] on span "Properties Owned" at bounding box center [1020, 714] width 128 height 16
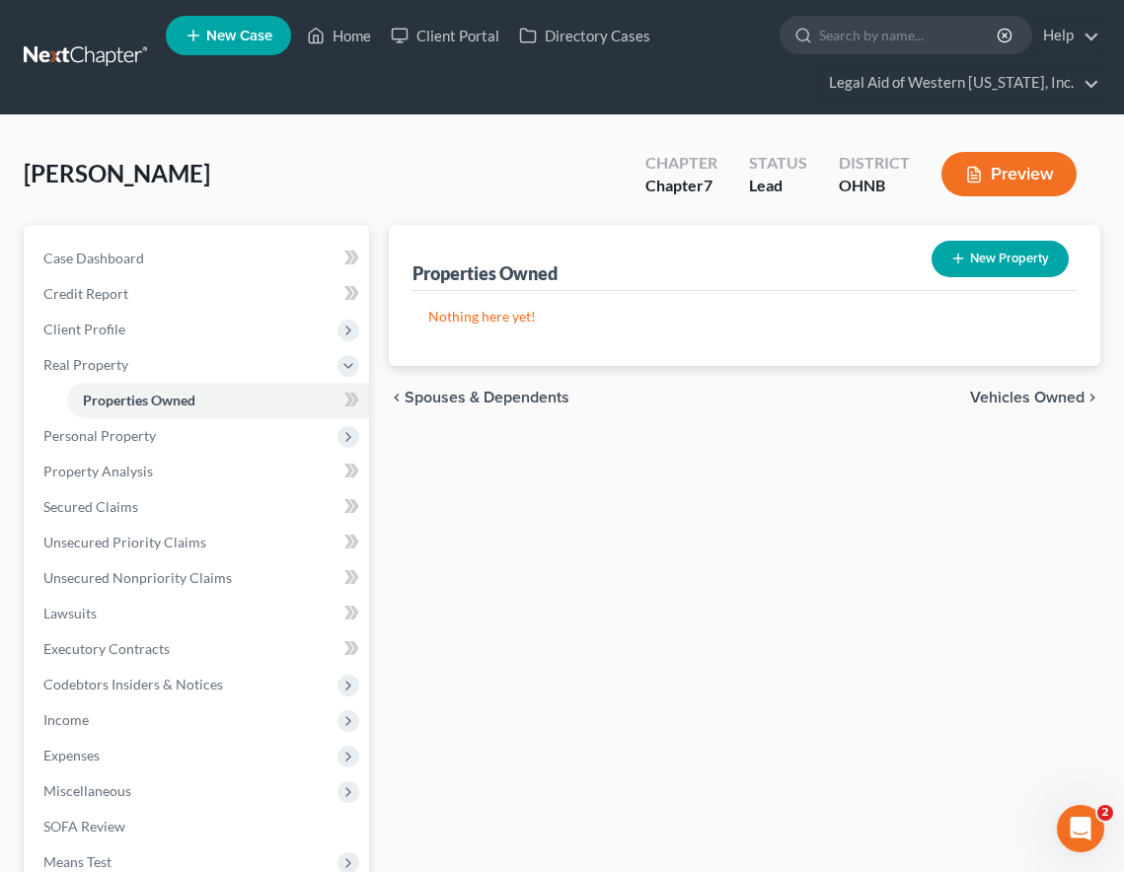
click at [645, 441] on div "Properties Owned New Property Nothing here yet! Property Market Value Liens Exe…" at bounding box center [744, 635] width 731 height 820
click at [158, 446] on span "Personal Property" at bounding box center [198, 436] width 341 height 36
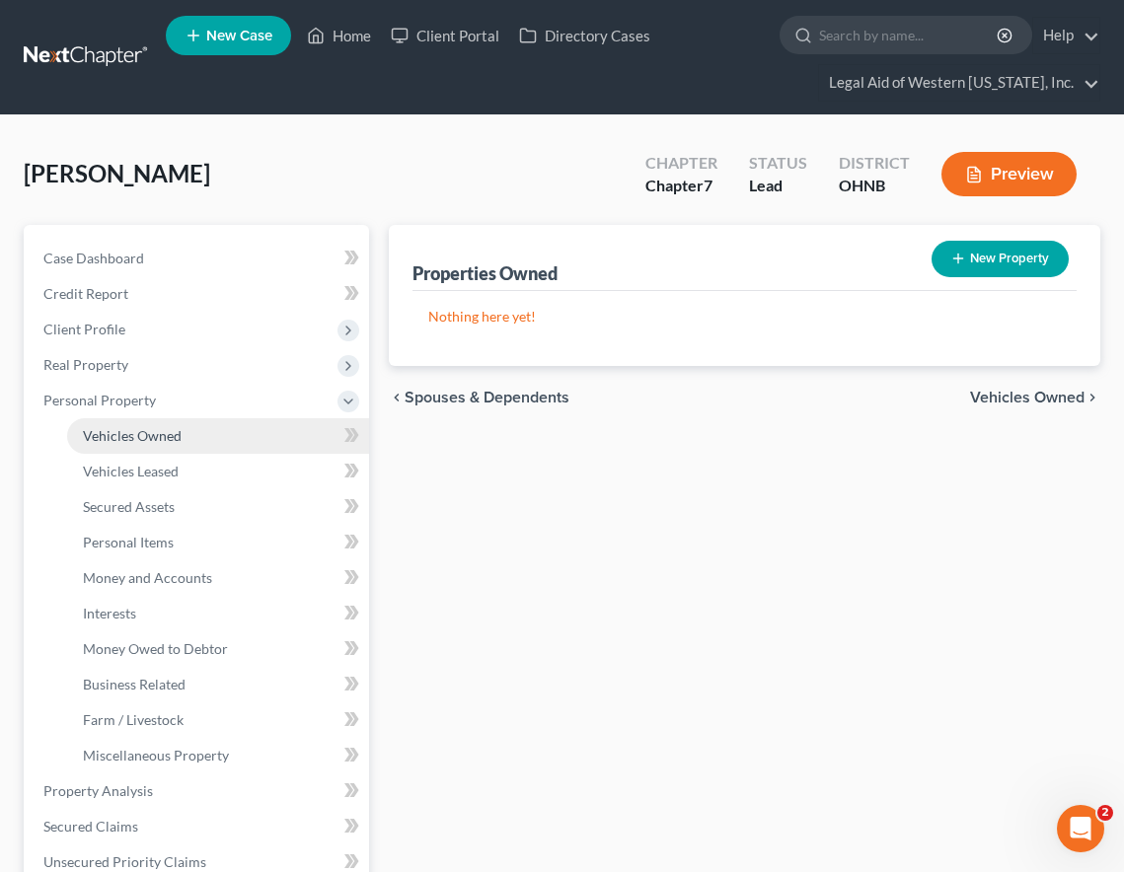
click at [156, 445] on link "Vehicles Owned" at bounding box center [218, 436] width 302 height 36
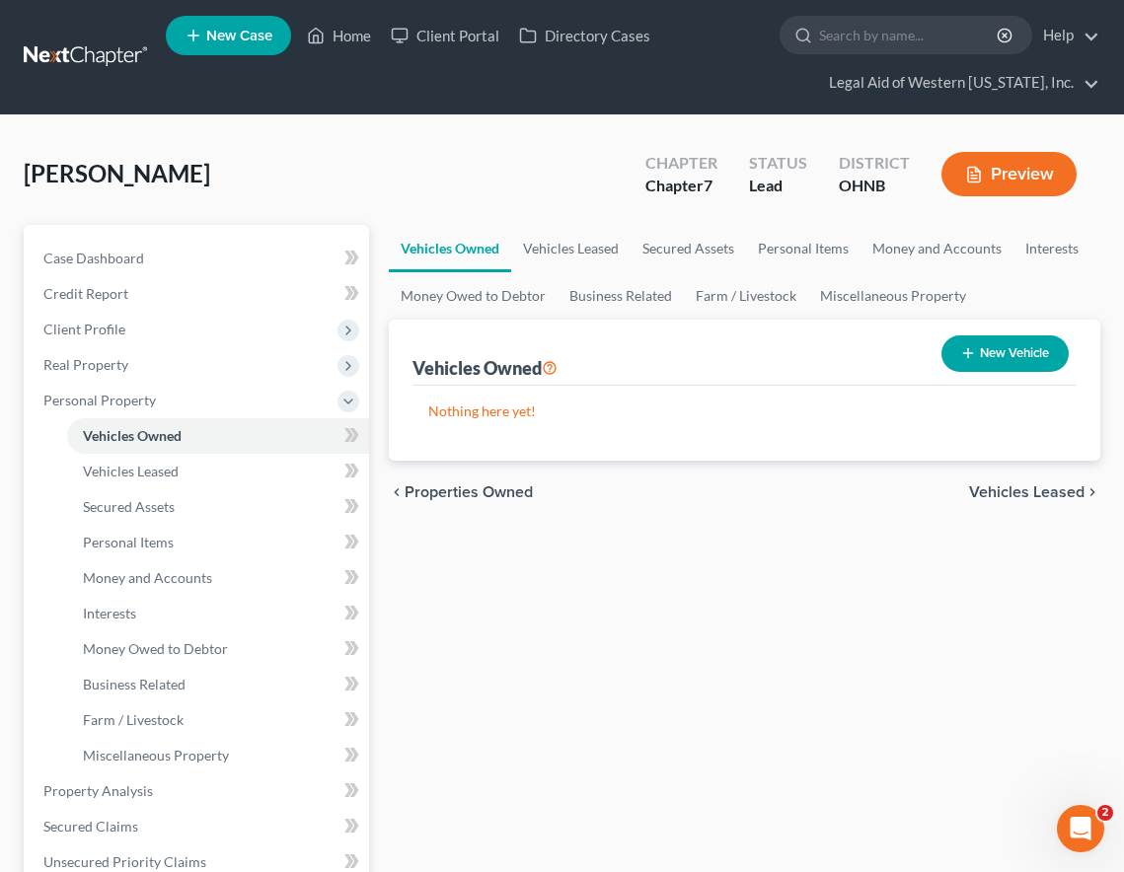
click at [973, 351] on button "New Vehicle" at bounding box center [1004, 353] width 127 height 36
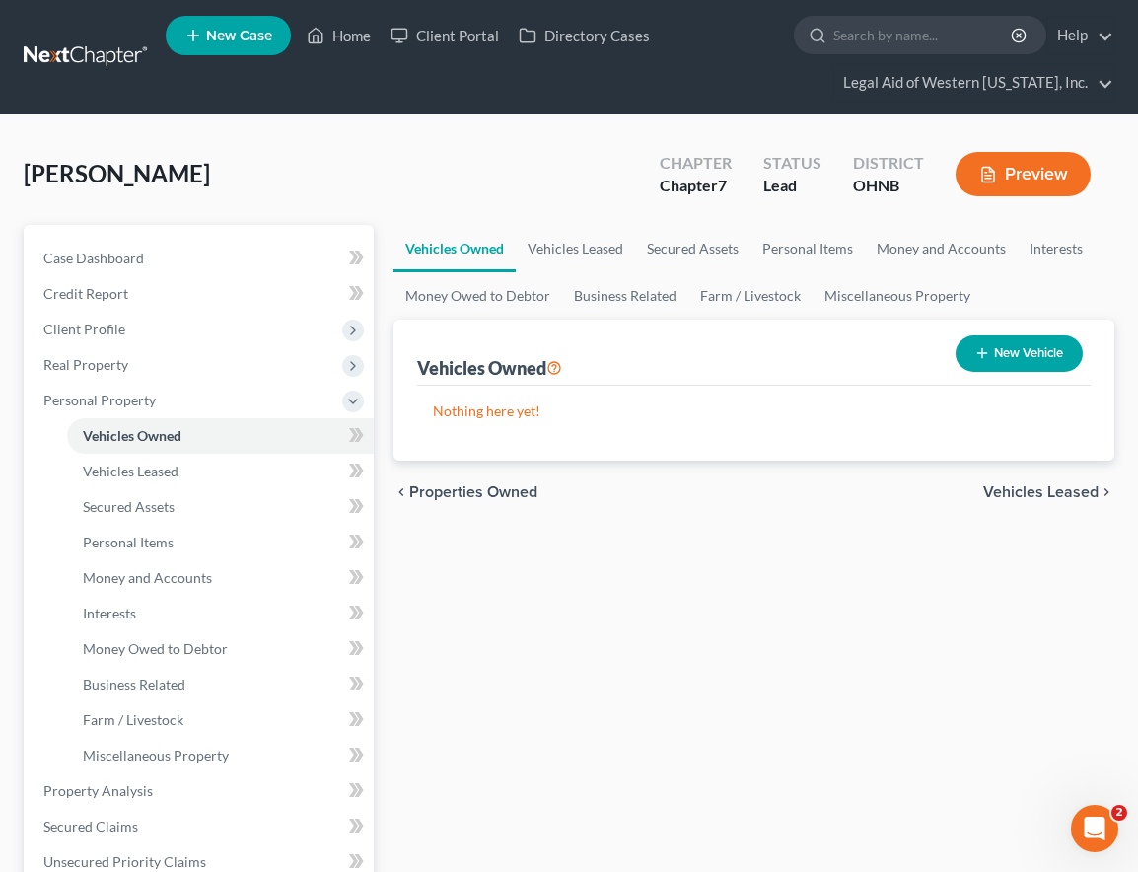
select select "0"
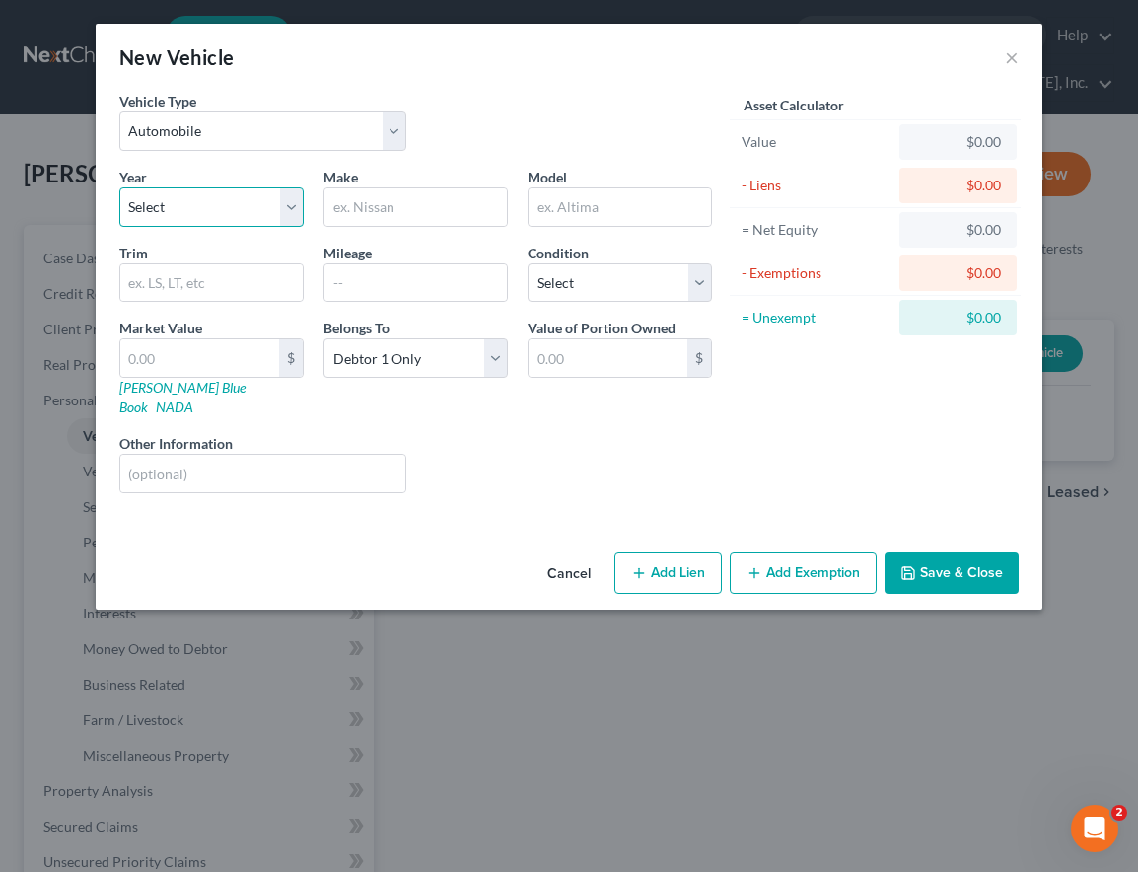
click at [234, 207] on select "Select 2026 2025 2024 2023 2022 2021 2020 2019 2018 2017 2016 2015 2014 2013 20…" at bounding box center [211, 206] width 184 height 39
select select "8"
click at [119, 187] on select "Select 2026 2025 2024 2023 2022 2021 2020 2019 2018 2017 2016 2015 2014 2013 20…" at bounding box center [211, 206] width 184 height 39
click at [187, 296] on input "text" at bounding box center [211, 282] width 182 height 37
click at [471, 192] on input "text" at bounding box center [416, 206] width 182 height 37
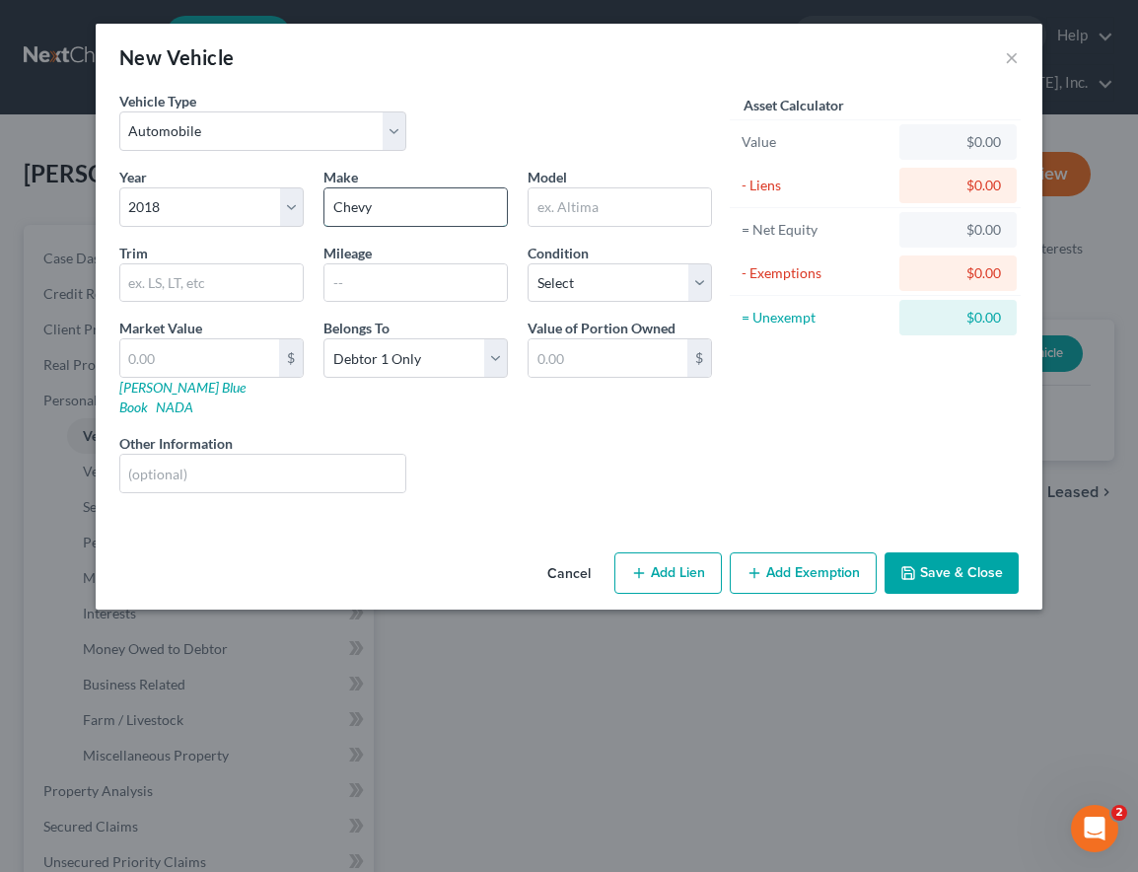
type input "Chevy"
type input "Cruise"
select select "2"
click at [938, 552] on button "Save & Close" at bounding box center [952, 572] width 134 height 41
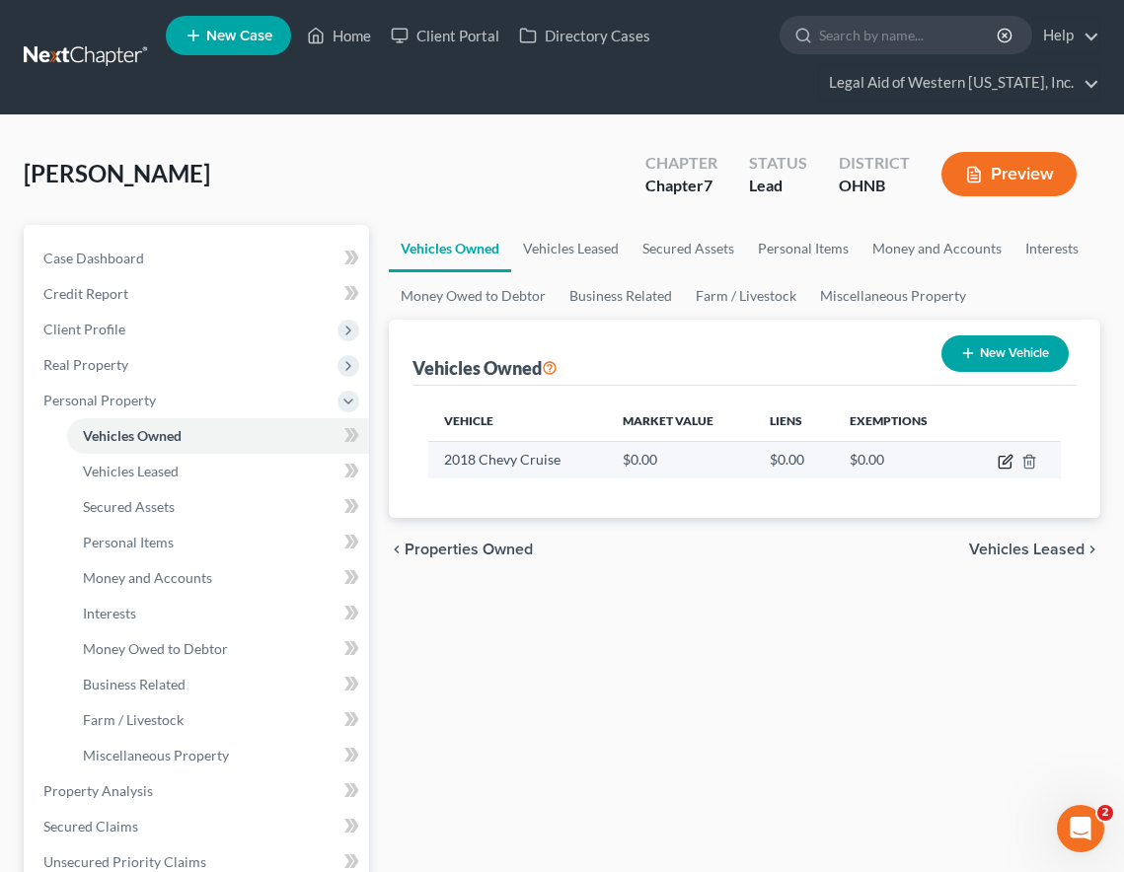
click at [973, 460] on icon "button" at bounding box center [1006, 459] width 9 height 9
select select "0"
select select "8"
select select "2"
select select "0"
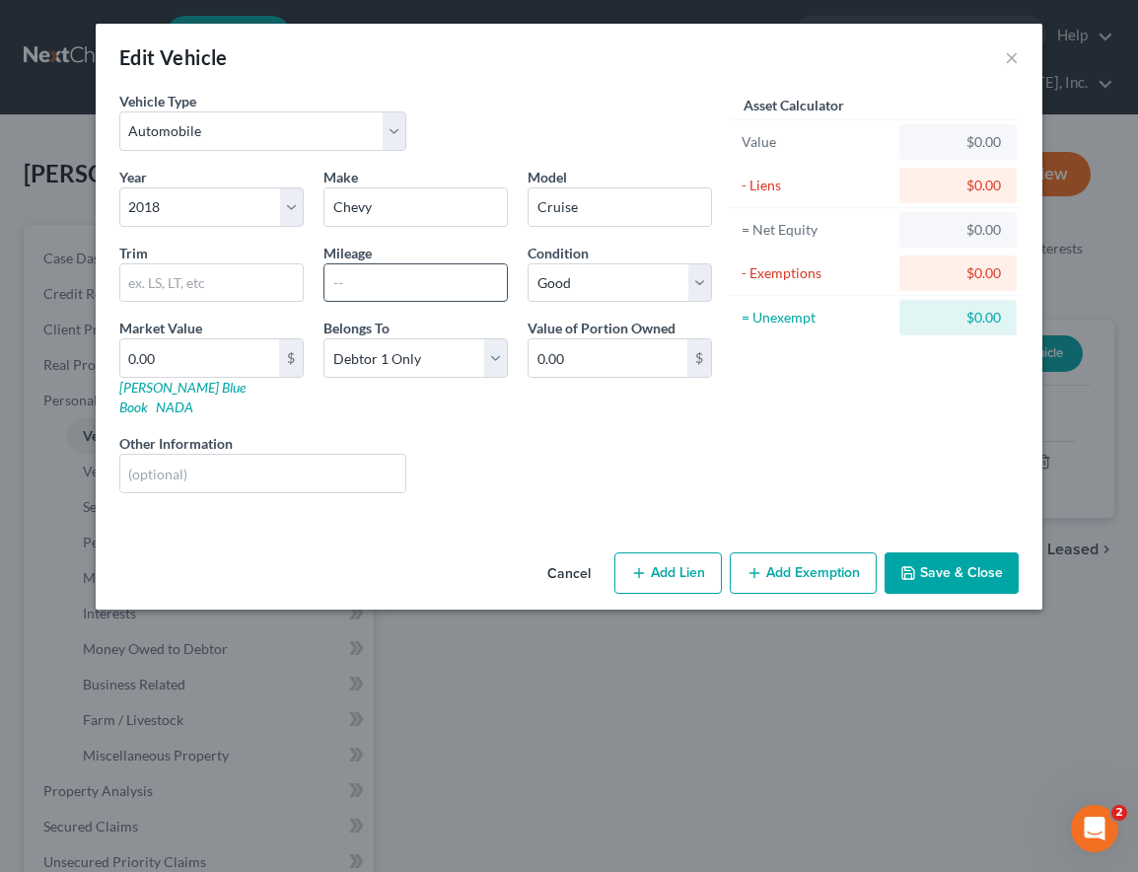
click at [354, 282] on input "text" at bounding box center [416, 282] width 182 height 37
type input "102649"
click at [205, 349] on input "0.00" at bounding box center [199, 357] width 159 height 37
type input "7"
type input "7.00"
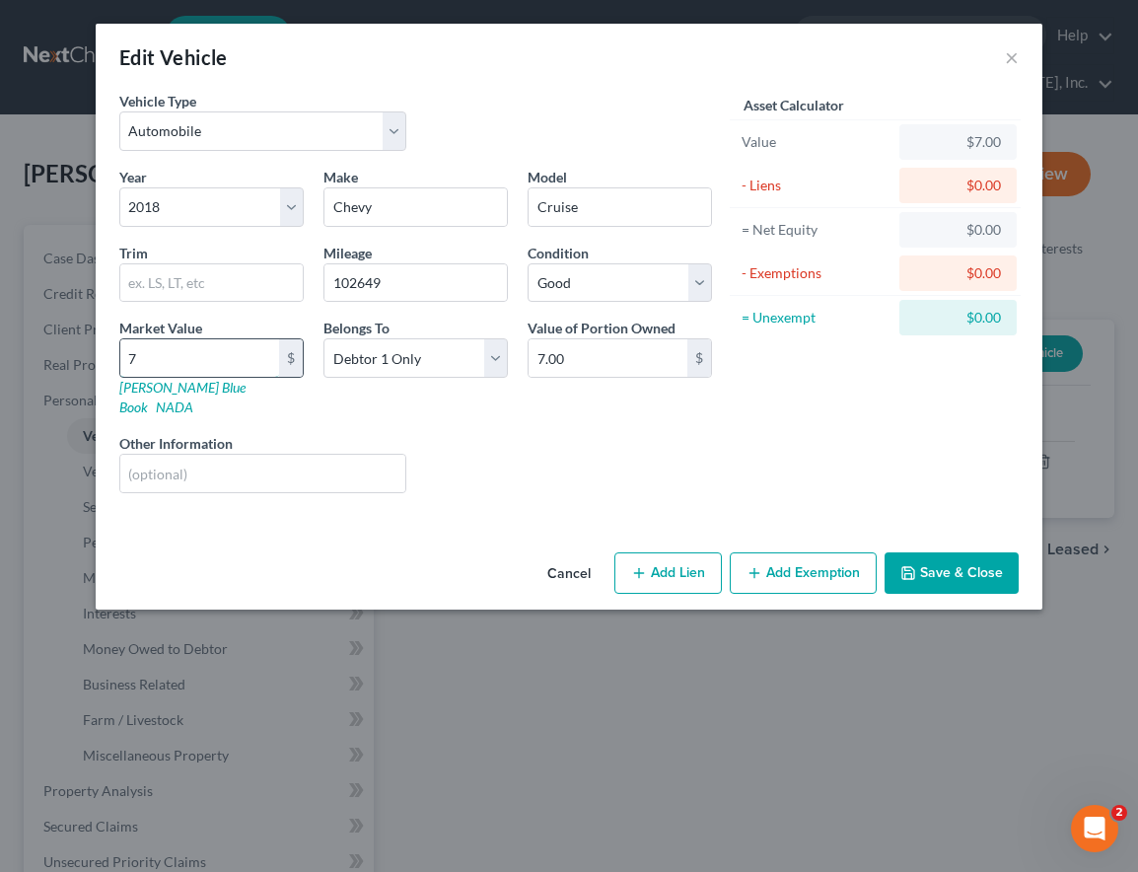
type input "73"
type input "73.00"
type input "731"
type input "731.00"
type input "7319"
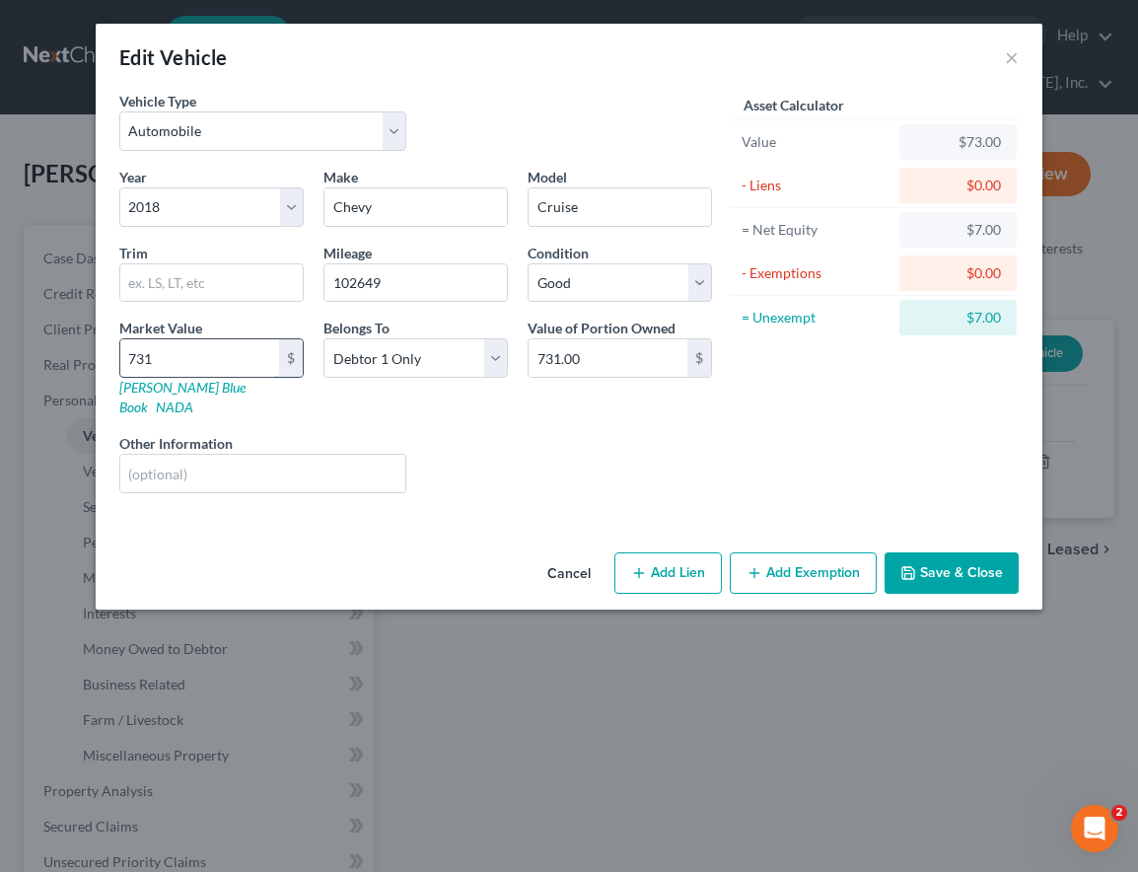
type input "7,319.00"
type input "7,319"
click at [895, 552] on button "Save & Close" at bounding box center [952, 572] width 134 height 41
